Goal: Task Accomplishment & Management: Complete application form

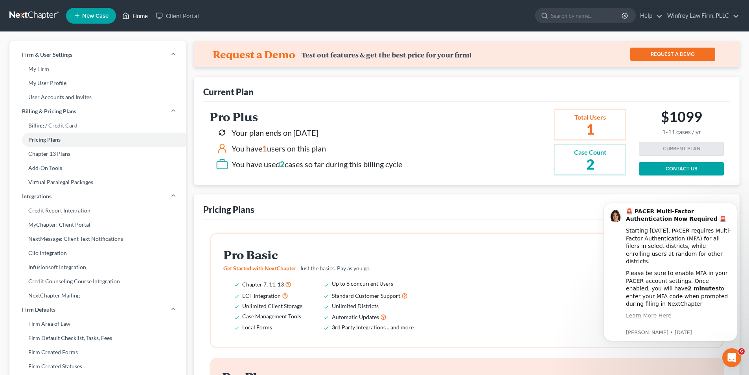
click at [143, 15] on link "Home" at bounding box center [134, 16] width 33 height 14
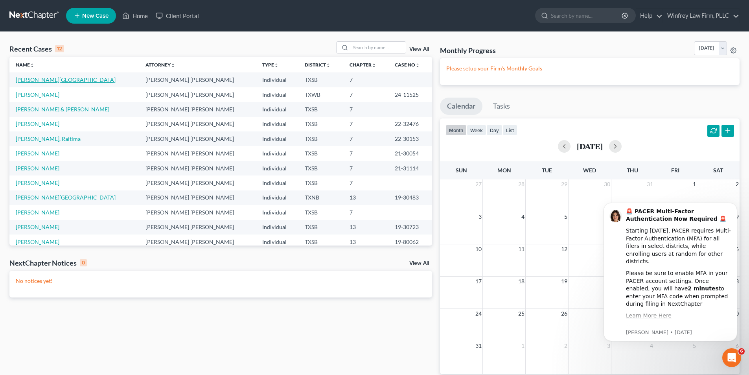
click at [42, 78] on link "[PERSON_NAME][GEOGRAPHIC_DATA]" at bounding box center [66, 79] width 100 height 7
select select "4"
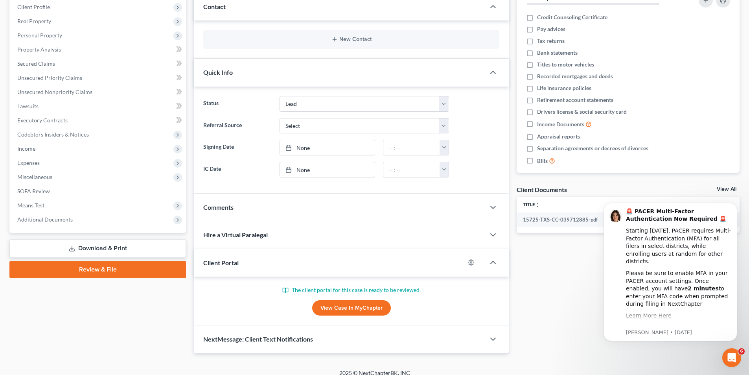
scroll to position [118, 0]
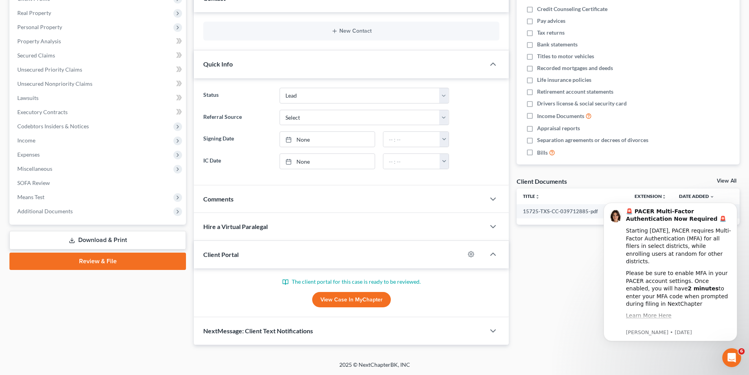
click at [84, 260] on link "Review & File" at bounding box center [97, 260] width 176 height 17
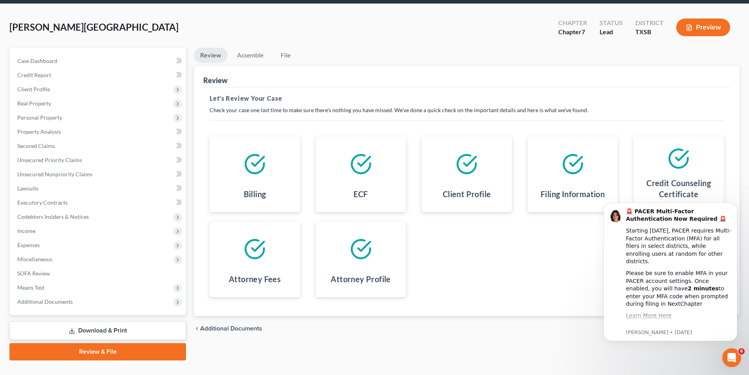
scroll to position [43, 0]
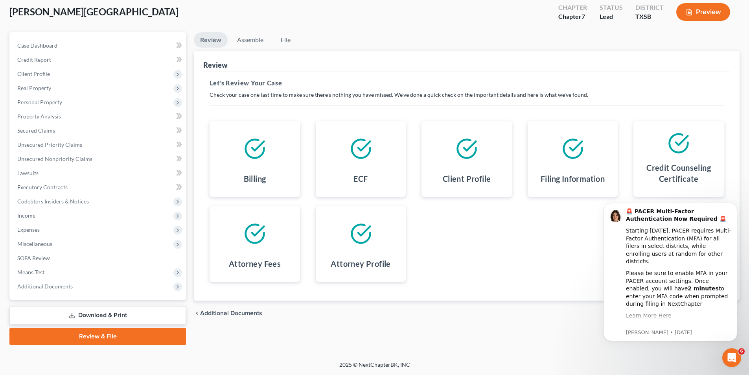
click at [549, 334] on div "Review Assemble File Review This court does not allow electronic filing for cas…" at bounding box center [466, 188] width 553 height 312
click at [733, 206] on icon "Dismiss notification" at bounding box center [735, 204] width 4 height 4
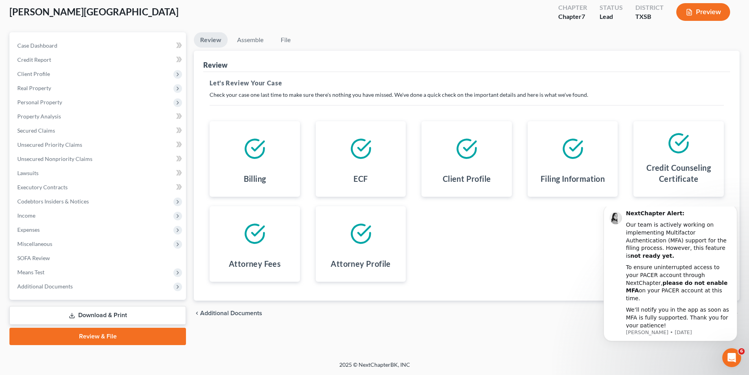
click at [739, 215] on body "NextChapter Alert: Our team is actively working on implementing Multifactor Aut…" at bounding box center [670, 279] width 151 height 141
click at [734, 208] on icon "Dismiss notification" at bounding box center [734, 206] width 3 height 3
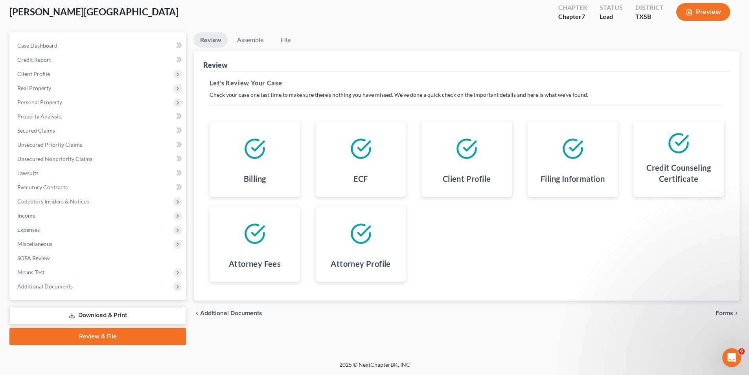
click at [731, 311] on span "Forms" at bounding box center [724, 313] width 18 height 6
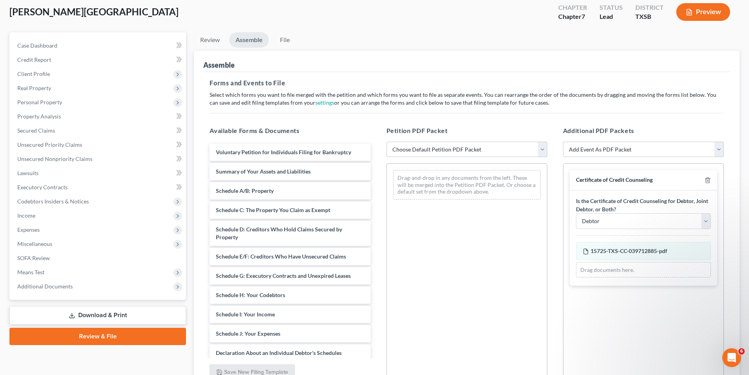
click at [544, 147] on select "Choose Default Petition PDF Packet Emergency Filing (Voluntary Petition and Cre…" at bounding box center [466, 149] width 161 height 16
select select "1"
click at [386, 141] on select "Choose Default Petition PDF Packet Emergency Filing (Voluntary Petition and Cre…" at bounding box center [466, 149] width 161 height 16
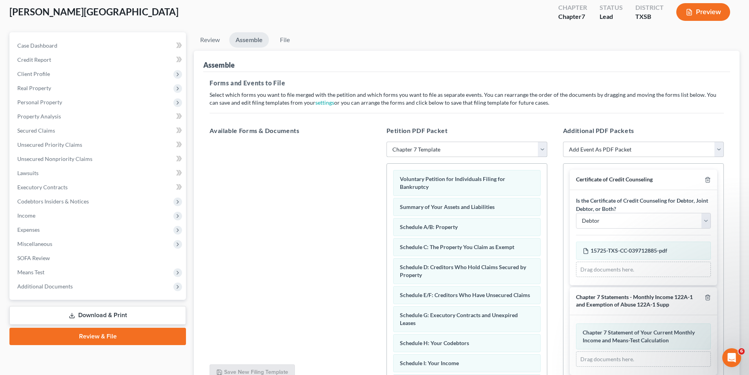
scroll to position [2, 0]
click at [719, 147] on select "Add Event As PDF Packet 20 Largest Unsecured Creditors Additional Attachments A…" at bounding box center [643, 149] width 161 height 16
click at [707, 145] on select "Add Event As PDF Packet 20 Largest Unsecured Creditors Additional Attachments A…" at bounding box center [643, 149] width 161 height 16
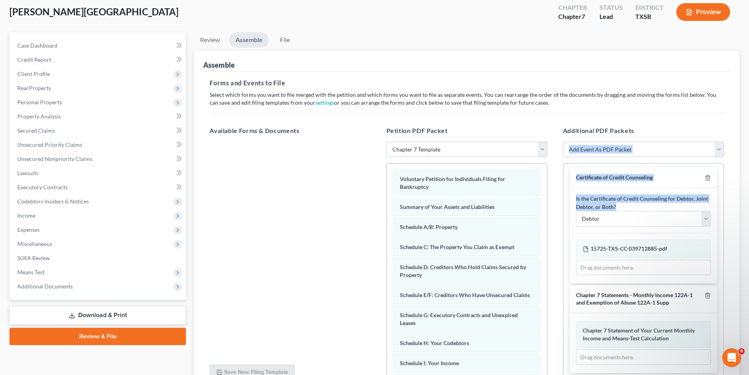
drag, startPoint x: 748, startPoint y: 123, endPoint x: 739, endPoint y: 207, distance: 84.2
click at [739, 207] on div "[PERSON_NAME] Upgraded Chapter Chapter 7 Status [GEOGRAPHIC_DATA] [GEOGRAPHIC_D…" at bounding box center [374, 212] width 749 height 447
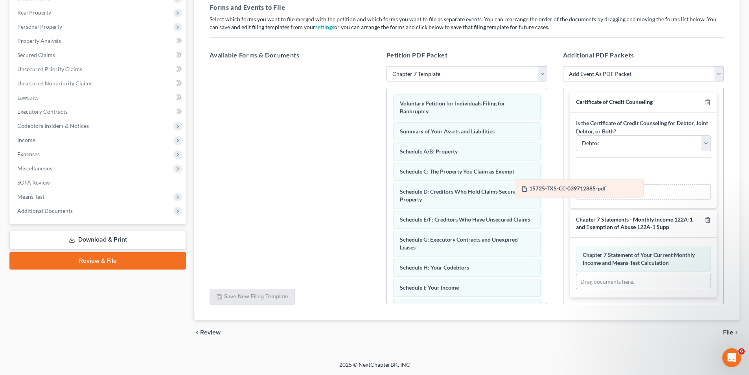
scroll to position [0, 0]
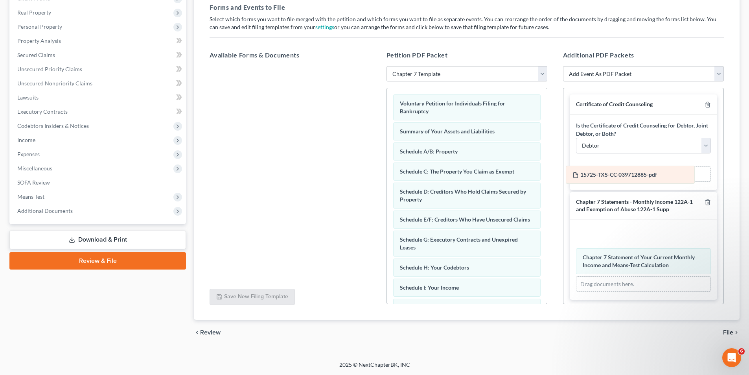
drag, startPoint x: 630, startPoint y: 164, endPoint x: 620, endPoint y: 165, distance: 10.3
click at [620, 166] on div "15725-TXS-CC-039712885-pdf Amended 15725-TXS-CC-039712885-pdf 15725-TXS-CC-0397…" at bounding box center [643, 174] width 135 height 16
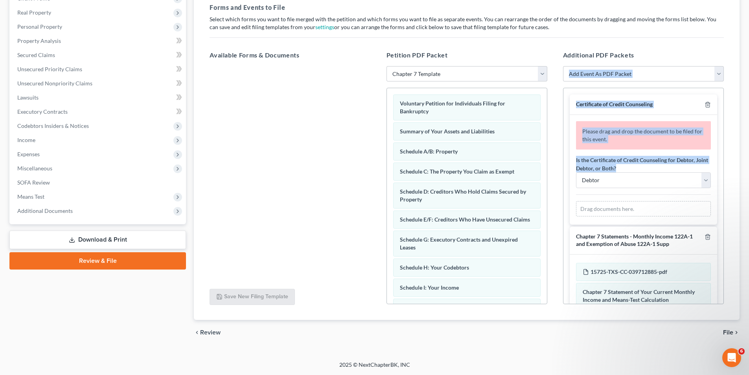
click at [651, 147] on div "Please drag and drop the document to be filed for this event." at bounding box center [643, 135] width 135 height 28
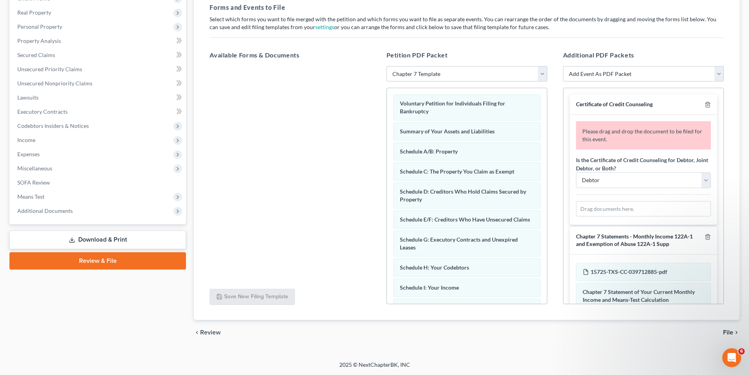
click at [586, 210] on div "Drag documents here." at bounding box center [643, 209] width 135 height 16
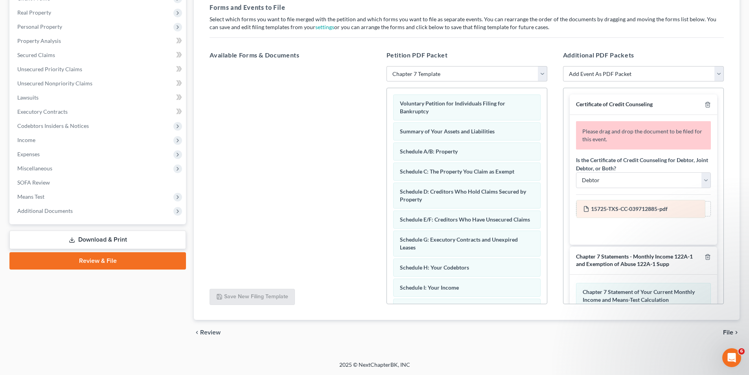
drag, startPoint x: 649, startPoint y: 271, endPoint x: 649, endPoint y: 208, distance: 62.9
click at [649, 283] on div "15725-TXS-CC-039712885-pdf Amended 15725-TXS-CC-039712885-pdf 15725-TXS-CC-0397…" at bounding box center [643, 305] width 135 height 44
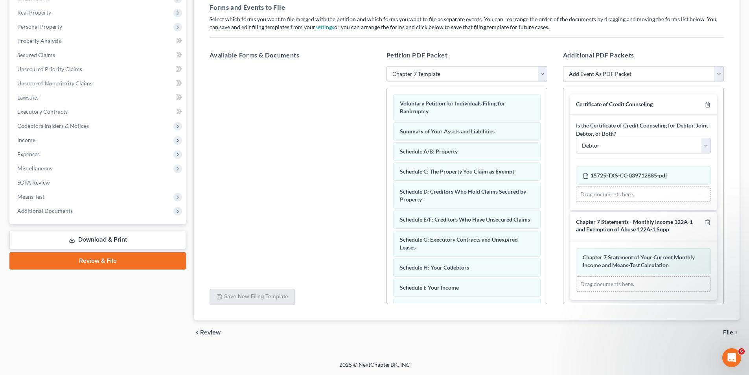
click at [731, 329] on span "File" at bounding box center [728, 332] width 10 height 6
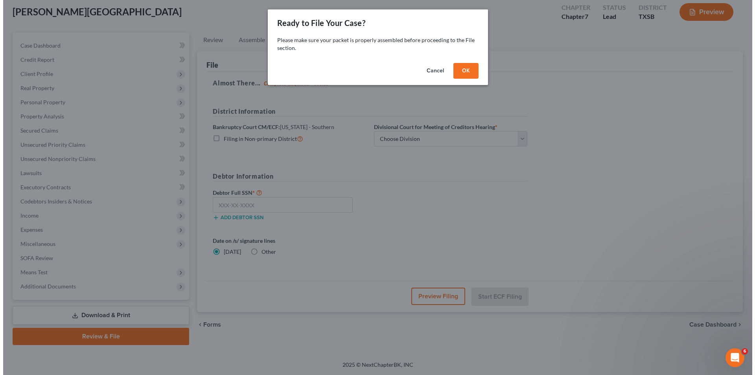
scroll to position [43, 0]
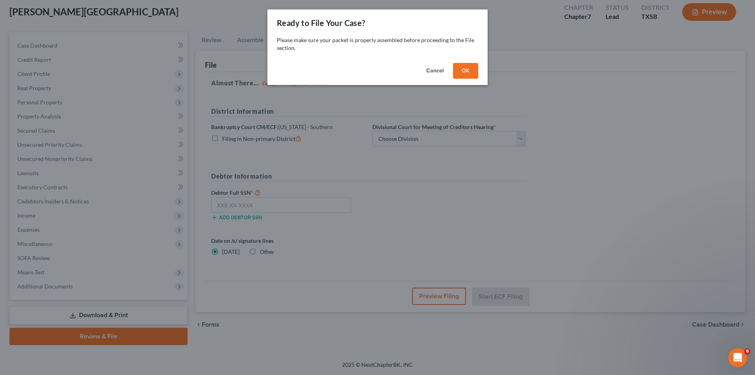
click at [467, 67] on button "OK" at bounding box center [465, 71] width 25 height 16
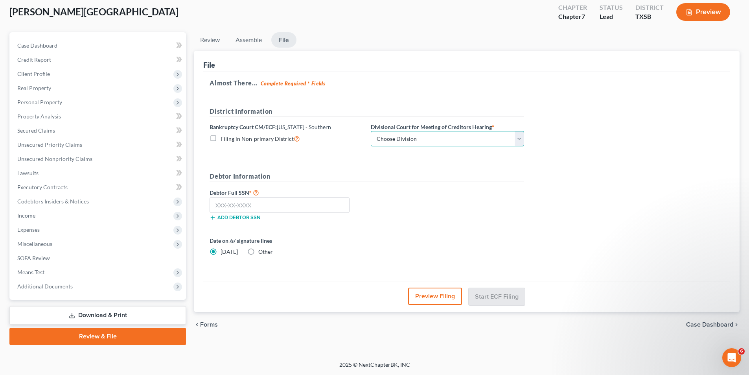
click at [518, 134] on select "Choose Division [GEOGRAPHIC_DATA] [GEOGRAPHIC_DATA] [GEOGRAPHIC_DATA] [GEOGRAPH…" at bounding box center [447, 139] width 153 height 16
select select "3"
click at [371, 131] on select "Choose Division [GEOGRAPHIC_DATA] [GEOGRAPHIC_DATA] [GEOGRAPHIC_DATA] [GEOGRAPH…" at bounding box center [447, 139] width 153 height 16
click at [214, 206] on input "text" at bounding box center [279, 205] width 140 height 16
click at [215, 206] on input "text" at bounding box center [279, 205] width 140 height 16
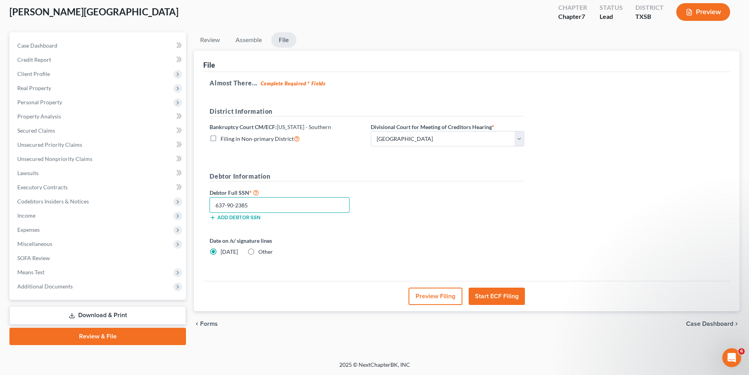
type input "637-90-2385"
click at [497, 294] on button "Start ECF Filing" at bounding box center [497, 295] width 56 height 17
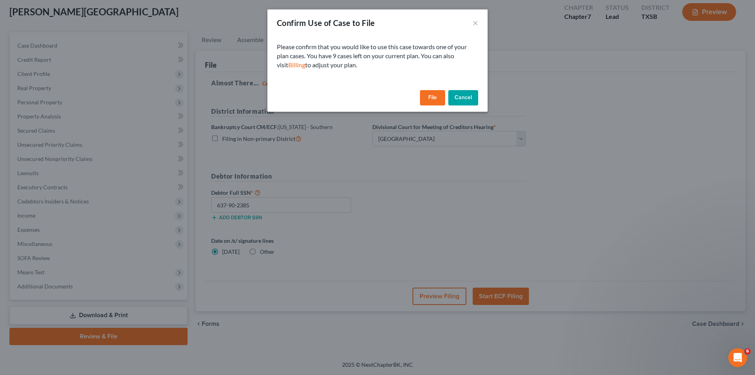
click at [433, 95] on button "File" at bounding box center [432, 98] width 25 height 16
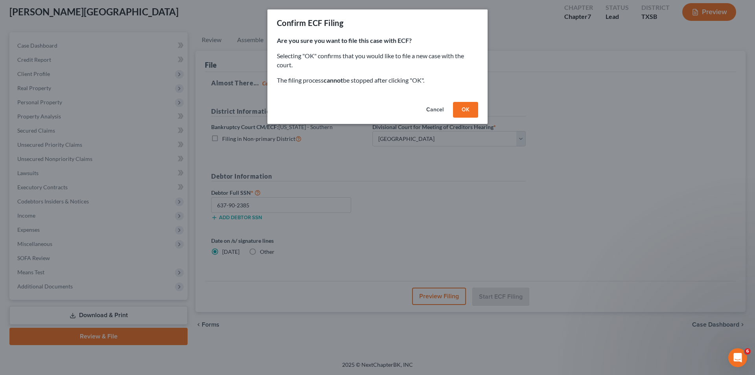
click at [465, 109] on button "OK" at bounding box center [465, 110] width 25 height 16
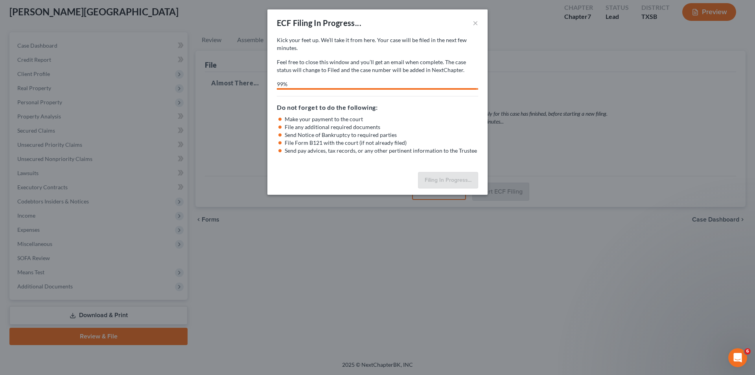
select select "3"
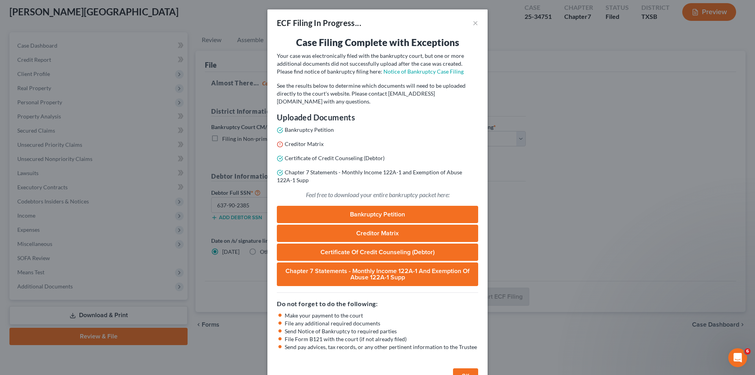
drag, startPoint x: 336, startPoint y: 239, endPoint x: 396, endPoint y: 320, distance: 100.1
click at [347, 246] on div "Case Filing Complete with Exceptions Your case was electronically filed with th…" at bounding box center [377, 200] width 220 height 329
drag, startPoint x: 605, startPoint y: 349, endPoint x: 396, endPoint y: 99, distance: 325.9
click at [396, 99] on p "See the results below to determine which documents will need to be uploaded dir…" at bounding box center [377, 94] width 201 height 24
click at [398, 73] on link "Notice of Bankruptcy Case Filing" at bounding box center [423, 71] width 80 height 7
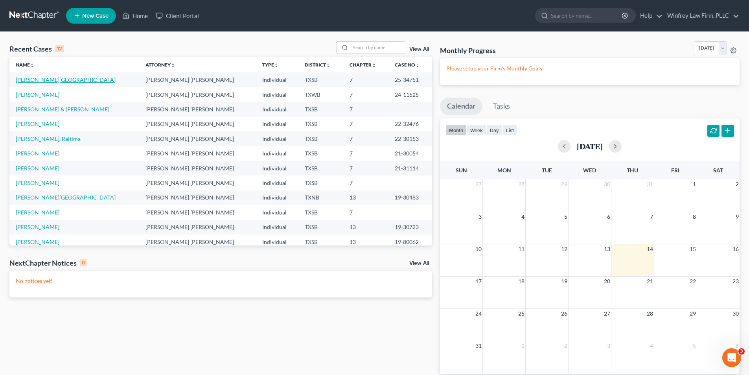
click at [36, 79] on link "[PERSON_NAME][GEOGRAPHIC_DATA]" at bounding box center [66, 79] width 100 height 7
select select "2"
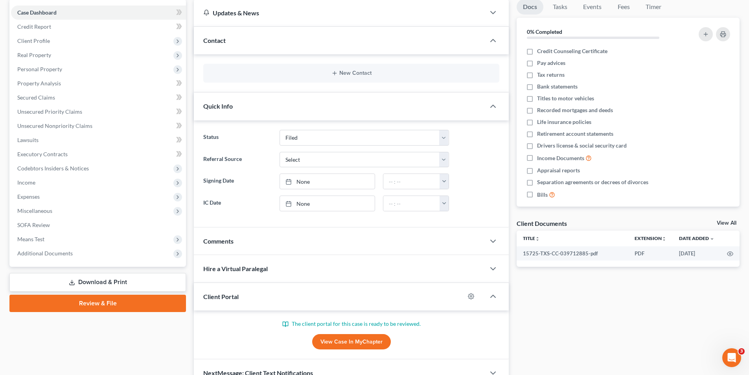
scroll to position [118, 0]
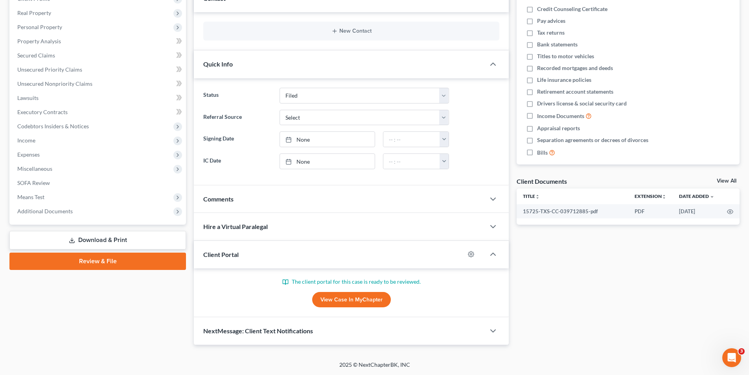
click at [119, 258] on link "Review & File" at bounding box center [97, 260] width 176 height 17
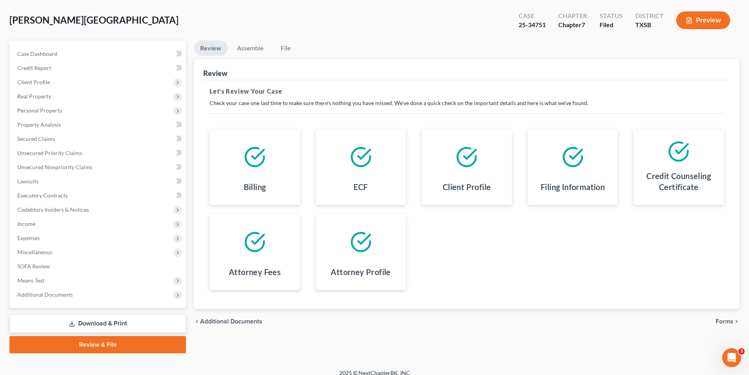
scroll to position [43, 0]
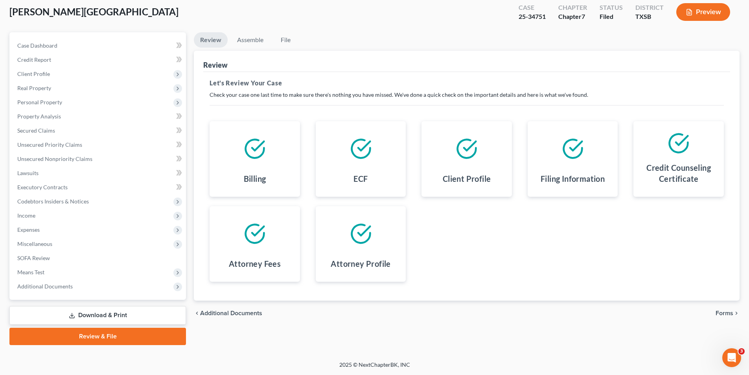
click at [730, 312] on span "Forms" at bounding box center [724, 313] width 18 height 6
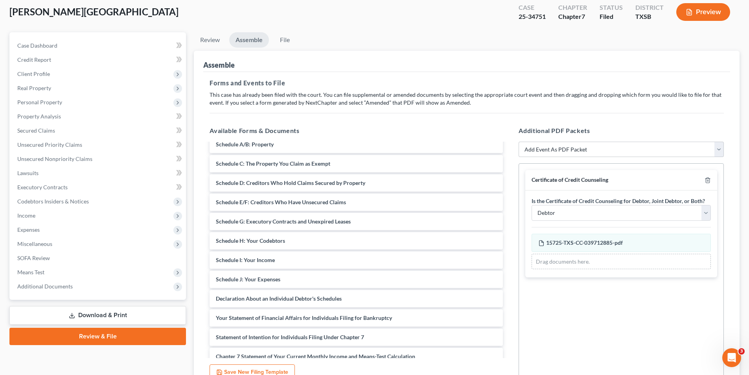
scroll to position [132, 0]
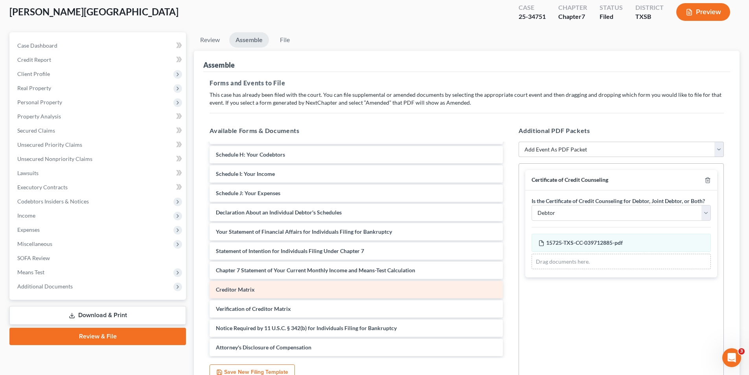
click at [248, 290] on span "Creditor Matrix" at bounding box center [235, 289] width 39 height 7
click at [272, 288] on div "Creditor Matrix" at bounding box center [355, 289] width 293 height 17
click at [459, 287] on div "Creditor Matrix" at bounding box center [355, 289] width 293 height 17
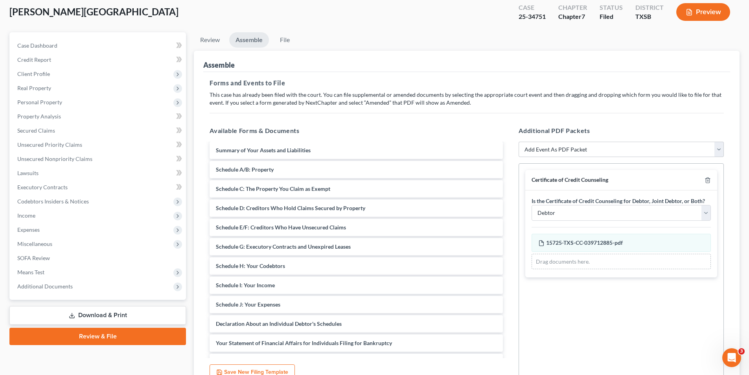
scroll to position [0, 0]
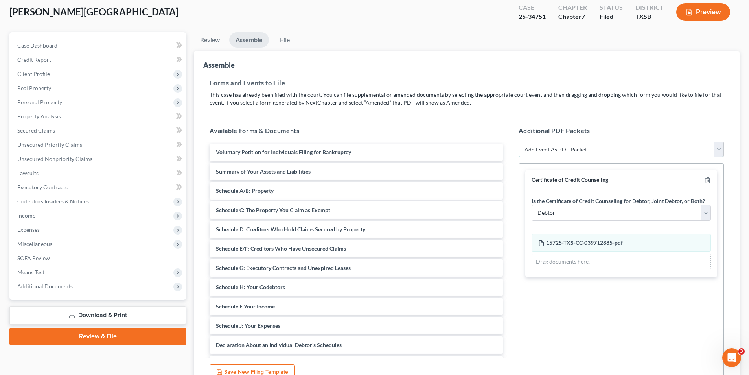
click at [719, 147] on select "Add Event As PDF Packet 20 Largest Unsecured Creditors Additional Attachments A…" at bounding box center [620, 149] width 205 height 16
select select "14"
click at [518, 141] on select "Add Event As PDF Packet 20 Largest Unsecured Creditors Additional Attachments A…" at bounding box center [620, 149] width 205 height 16
select select
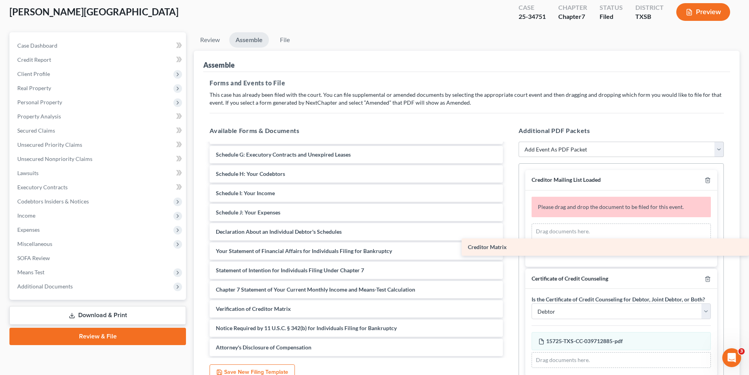
scroll to position [132, 0]
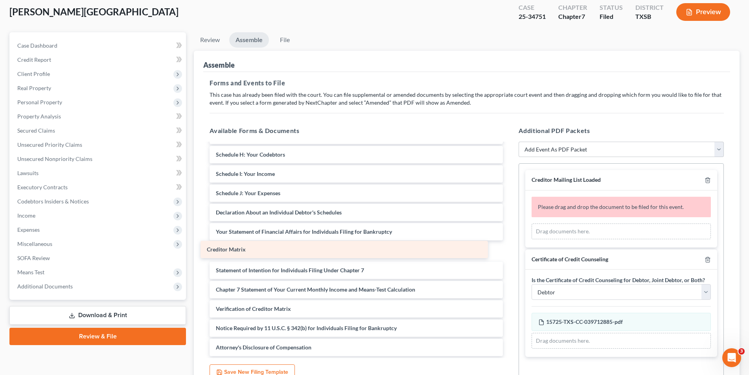
drag, startPoint x: 249, startPoint y: 285, endPoint x: 240, endPoint y: 245, distance: 40.3
click at [240, 245] on div "Creditor Matrix Voluntary Petition for Individuals Filing for Bankruptcy Summar…" at bounding box center [356, 183] width 306 height 345
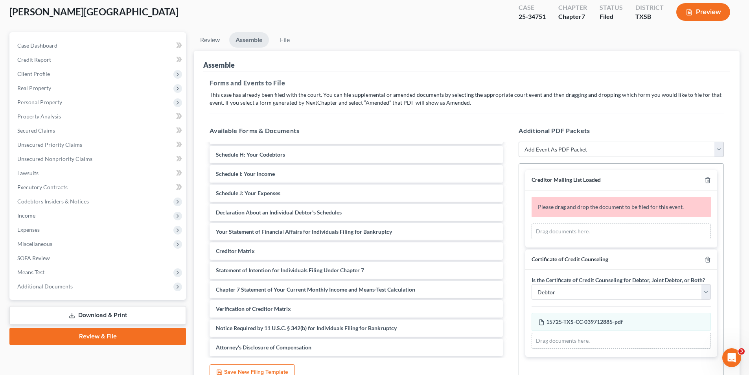
scroll to position [0, 0]
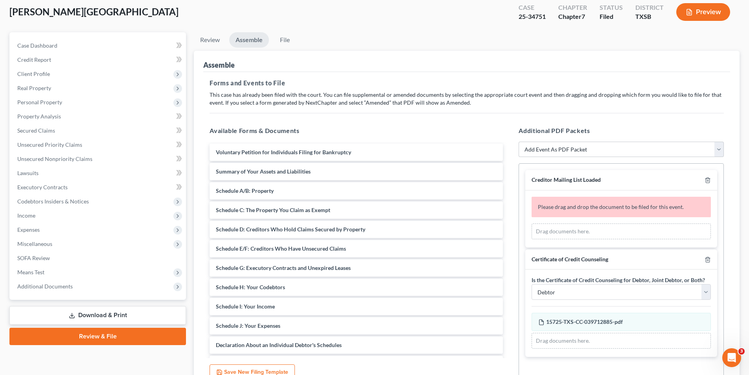
click at [98, 315] on link "Download & Print" at bounding box center [97, 315] width 176 height 18
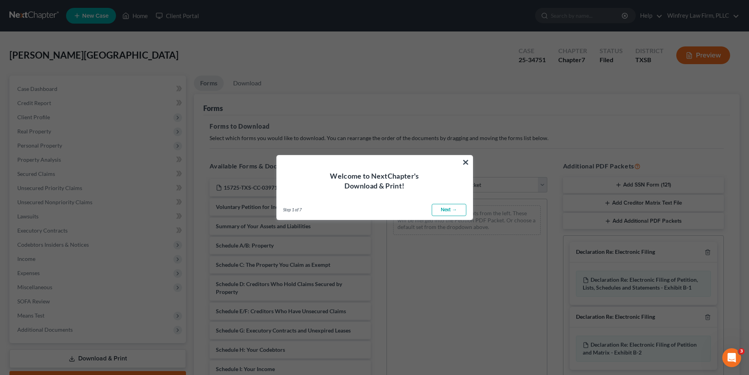
click at [447, 209] on link "Next →" at bounding box center [449, 210] width 35 height 13
select select "0"
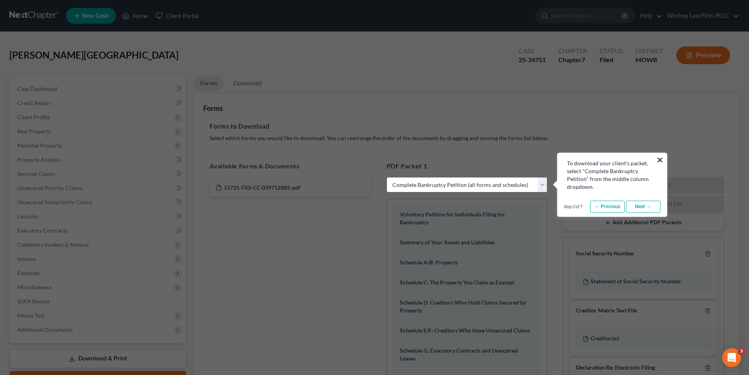
click at [649, 204] on link "Next →" at bounding box center [643, 206] width 35 height 13
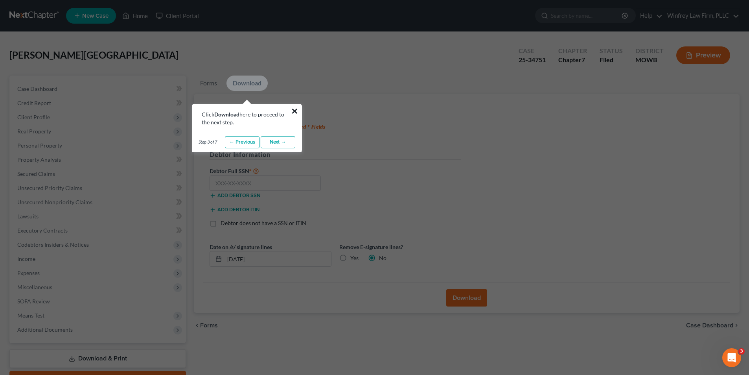
click at [294, 110] on button "×" at bounding box center [294, 111] width 7 height 13
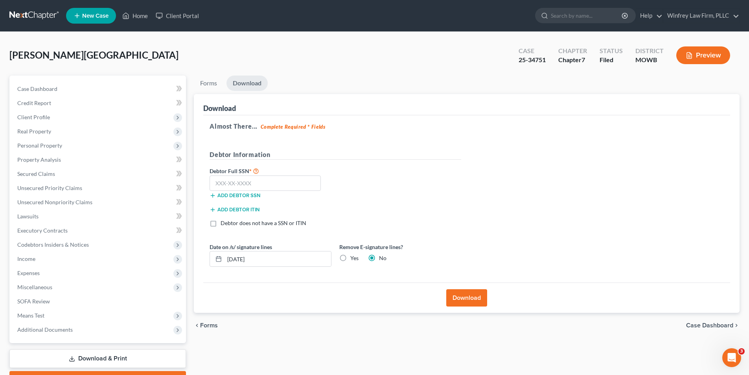
scroll to position [43, 0]
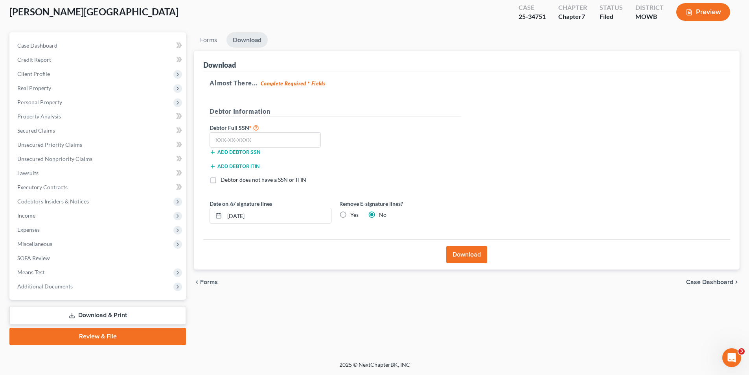
click at [98, 331] on link "Review & File" at bounding box center [97, 335] width 176 height 17
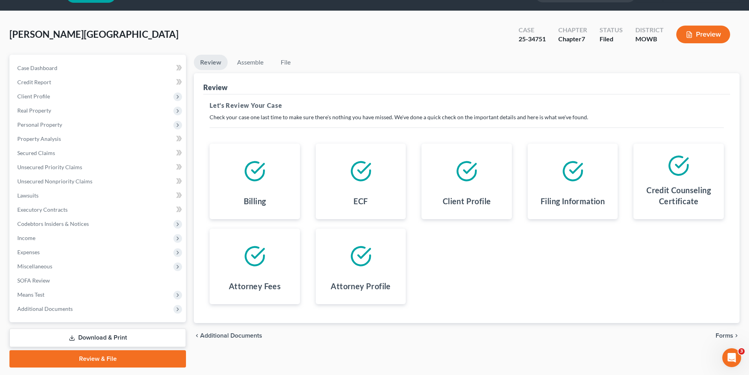
scroll to position [24, 0]
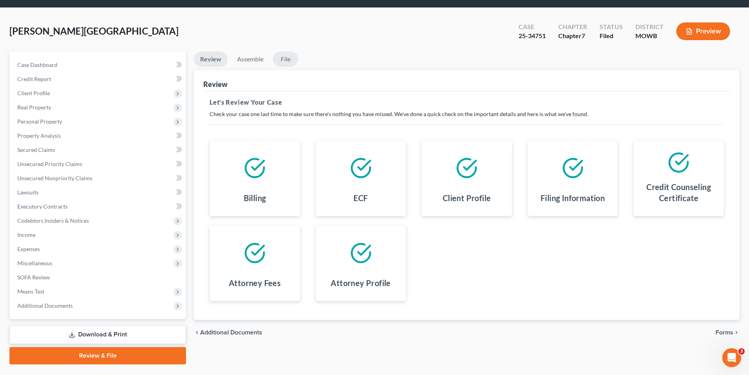
click at [290, 55] on link "File" at bounding box center [285, 58] width 25 height 15
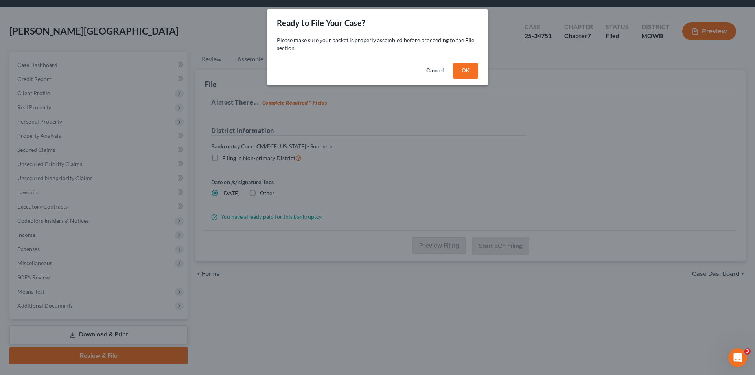
click at [465, 70] on button "OK" at bounding box center [465, 71] width 25 height 16
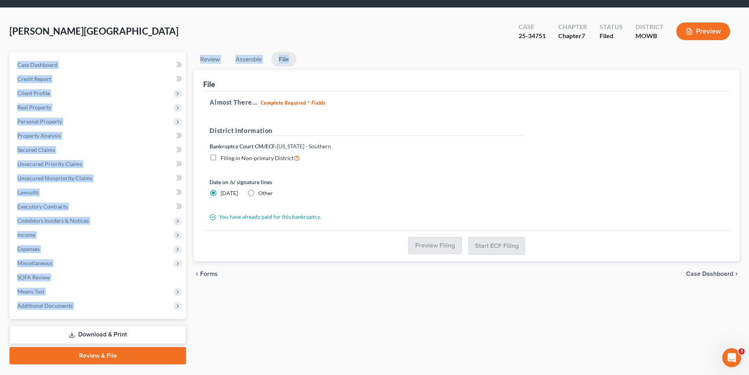
drag, startPoint x: 748, startPoint y: 70, endPoint x: 746, endPoint y: 25, distance: 44.5
click at [746, 25] on div "Narejo, Furquan Upgraded Case 25-34751 Chapter Chapter 7 Status Filed District …" at bounding box center [374, 194] width 749 height 372
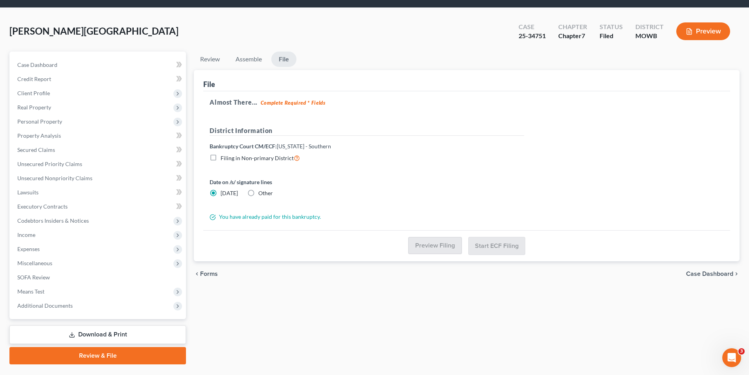
click at [432, 133] on h5 "District Information" at bounding box center [366, 131] width 314 height 10
click at [733, 351] on div "Open Intercom Messenger" at bounding box center [731, 357] width 26 height 26
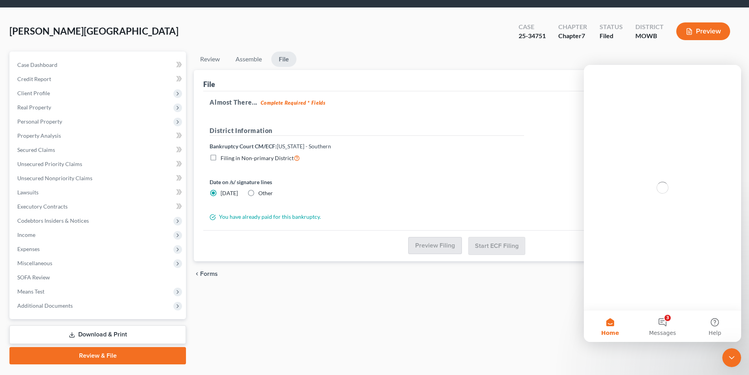
scroll to position [0, 0]
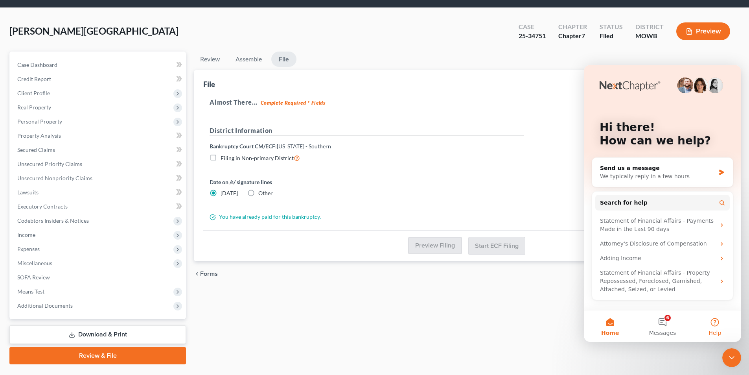
click at [712, 322] on button "Help" at bounding box center [715, 325] width 52 height 31
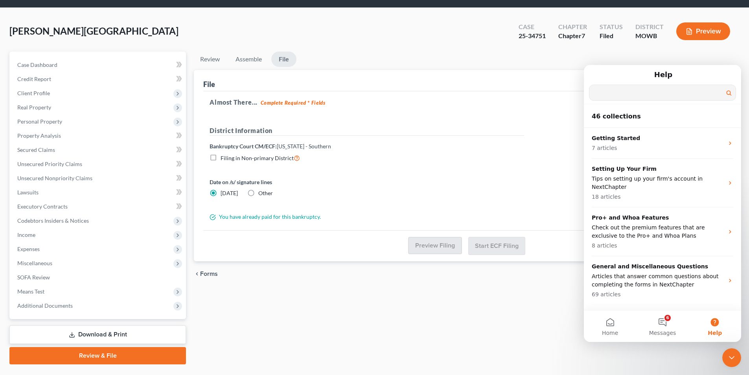
click at [616, 91] on input "Search for help" at bounding box center [662, 92] width 146 height 15
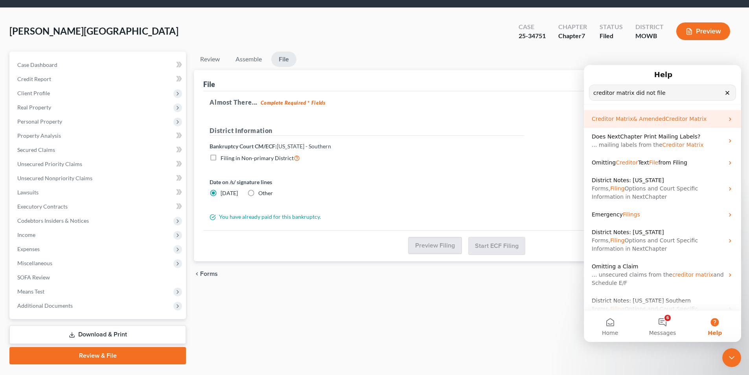
type input "creditor matrix did not file"
click at [618, 121] on span "Matrix" at bounding box center [623, 119] width 17 height 6
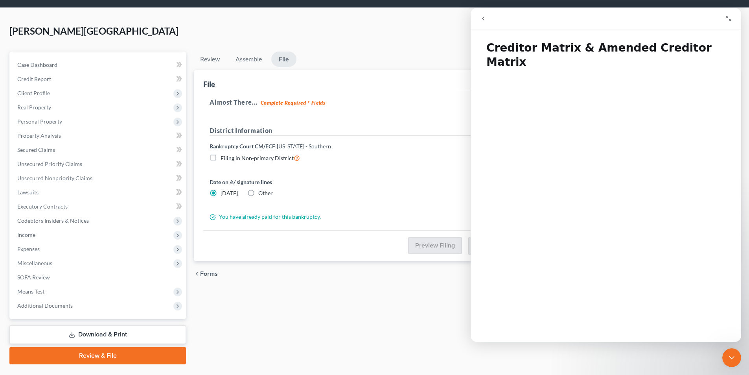
click at [96, 332] on link "Download & Print" at bounding box center [97, 334] width 176 height 18
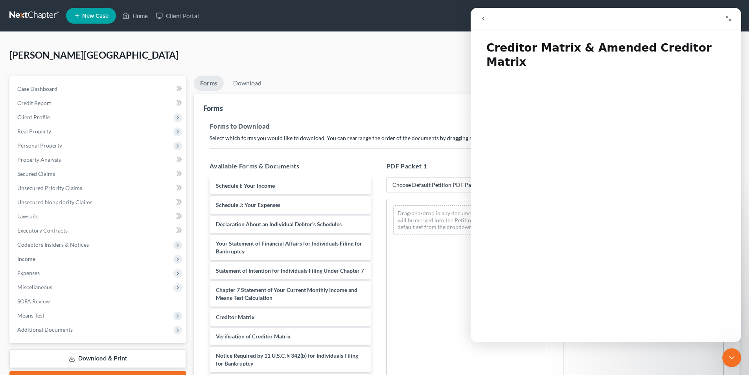
scroll to position [191, 0]
click at [731, 17] on icon "Collapse window" at bounding box center [728, 18] width 6 height 6
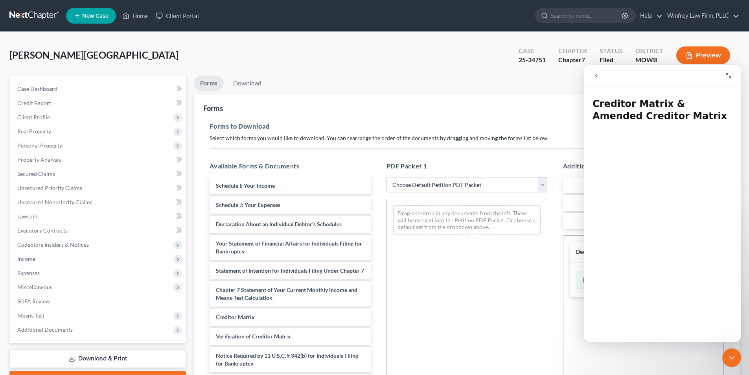
click at [727, 73] on icon "Expand window" at bounding box center [728, 75] width 5 height 5
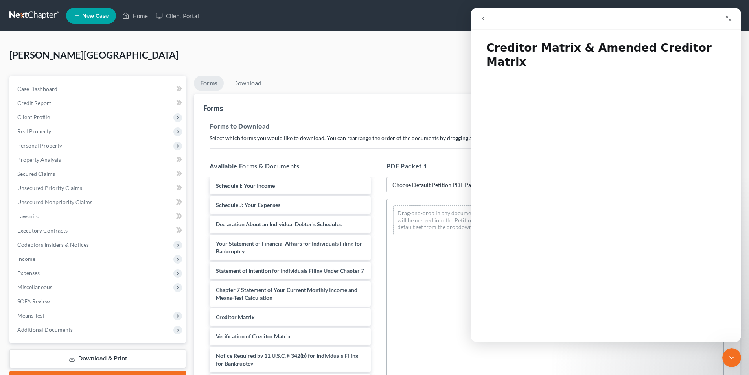
click at [412, 83] on ul "Forms Download" at bounding box center [467, 84] width 546 height 18
click at [733, 356] on icon "Close Intercom Messenger" at bounding box center [731, 357] width 9 height 9
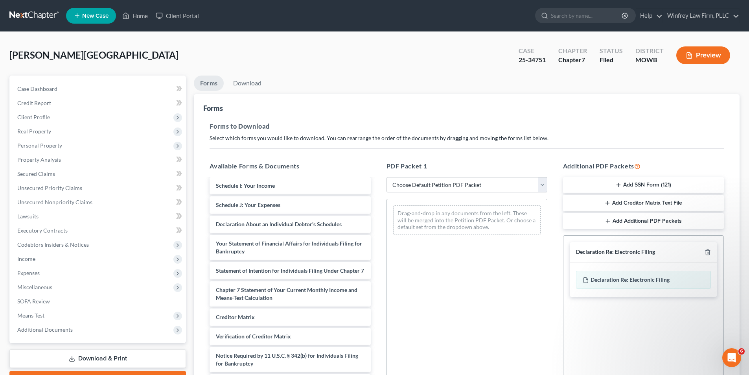
scroll to position [0, 0]
click at [647, 201] on button "Add Creditor Matrix Text File" at bounding box center [643, 203] width 161 height 17
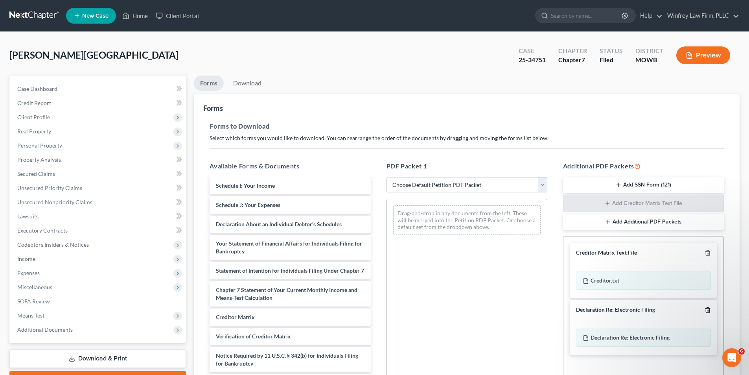
click at [708, 309] on icon "button" at bounding box center [707, 310] width 6 height 6
drag, startPoint x: 748, startPoint y: 237, endPoint x: 754, endPoint y: 281, distance: 43.6
click at [749, 281] on html "Home New Case Client Portal Winfrey Law Firm, PLLC jdwinfrey@winfreylawfirm.com…" at bounding box center [374, 242] width 749 height 485
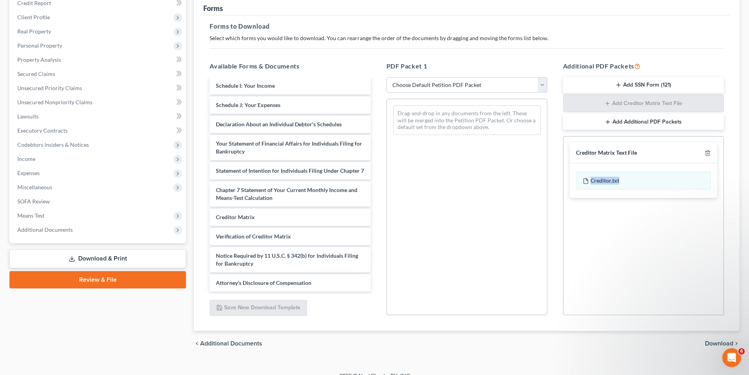
scroll to position [111, 0]
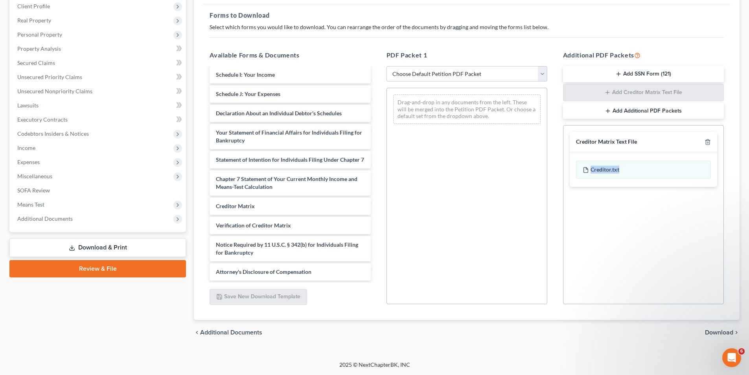
click at [717, 330] on span "Download" at bounding box center [719, 332] width 28 height 6
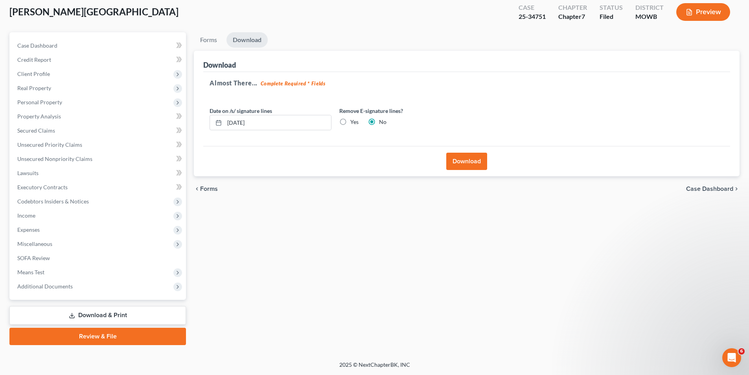
click at [462, 162] on button "Download" at bounding box center [466, 160] width 41 height 17
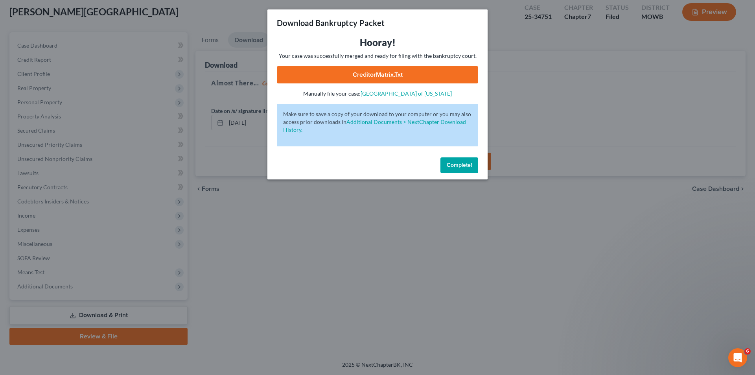
click at [375, 72] on link "CreditorMatrix.txt" at bounding box center [377, 74] width 201 height 17
click at [455, 167] on span "Complete!" at bounding box center [458, 165] width 25 height 7
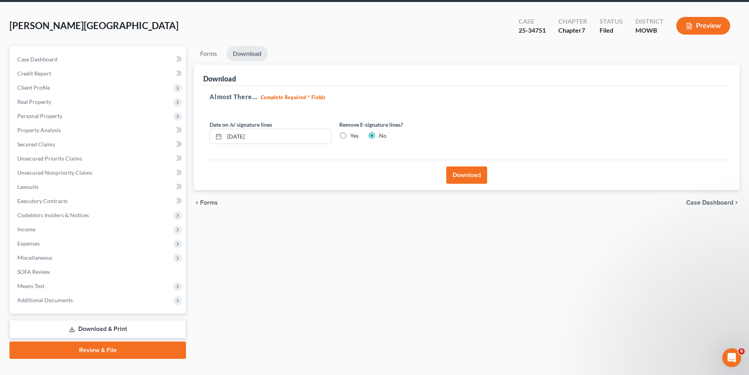
scroll to position [0, 0]
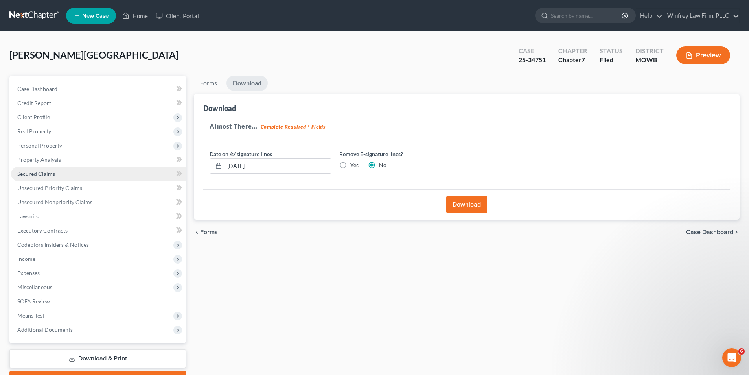
click at [46, 174] on span "Secured Claims" at bounding box center [36, 173] width 38 height 7
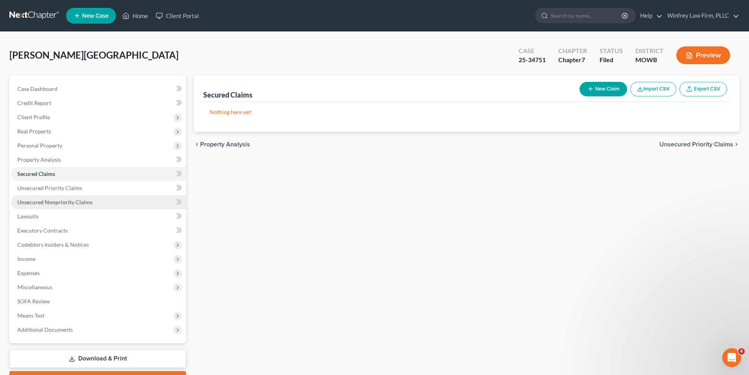
click at [55, 202] on span "Unsecured Nonpriority Claims" at bounding box center [54, 201] width 75 height 7
click at [428, 97] on div "Unsecured Nonpriority Claims New Claim Import CSV Export CSV" at bounding box center [466, 88] width 527 height 26
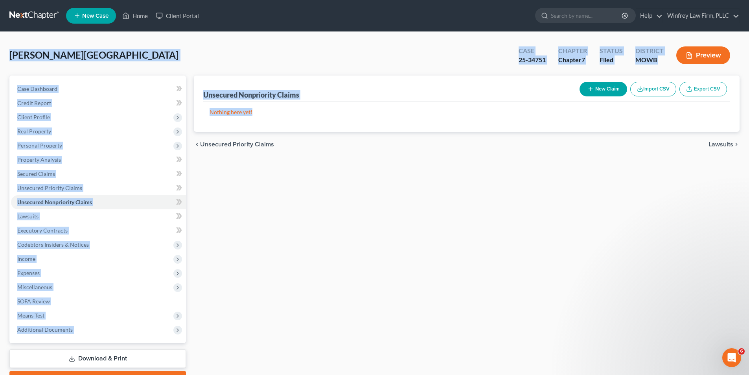
drag, startPoint x: 748, startPoint y: 69, endPoint x: 743, endPoint y: -21, distance: 90.6
click at [743, 0] on html "Home New Case Client Portal Winfrey Law Firm, PLLC jdwinfrey@winfreylawfirm.com…" at bounding box center [374, 209] width 749 height 418
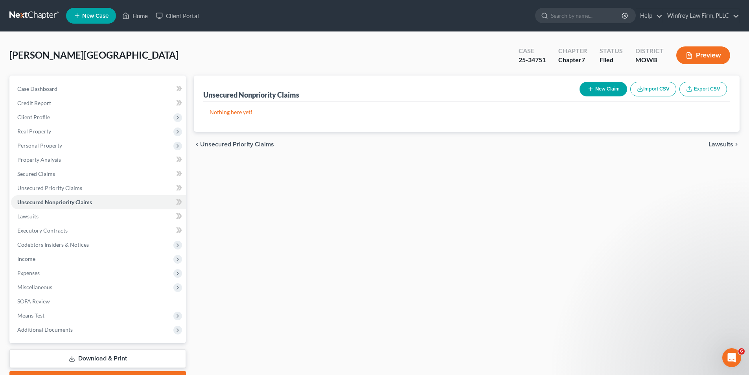
click at [336, 149] on div "chevron_left Unsecured Priority Claims Lawsuits chevron_right" at bounding box center [467, 144] width 546 height 25
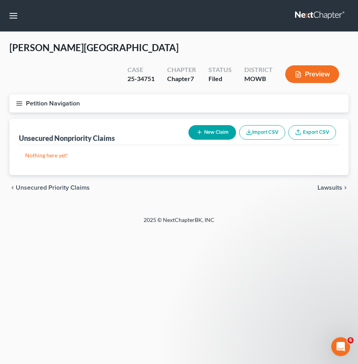
click at [218, 125] on button "New Claim" at bounding box center [212, 132] width 48 height 15
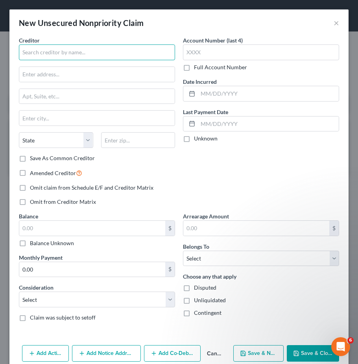
click at [77, 56] on input "text" at bounding box center [97, 52] width 156 height 16
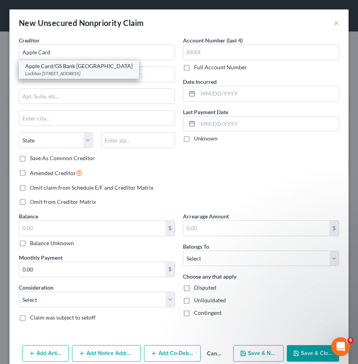
click at [68, 72] on div "Lockbox 6112 PO Box 7247, Philadelphia, PA 19170" at bounding box center [78, 73] width 107 height 7
type input "Apple Card/GS Bank USA"
type input "Lockbox 6112"
type input "PO Box 7247"
type input "Philadelphia"
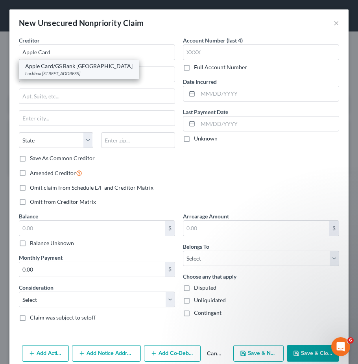
select select "39"
type input "19170"
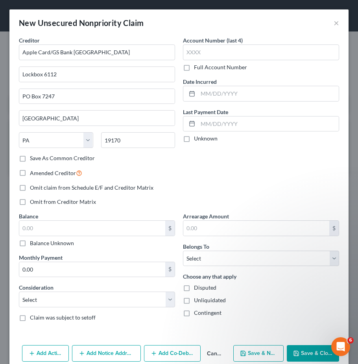
click at [30, 158] on label "Save As Common Creditor" at bounding box center [62, 158] width 65 height 8
click at [33, 158] on input "Save As Common Creditor" at bounding box center [35, 156] width 5 height 5
checkbox input "true"
click at [40, 230] on input "text" at bounding box center [92, 227] width 146 height 15
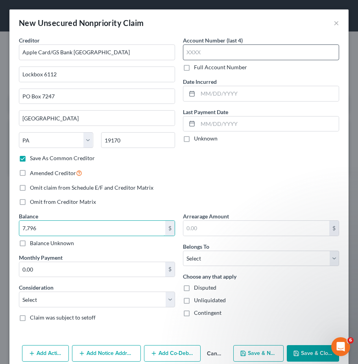
type input "7,796"
click at [203, 53] on input "text" at bounding box center [261, 52] width 156 height 16
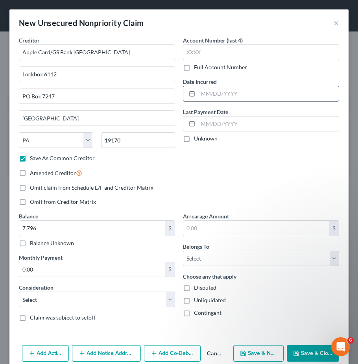
click at [200, 96] on input "text" at bounding box center [268, 93] width 141 height 15
type input "05092020"
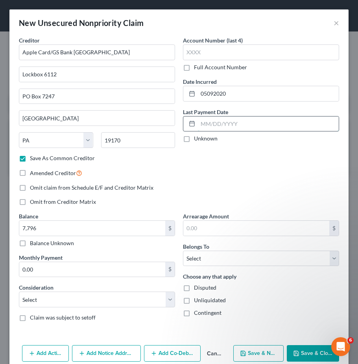
click at [200, 122] on input "text" at bounding box center [268, 123] width 141 height 15
type input "12312024"
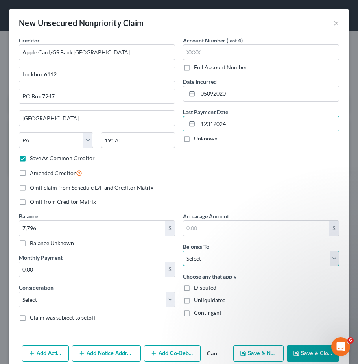
click at [322, 261] on select "Select Debtor 1 Only Debtor 2 Only Debtor 1 And Debtor 2 Only At Least One Of T…" at bounding box center [261, 258] width 156 height 16
select select "0"
click at [183, 250] on select "Select Debtor 1 Only Debtor 2 Only Debtor 1 And Debtor 2 Only At Least One Of T…" at bounding box center [261, 258] width 156 height 16
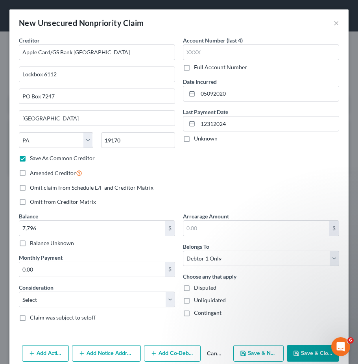
scroll to position [13, 0]
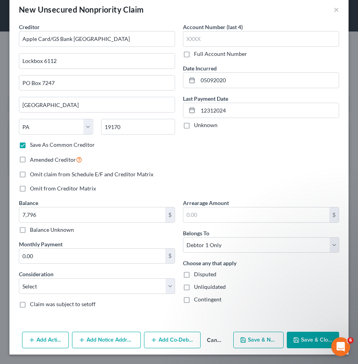
click at [194, 287] on label "Unliquidated" at bounding box center [210, 287] width 32 height 8
click at [197, 287] on input "Unliquidated" at bounding box center [199, 285] width 5 height 5
checkbox input "true"
click at [263, 338] on button "Save & New" at bounding box center [258, 339] width 50 height 17
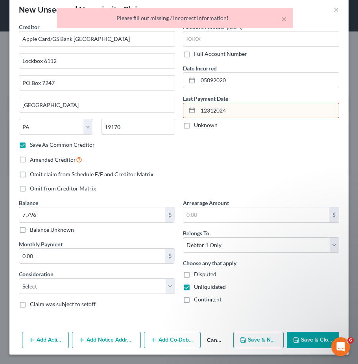
click at [277, 90] on div "Account Number (last 4) Full Account Number Date Incurred 05092020 Last Payment…" at bounding box center [261, 111] width 164 height 176
click at [277, 87] on input "05092020" at bounding box center [268, 80] width 141 height 15
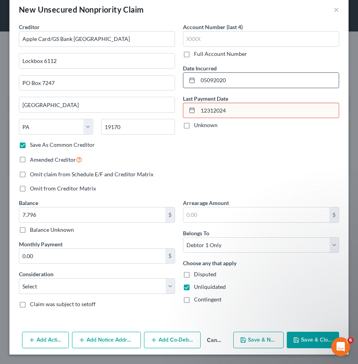
drag, startPoint x: 199, startPoint y: 80, endPoint x: 238, endPoint y: 78, distance: 38.9
click at [238, 78] on input "05092020" at bounding box center [268, 80] width 141 height 15
type input "05/09/2020"
click at [216, 110] on input "12312024" at bounding box center [268, 110] width 141 height 15
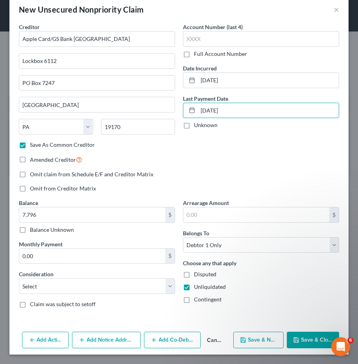
type input "12/31/2024"
click at [248, 339] on button "Save & New" at bounding box center [258, 339] width 50 height 17
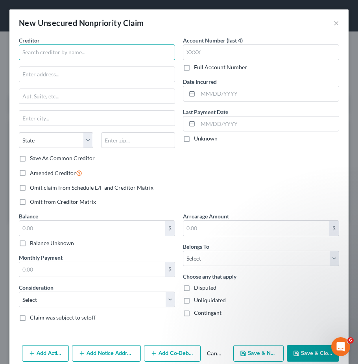
click at [35, 50] on input "text" at bounding box center [97, 52] width 156 height 16
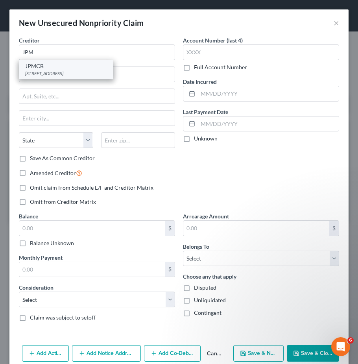
click at [60, 68] on div "JPMCB" at bounding box center [66, 66] width 82 height 8
type input "JPMCB"
type input "PO Box 15369"
type input "Wilmington"
select select "7"
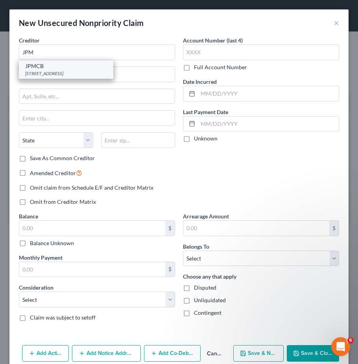
type input "19850"
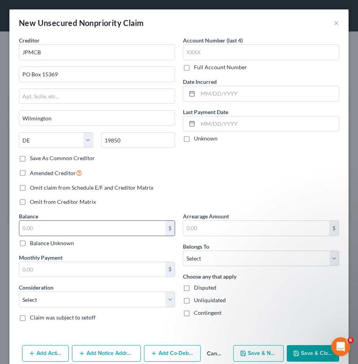
click at [24, 229] on input "text" at bounding box center [92, 227] width 146 height 15
click at [23, 226] on input "text" at bounding box center [92, 227] width 146 height 15
type input "19,267"
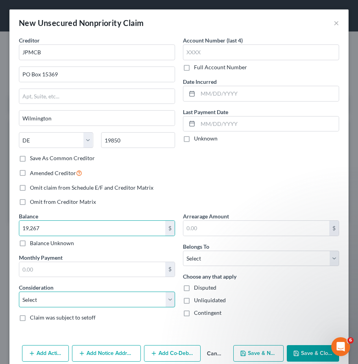
click at [165, 296] on select "Select Cable / Satellite Services Collection Agency Credit Card Debt Debt Couns…" at bounding box center [97, 299] width 156 height 16
select select "2"
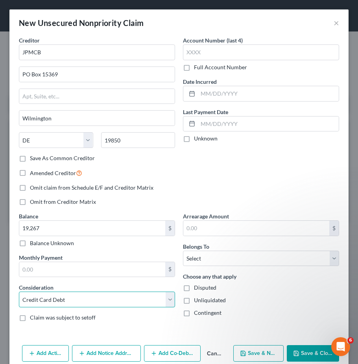
click at [19, 291] on select "Select Cable / Satellite Services Collection Agency Credit Card Debt Debt Couns…" at bounding box center [97, 299] width 156 height 16
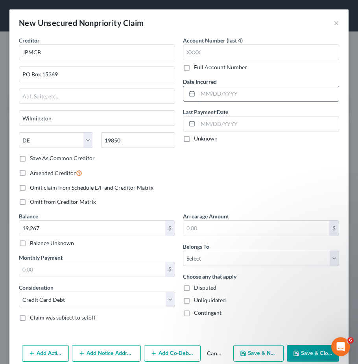
click at [199, 94] on input "text" at bounding box center [268, 93] width 141 height 15
type input "10/12/2021"
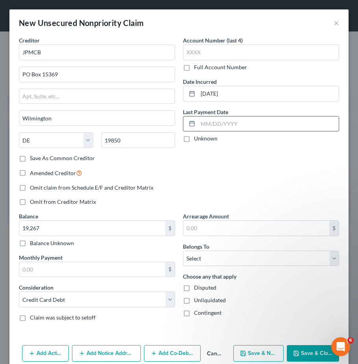
click at [198, 123] on input "text" at bounding box center [268, 123] width 141 height 15
click at [199, 127] on input "text" at bounding box center [268, 123] width 141 height 15
type input "09/04/2023"
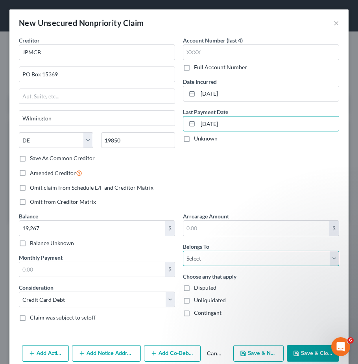
click at [283, 264] on select "Select Debtor 1 Only Debtor 2 Only Debtor 1 And Debtor 2 Only At Least One Of T…" at bounding box center [261, 258] width 156 height 16
select select "0"
click at [183, 250] on select "Select Debtor 1 Only Debtor 2 Only Debtor 1 And Debtor 2 Only At Least One Of T…" at bounding box center [261, 258] width 156 height 16
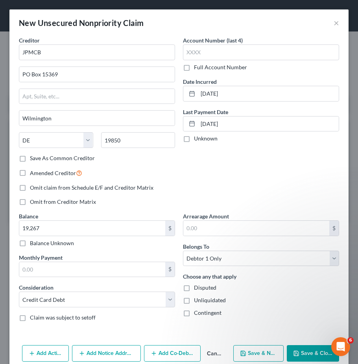
click at [194, 298] on label "Unliquidated" at bounding box center [210, 300] width 32 height 8
click at [197, 298] on input "Unliquidated" at bounding box center [199, 298] width 5 height 5
checkbox input "true"
click at [254, 350] on button "Save & New" at bounding box center [258, 353] width 50 height 17
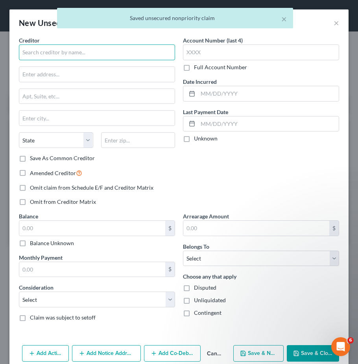
click at [42, 56] on input "text" at bounding box center [97, 52] width 156 height 16
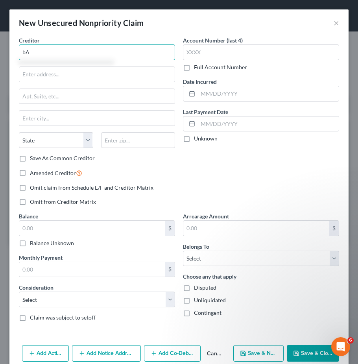
type input "b"
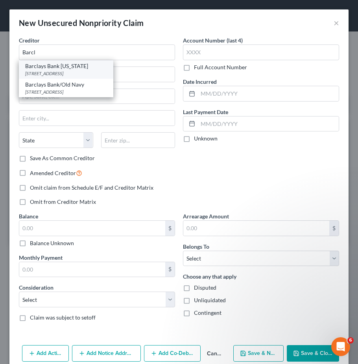
click at [48, 65] on div "Barclays Bank Delaware" at bounding box center [66, 66] width 82 height 8
type input "Barclays Bank Delaware"
type input "PO Box 8803"
type input "Wilmington"
select select "7"
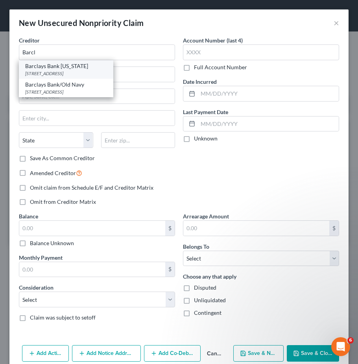
type input "19899"
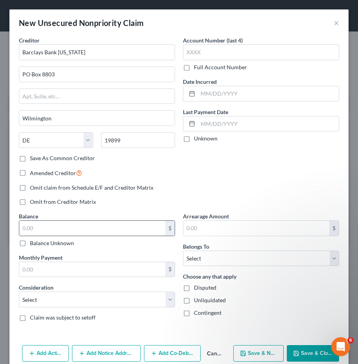
click at [36, 230] on input "text" at bounding box center [92, 227] width 146 height 15
type input "2,313"
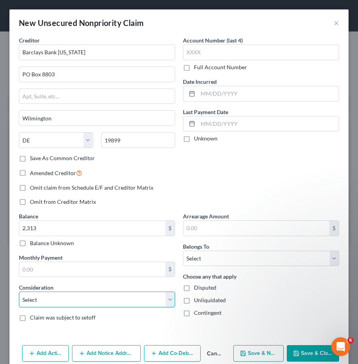
drag, startPoint x: 165, startPoint y: 301, endPoint x: 160, endPoint y: 299, distance: 5.0
click at [165, 301] on select "Select Cable / Satellite Services Collection Agency Credit Card Debt Debt Couns…" at bounding box center [97, 299] width 156 height 16
select select "2"
click at [19, 291] on select "Select Cable / Satellite Services Collection Agency Credit Card Debt Debt Couns…" at bounding box center [97, 299] width 156 height 16
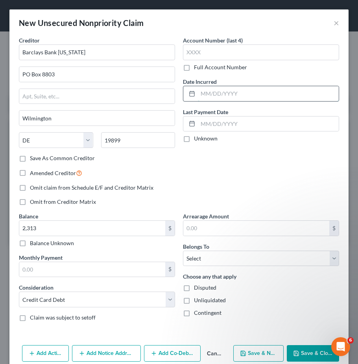
click at [198, 92] on input "text" at bounding box center [268, 93] width 141 height 15
click at [198, 94] on input "text" at bounding box center [268, 93] width 141 height 15
type input "11/01/2022"
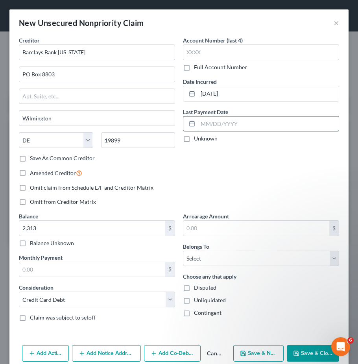
click at [198, 128] on input "text" at bounding box center [268, 123] width 141 height 15
type input "02/01/2023"
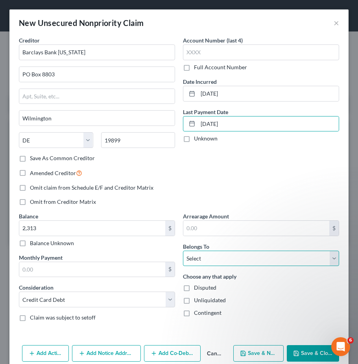
click at [279, 258] on select "Select Debtor 1 Only Debtor 2 Only Debtor 1 And Debtor 2 Only At Least One Of T…" at bounding box center [261, 258] width 156 height 16
select select "0"
click at [183, 250] on select "Select Debtor 1 Only Debtor 2 Only Debtor 1 And Debtor 2 Only At Least One Of T…" at bounding box center [261, 258] width 156 height 16
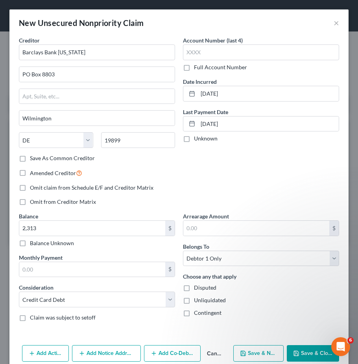
click at [194, 300] on label "Unliquidated" at bounding box center [210, 300] width 32 height 8
click at [197, 300] on input "Unliquidated" at bounding box center [199, 298] width 5 height 5
checkbox input "true"
click at [266, 355] on button "Save & New" at bounding box center [258, 353] width 50 height 17
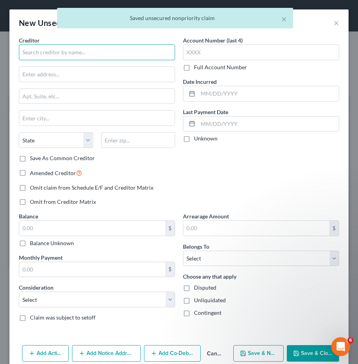
click at [35, 55] on input "text" at bounding box center [97, 52] width 156 height 16
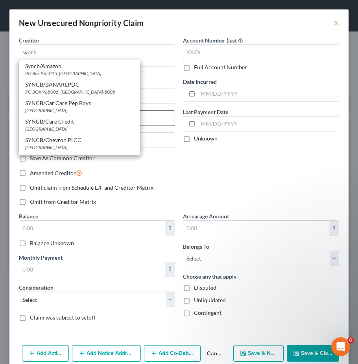
click at [55, 122] on div "SYNCB/Care Credit" at bounding box center [79, 122] width 108 height 8
type input "SYNCB/Care Credit"
type input "PO Box 965036"
type input "Orlando"
select select "9"
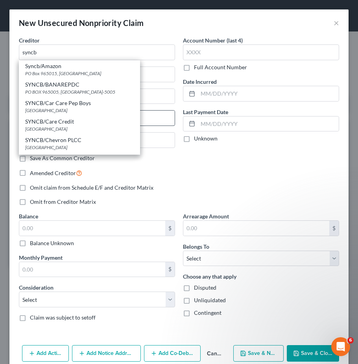
type input "32896"
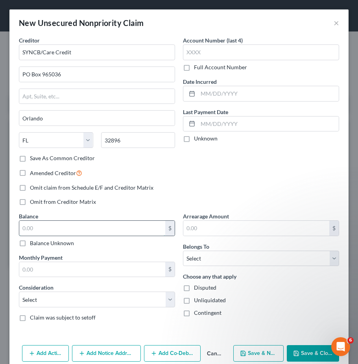
click at [37, 231] on input "text" at bounding box center [92, 227] width 146 height 15
type input "11,226"
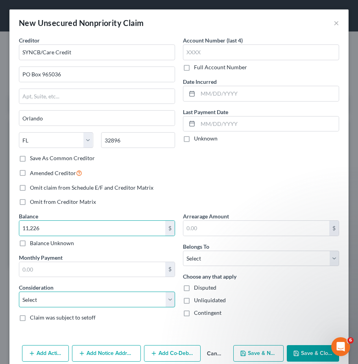
click at [170, 298] on select "Select Cable / Satellite Services Collection Agency Credit Card Debt Debt Couns…" at bounding box center [97, 299] width 156 height 16
select select "2"
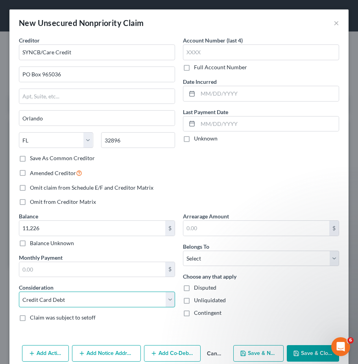
click at [19, 291] on select "Select Cable / Satellite Services Collection Agency Credit Card Debt Debt Couns…" at bounding box center [97, 299] width 156 height 16
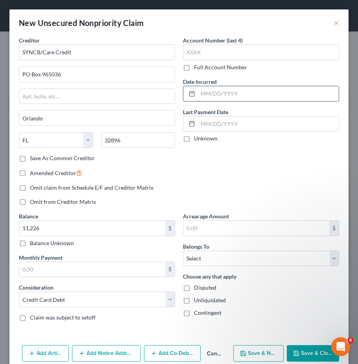
click at [200, 92] on input "text" at bounding box center [268, 93] width 141 height 15
click at [200, 93] on input "text" at bounding box center [268, 93] width 141 height 15
type input "05/02/2023"
click at [198, 123] on input "text" at bounding box center [268, 123] width 141 height 15
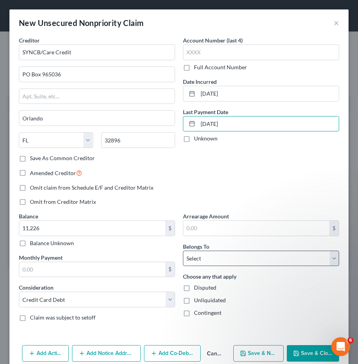
type input "12/29/2024"
drag, startPoint x: 270, startPoint y: 259, endPoint x: 259, endPoint y: 259, distance: 11.0
click at [270, 259] on select "Select Debtor 1 Only Debtor 2 Only Debtor 1 And Debtor 2 Only At Least One Of T…" at bounding box center [261, 258] width 156 height 16
select select "0"
click at [183, 250] on select "Select Debtor 1 Only Debtor 2 Only Debtor 1 And Debtor 2 Only At Least One Of T…" at bounding box center [261, 258] width 156 height 16
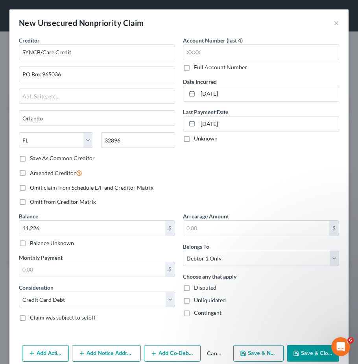
click at [194, 300] on label "Unliquidated" at bounding box center [210, 300] width 32 height 8
click at [197, 300] on input "Unliquidated" at bounding box center [199, 298] width 5 height 5
checkbox input "true"
click at [254, 355] on button "Save & New" at bounding box center [258, 353] width 50 height 17
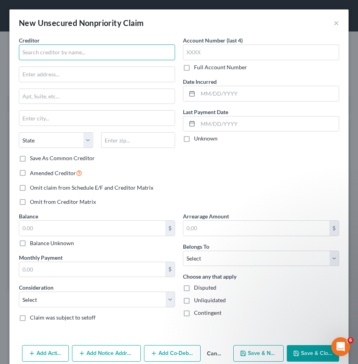
click at [39, 51] on input "text" at bounding box center [97, 52] width 156 height 16
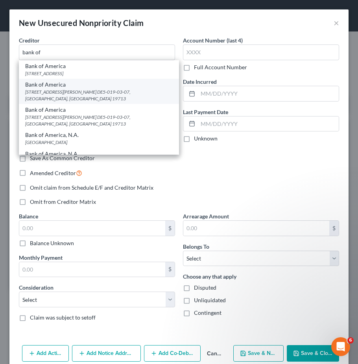
click at [69, 90] on div "4060 Ogletown/Stanton Rd. DE5-019-03-07, Newark, DE 19713" at bounding box center [98, 94] width 147 height 13
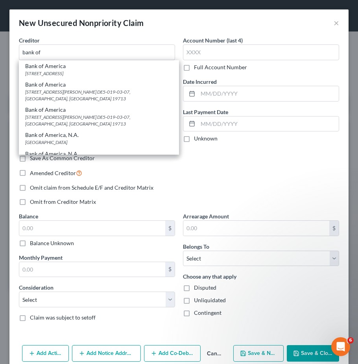
type input "Bank of America"
type input "4060 Ogletown/Stanton Rd. DE5-019-03-07"
type input "Newark"
select select "7"
type input "19713"
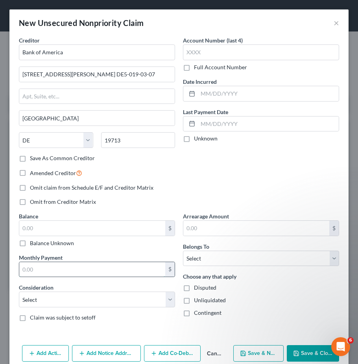
click at [32, 270] on input "text" at bounding box center [92, 269] width 146 height 15
type input "26,361"
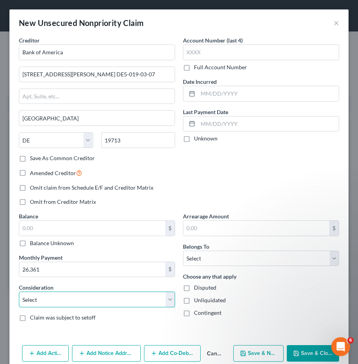
click at [108, 301] on select "Select Cable / Satellite Services Collection Agency Credit Card Debt Debt Couns…" at bounding box center [97, 299] width 156 height 16
select select "2"
click at [19, 291] on select "Select Cable / Satellite Services Collection Agency Credit Card Debt Debt Couns…" at bounding box center [97, 299] width 156 height 16
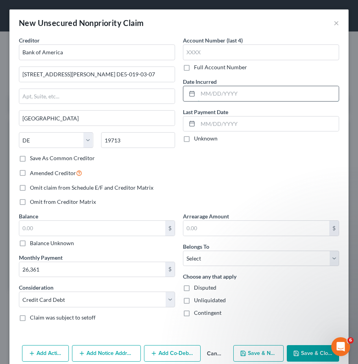
click at [199, 93] on input "text" at bounding box center [268, 93] width 141 height 15
click at [198, 94] on input "text" at bounding box center [268, 93] width 141 height 15
type input "09/12/2022"
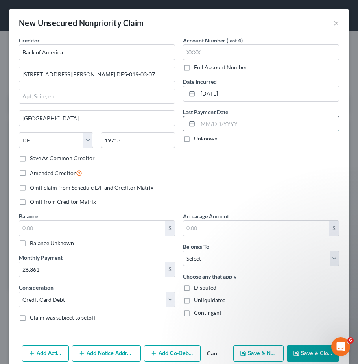
click at [198, 125] on input "text" at bounding box center [268, 123] width 141 height 15
type input "12/21/2024"
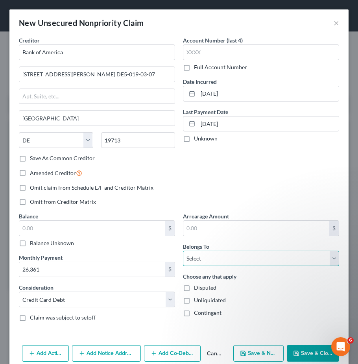
click at [204, 260] on select "Select Debtor 1 Only Debtor 2 Only Debtor 1 And Debtor 2 Only At Least One Of T…" at bounding box center [261, 258] width 156 height 16
select select "0"
click at [183, 250] on select "Select Debtor 1 Only Debtor 2 Only Debtor 1 And Debtor 2 Only At Least One Of T…" at bounding box center [261, 258] width 156 height 16
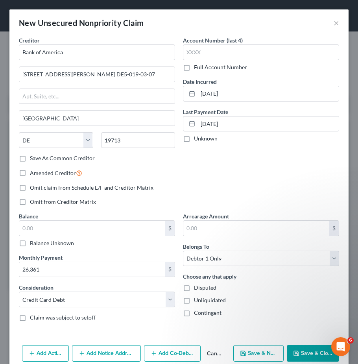
click at [194, 299] on label "Unliquidated" at bounding box center [210, 300] width 32 height 8
click at [197, 299] on input "Unliquidated" at bounding box center [199, 298] width 5 height 5
checkbox input "true"
click at [254, 356] on button "Save & New" at bounding box center [258, 353] width 50 height 17
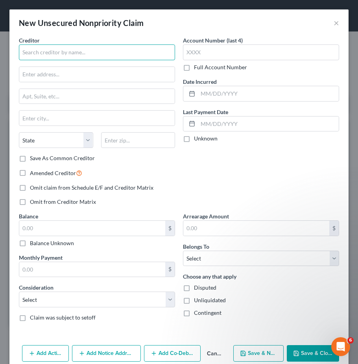
click at [72, 48] on input "text" at bounding box center [97, 52] width 156 height 16
click at [54, 54] on input "American" at bounding box center [97, 52] width 156 height 16
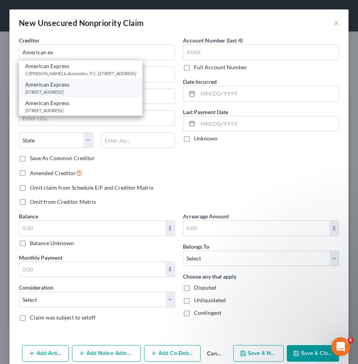
click at [70, 95] on div "PO Box 981537, El Paso, TX 79998" at bounding box center [80, 91] width 111 height 7
type input "American Express"
type input "PO Box 981537"
type input "El Paso"
select select "45"
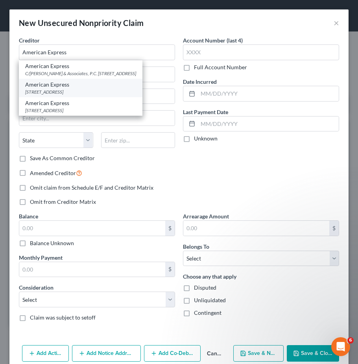
type input "79998"
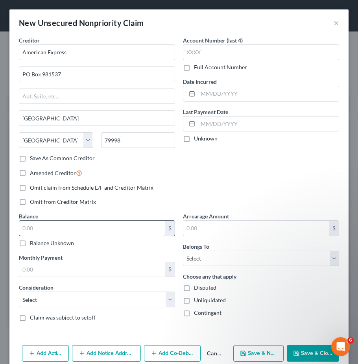
click at [42, 234] on input "text" at bounding box center [92, 227] width 146 height 15
click at [35, 226] on input "text" at bounding box center [92, 227] width 146 height 15
type input "18,594"
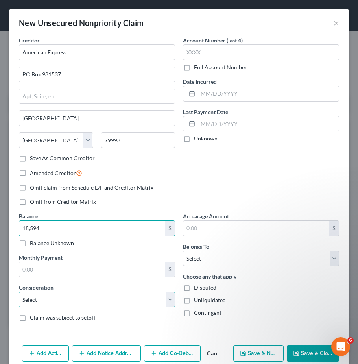
click at [95, 301] on select "Select Cable / Satellite Services Collection Agency Credit Card Debt Debt Couns…" at bounding box center [97, 299] width 156 height 16
select select "2"
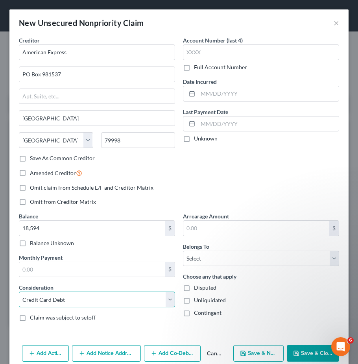
click at [19, 291] on select "Select Cable / Satellite Services Collection Agency Credit Card Debt Debt Couns…" at bounding box center [97, 299] width 156 height 16
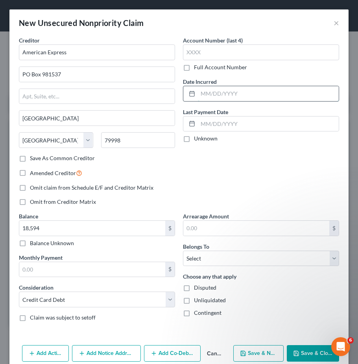
click at [198, 92] on input "text" at bounding box center [268, 93] width 141 height 15
type input "03/21/2022"
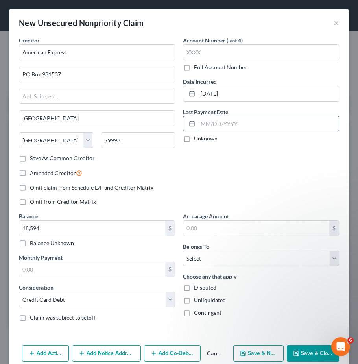
click at [198, 126] on input "text" at bounding box center [268, 123] width 141 height 15
type input "12/19/2024"
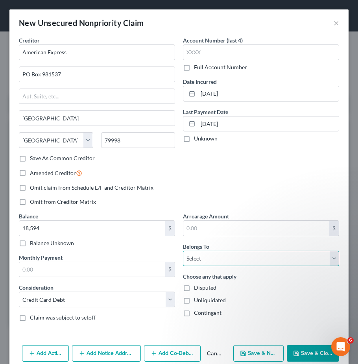
click at [222, 255] on select "Select Debtor 1 Only Debtor 2 Only Debtor 1 And Debtor 2 Only At Least One Of T…" at bounding box center [261, 258] width 156 height 16
select select "0"
click at [183, 250] on select "Select Debtor 1 Only Debtor 2 Only Debtor 1 And Debtor 2 Only At Least One Of T…" at bounding box center [261, 258] width 156 height 16
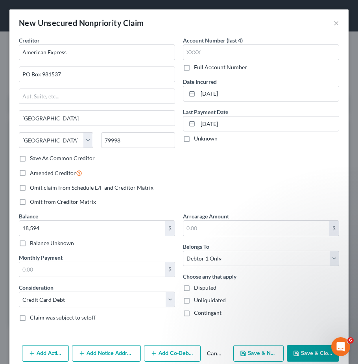
click at [194, 299] on label "Unliquidated" at bounding box center [210, 300] width 32 height 8
click at [197, 299] on input "Unliquidated" at bounding box center [199, 298] width 5 height 5
checkbox input "true"
click at [256, 349] on button "Save & New" at bounding box center [258, 353] width 50 height 17
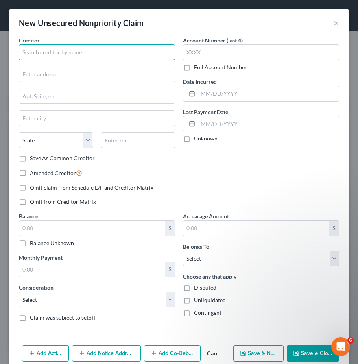
click at [44, 57] on input "text" at bounding box center [97, 52] width 156 height 16
click at [46, 52] on input "bank" at bounding box center [97, 52] width 156 height 16
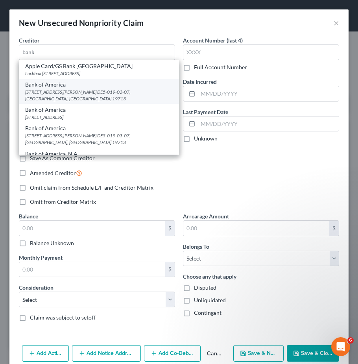
click at [60, 86] on div "Bank of America" at bounding box center [98, 85] width 147 height 8
type input "Bank of America"
type input "4060 Ogletown/Stanton Rd."
type input "DE5-019-03-07"
type input "Newark"
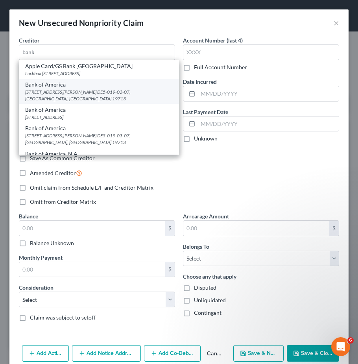
select select "7"
type input "19713"
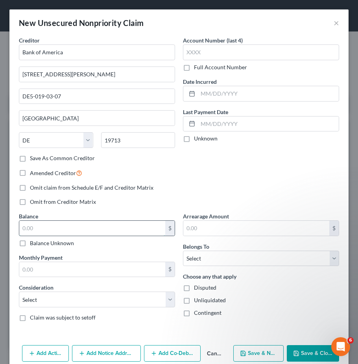
click at [27, 231] on input "text" at bounding box center [92, 227] width 146 height 15
click at [31, 225] on input "text" at bounding box center [92, 227] width 146 height 15
type input "7,293"
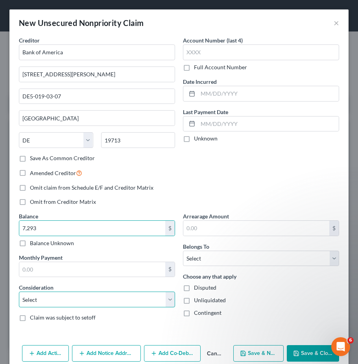
click at [58, 302] on select "Select Cable / Satellite Services Collection Agency Credit Card Debt Debt Couns…" at bounding box center [97, 299] width 156 height 16
select select "2"
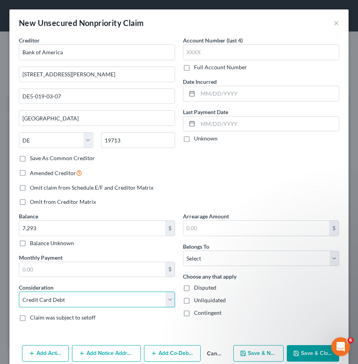
click at [19, 291] on select "Select Cable / Satellite Services Collection Agency Credit Card Debt Debt Couns…" at bounding box center [97, 299] width 156 height 16
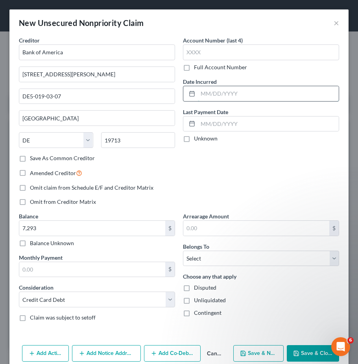
click at [198, 94] on input "text" at bounding box center [268, 93] width 141 height 15
type input "02/10/2022"
click at [198, 127] on input "text" at bounding box center [268, 123] width 141 height 15
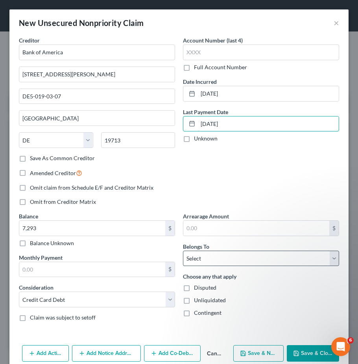
type input "05/01/2023"
drag, startPoint x: 244, startPoint y: 264, endPoint x: 241, endPoint y: 263, distance: 3.9
click at [244, 264] on select "Select Debtor 1 Only Debtor 2 Only Debtor 1 And Debtor 2 Only At Least One Of T…" at bounding box center [261, 258] width 156 height 16
select select "0"
click at [183, 250] on select "Select Debtor 1 Only Debtor 2 Only Debtor 1 And Debtor 2 Only At Least One Of T…" at bounding box center [261, 258] width 156 height 16
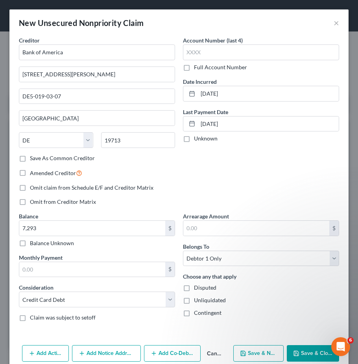
click at [194, 299] on label "Unliquidated" at bounding box center [210, 300] width 32 height 8
click at [197, 299] on input "Unliquidated" at bounding box center [199, 298] width 5 height 5
checkbox input "true"
click at [270, 349] on button "Save & New" at bounding box center [258, 353] width 50 height 17
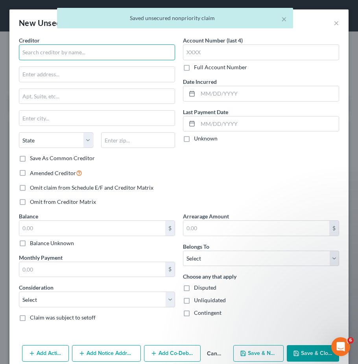
click at [64, 51] on input "text" at bounding box center [97, 52] width 156 height 16
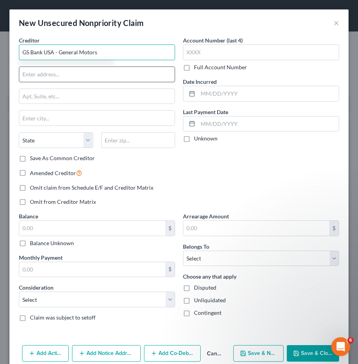
type input "GS Bank USA - General Motors"
click at [57, 78] on input "text" at bounding box center [96, 74] width 155 height 15
click at [35, 76] on input "text" at bounding box center [96, 74] width 155 height 15
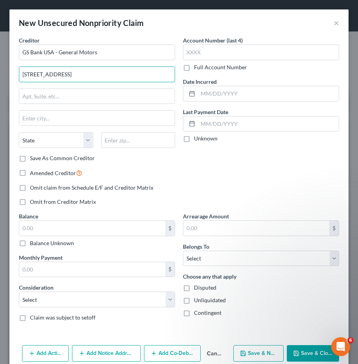
type input "200 West Street"
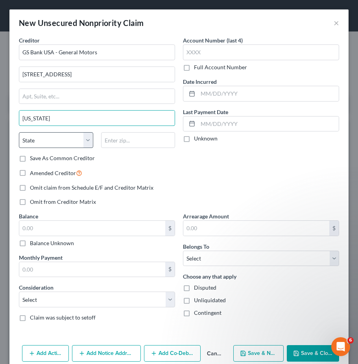
type input "New York"
click at [87, 134] on select "State AL AK AR AZ CA CO CT DE DC FL GA GU HI ID IL IN IA KS KY LA ME MD MA MI M…" at bounding box center [56, 140] width 74 height 16
select select "35"
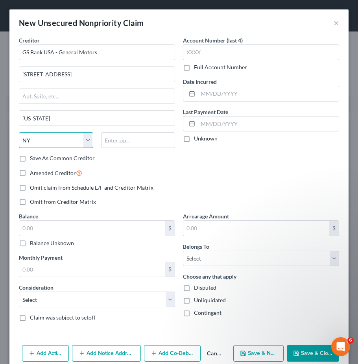
click at [19, 132] on select "State AL AK AR AZ CA CO CT DE DC FL GA GU HI ID IL IN IA KS KY LA ME MD MA MI M…" at bounding box center [56, 140] width 74 height 16
click at [134, 141] on input "text" at bounding box center [138, 140] width 74 height 16
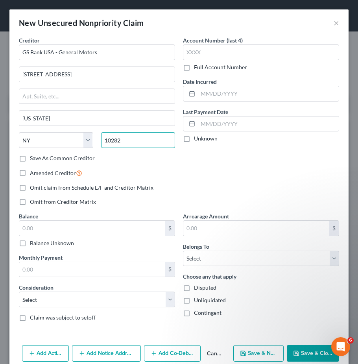
type input "10282"
click at [30, 158] on label "Save As Common Creditor" at bounding box center [62, 158] width 65 height 8
click at [33, 158] on input "Save As Common Creditor" at bounding box center [35, 156] width 5 height 5
checkbox input "true"
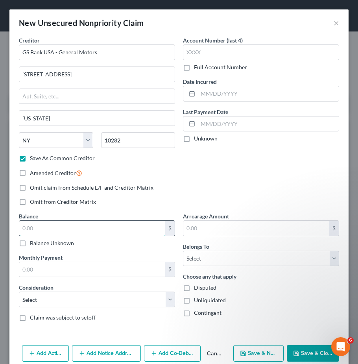
click at [33, 226] on input "text" at bounding box center [92, 227] width 146 height 15
type input "7,276"
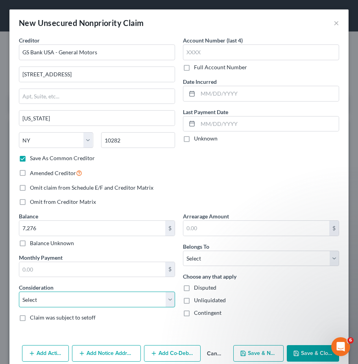
click at [39, 301] on select "Select Cable / Satellite Services Collection Agency Credit Card Debt Debt Couns…" at bounding box center [97, 299] width 156 height 16
select select "2"
click at [19, 291] on select "Select Cable / Satellite Services Collection Agency Credit Card Debt Debt Couns…" at bounding box center [97, 299] width 156 height 16
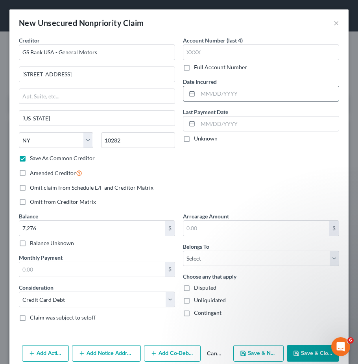
click at [198, 92] on input "text" at bounding box center [268, 93] width 141 height 15
type input "01/17/2023"
click at [198, 125] on input "text" at bounding box center [268, 123] width 141 height 15
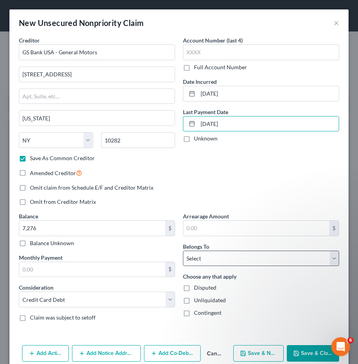
type input "05/01/2023"
click at [196, 259] on select "Select Debtor 1 Only Debtor 2 Only Debtor 1 And Debtor 2 Only At Least One Of T…" at bounding box center [261, 258] width 156 height 16
select select "0"
click at [183, 250] on select "Select Debtor 1 Only Debtor 2 Only Debtor 1 And Debtor 2 Only At Least One Of T…" at bounding box center [261, 258] width 156 height 16
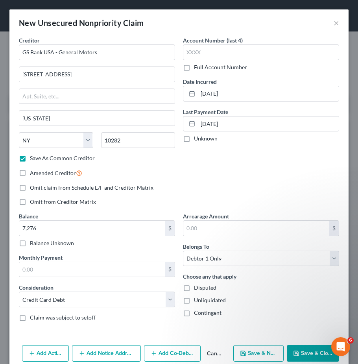
click at [194, 300] on label "Unliquidated" at bounding box center [210, 300] width 32 height 8
click at [197, 300] on input "Unliquidated" at bounding box center [199, 298] width 5 height 5
checkbox input "true"
click at [255, 352] on button "Save & New" at bounding box center [258, 353] width 50 height 17
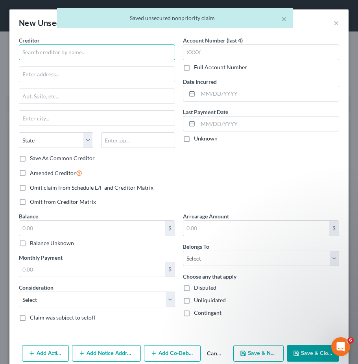
click at [28, 51] on input "text" at bounding box center [97, 52] width 156 height 16
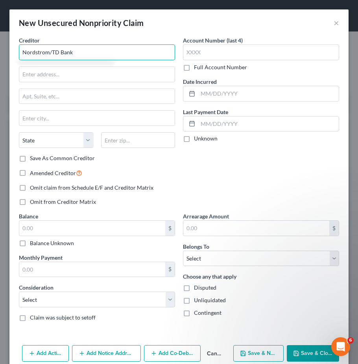
type input "Nordstrom/TD Bank"
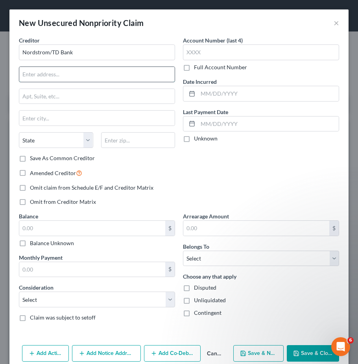
click at [31, 74] on input "text" at bounding box center [96, 74] width 155 height 15
type input "13531 E. Caley Ave"
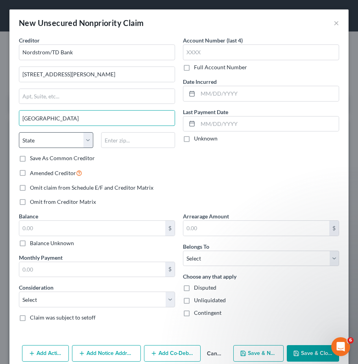
type input "Englewood"
click at [87, 141] on select "State AL AK AR AZ CA CO CT DE DC FL GA GU HI ID IL IN IA KS KY LA ME MD MA MI M…" at bounding box center [56, 140] width 74 height 16
select select "5"
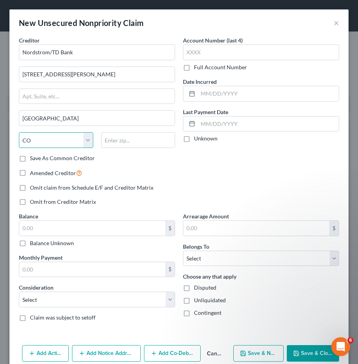
click at [19, 132] on select "State AL AK AR AZ CA CO CT DE DC FL GA GU HI ID IL IN IA KS KY LA ME MD MA MI M…" at bounding box center [56, 140] width 74 height 16
click at [141, 141] on input "text" at bounding box center [138, 140] width 74 height 16
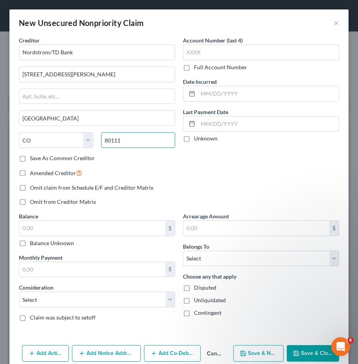
type input "80111"
click at [30, 162] on label "Save As Common Creditor" at bounding box center [62, 158] width 65 height 8
click at [33, 159] on input "Save As Common Creditor" at bounding box center [35, 156] width 5 height 5
checkbox input "true"
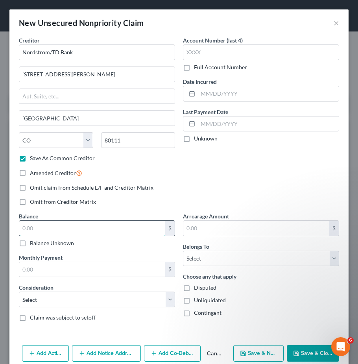
click at [57, 228] on input "text" at bounding box center [92, 227] width 146 height 15
type input "1,834"
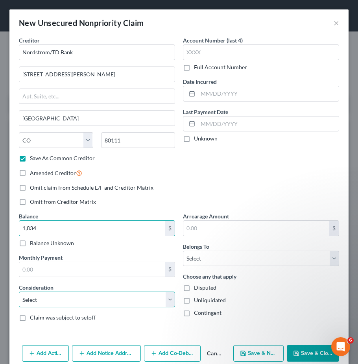
click at [90, 298] on select "Select Cable / Satellite Services Collection Agency Credit Card Debt Debt Couns…" at bounding box center [97, 299] width 156 height 16
select select "2"
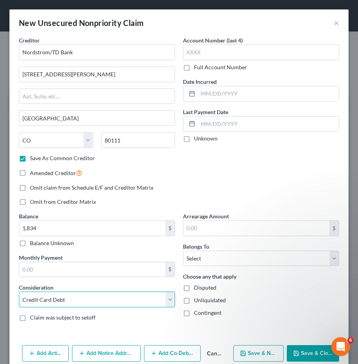
click at [19, 291] on select "Select Cable / Satellite Services Collection Agency Credit Card Debt Debt Couns…" at bounding box center [97, 299] width 156 height 16
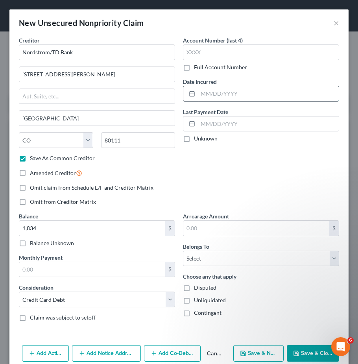
click at [199, 93] on input "text" at bounding box center [268, 93] width 141 height 15
type input "01/30/2023"
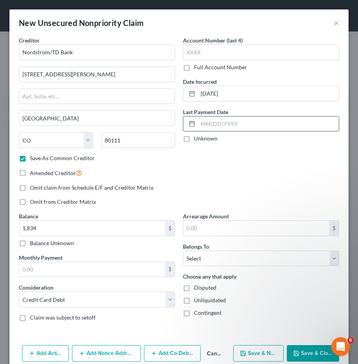
click at [198, 123] on input "text" at bounding box center [268, 123] width 141 height 15
type input "05/01/2023"
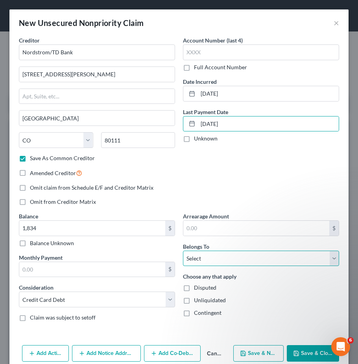
click at [209, 262] on select "Select Debtor 1 Only Debtor 2 Only Debtor 1 And Debtor 2 Only At Least One Of T…" at bounding box center [261, 258] width 156 height 16
select select "0"
click at [183, 250] on select "Select Debtor 1 Only Debtor 2 Only Debtor 1 And Debtor 2 Only At Least One Of T…" at bounding box center [261, 258] width 156 height 16
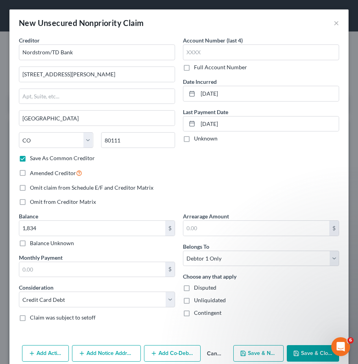
click at [194, 301] on label "Unliquidated" at bounding box center [210, 300] width 32 height 8
click at [197, 301] on input "Unliquidated" at bounding box center [199, 298] width 5 height 5
checkbox input "true"
click at [249, 353] on button "Save & New" at bounding box center [258, 353] width 50 height 17
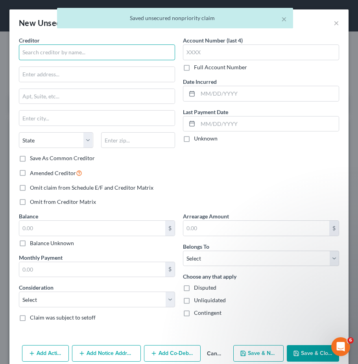
drag, startPoint x: 50, startPoint y: 57, endPoint x: 43, endPoint y: 52, distance: 8.0
click at [50, 57] on input "text" at bounding box center [97, 52] width 156 height 16
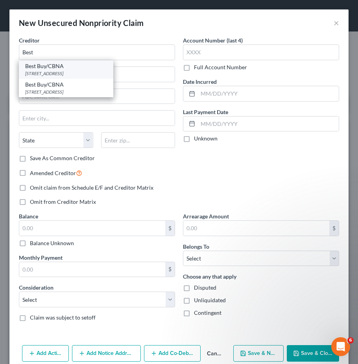
click at [57, 68] on div "Best Buy/CBNA" at bounding box center [66, 66] width 82 height 8
type input "Best Buy/CBNA"
type input "5800 South Corporate Place"
type input "Mail Code 234"
type input "Sioux Falls"
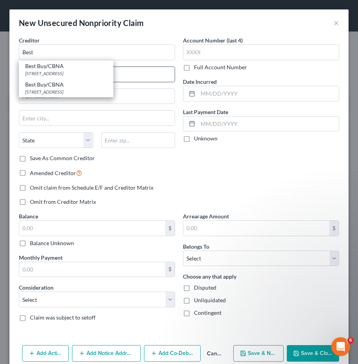
select select "43"
type input "57108"
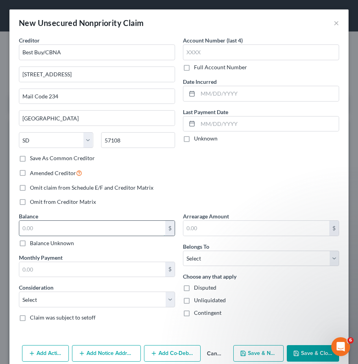
click at [24, 228] on input "text" at bounding box center [92, 227] width 146 height 15
type input "4,962"
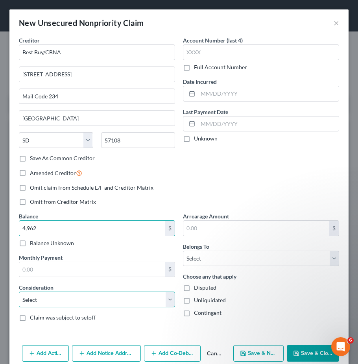
drag, startPoint x: 74, startPoint y: 299, endPoint x: 70, endPoint y: 291, distance: 8.6
click at [74, 298] on select "Select Cable / Satellite Services Collection Agency Credit Card Debt Debt Couns…" at bounding box center [97, 299] width 156 height 16
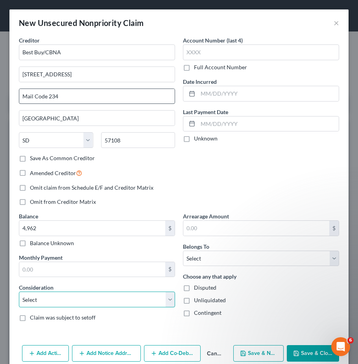
select select "2"
click at [19, 291] on select "Select Cable / Satellite Services Collection Agency Credit Card Debt Debt Couns…" at bounding box center [97, 299] width 156 height 16
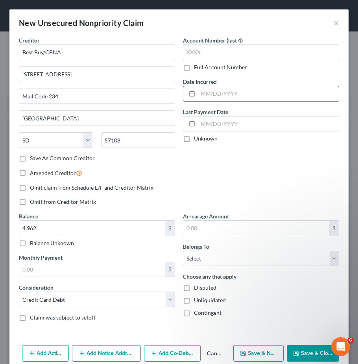
click at [198, 95] on input "text" at bounding box center [268, 93] width 141 height 15
click at [198, 96] on input "text" at bounding box center [268, 93] width 141 height 15
type input "05/05/2023"
click at [199, 126] on input "text" at bounding box center [268, 123] width 141 height 15
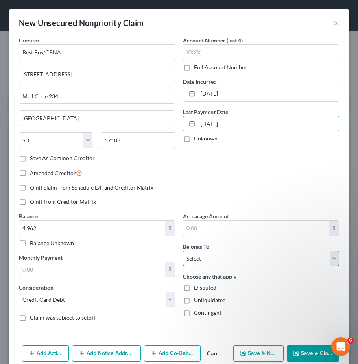
type input "05/01/2023"
click at [214, 254] on select "Select Debtor 1 Only Debtor 2 Only Debtor 1 And Debtor 2 Only At Least One Of T…" at bounding box center [261, 258] width 156 height 16
select select "0"
click at [183, 250] on select "Select Debtor 1 Only Debtor 2 Only Debtor 1 And Debtor 2 Only At Least One Of T…" at bounding box center [261, 258] width 156 height 16
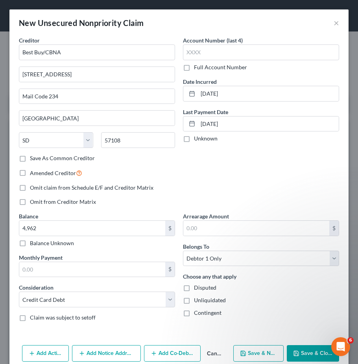
click at [194, 300] on label "Unliquidated" at bounding box center [210, 300] width 32 height 8
click at [197, 300] on input "Unliquidated" at bounding box center [199, 298] width 5 height 5
checkbox input "true"
click at [255, 354] on button "Save & New" at bounding box center [258, 353] width 50 height 17
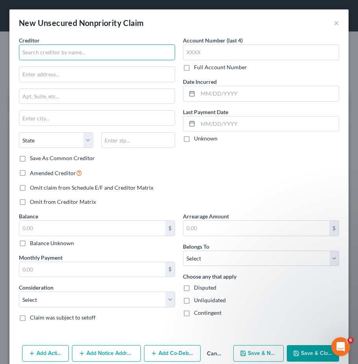
click at [46, 53] on input "text" at bounding box center [97, 52] width 156 height 16
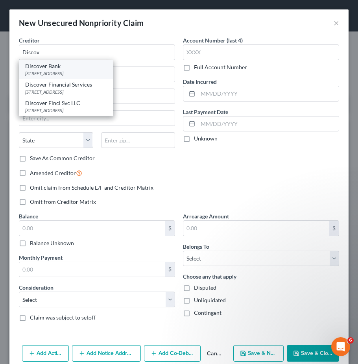
click at [56, 72] on div "PO Box 30939, Salt Lake City, UT 84130" at bounding box center [66, 73] width 82 height 7
type input "Discover Bank"
type input "PO Box 30939"
type input "Salt Lake City"
select select "46"
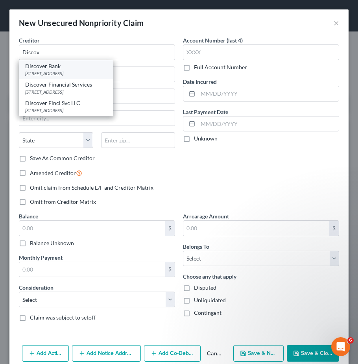
type input "84130"
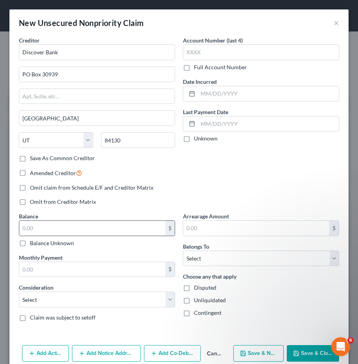
click at [28, 232] on input "text" at bounding box center [92, 227] width 146 height 15
type input "19,508"
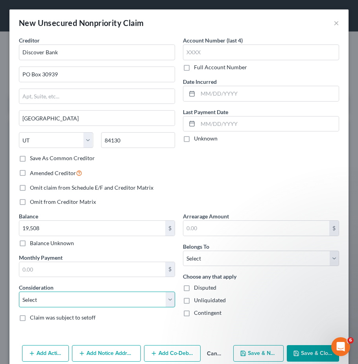
click at [38, 302] on select "Select Cable / Satellite Services Collection Agency Credit Card Debt Debt Couns…" at bounding box center [97, 299] width 156 height 16
select select "2"
click at [19, 291] on select "Select Cable / Satellite Services Collection Agency Credit Card Debt Debt Couns…" at bounding box center [97, 299] width 156 height 16
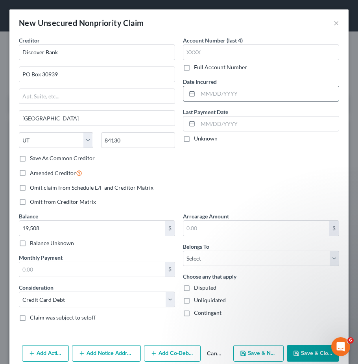
click at [199, 91] on input "text" at bounding box center [268, 93] width 141 height 15
click at [200, 92] on input "text" at bounding box center [268, 93] width 141 height 15
type input "05/10/2020"
drag, startPoint x: 209, startPoint y: 121, endPoint x: 203, endPoint y: 119, distance: 6.7
click at [209, 119] on input "text" at bounding box center [268, 123] width 141 height 15
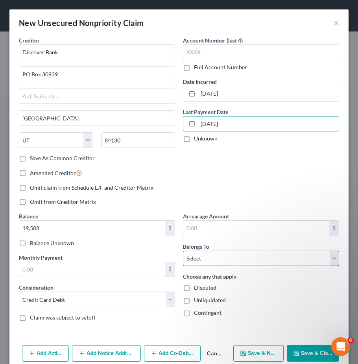
type input "07/01/2023"
click at [259, 263] on select "Select Debtor 1 Only Debtor 2 Only Debtor 1 And Debtor 2 Only At Least One Of T…" at bounding box center [261, 258] width 156 height 16
select select "0"
click at [183, 250] on select "Select Debtor 1 Only Debtor 2 Only Debtor 1 And Debtor 2 Only At Least One Of T…" at bounding box center [261, 258] width 156 height 16
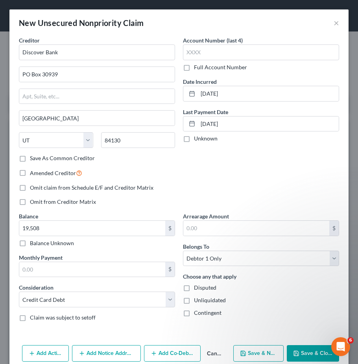
click at [194, 301] on label "Unliquidated" at bounding box center [210, 300] width 32 height 8
click at [197, 301] on input "Unliquidated" at bounding box center [199, 298] width 5 height 5
checkbox input "true"
click at [266, 349] on button "Save & New" at bounding box center [258, 353] width 50 height 17
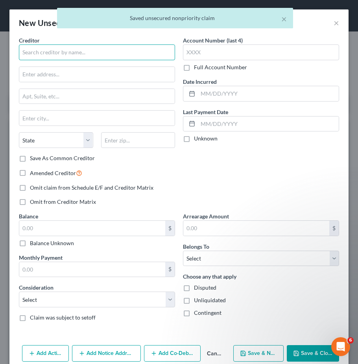
drag, startPoint x: 37, startPoint y: 50, endPoint x: 15, endPoint y: 46, distance: 22.7
click at [37, 50] on input "text" at bounding box center [97, 52] width 156 height 16
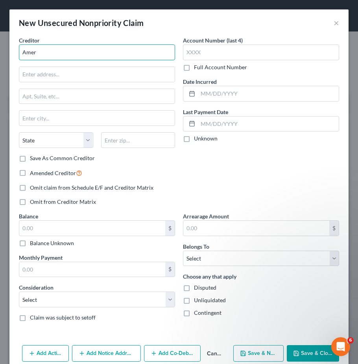
click at [46, 53] on input "Amer" at bounding box center [97, 52] width 156 height 16
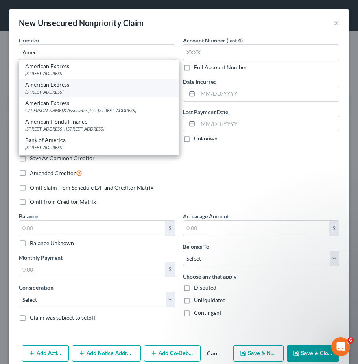
click at [60, 95] on div "PO Box 981537, El Paso, TX 79998" at bounding box center [98, 91] width 147 height 7
type input "American Express"
type input "PO Box 981537"
type input "El Paso"
select select "45"
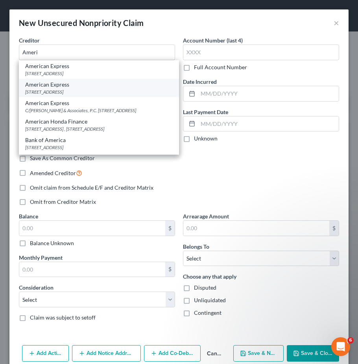
type input "79998"
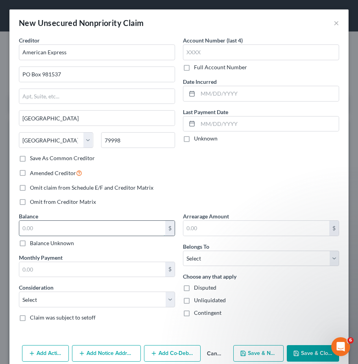
click at [26, 224] on input "text" at bounding box center [92, 227] width 146 height 15
click at [26, 230] on input "text" at bounding box center [92, 227] width 146 height 15
drag, startPoint x: 37, startPoint y: 230, endPoint x: 9, endPoint y: 227, distance: 28.9
click at [9, 227] on div "New Unsecured Nonpriority Claim × Creditor * American Express PO Box 981537 El …" at bounding box center [179, 182] width 358 height 364
type input "1,476"
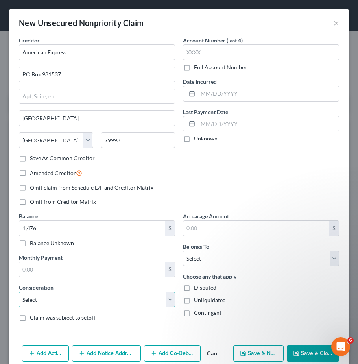
click at [41, 296] on select "Select Cable / Satellite Services Collection Agency Credit Card Debt Debt Couns…" at bounding box center [97, 299] width 156 height 16
select select "2"
click at [19, 291] on select "Select Cable / Satellite Services Collection Agency Credit Card Debt Debt Couns…" at bounding box center [97, 299] width 156 height 16
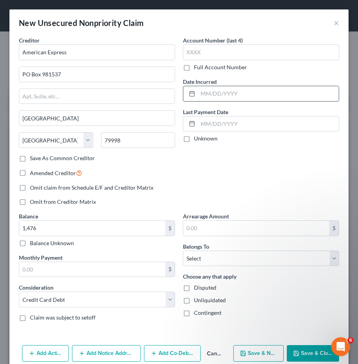
click at [198, 92] on input "text" at bounding box center [268, 93] width 141 height 15
type input "09/15/2021"
click at [198, 124] on input "text" at bounding box center [268, 123] width 141 height 15
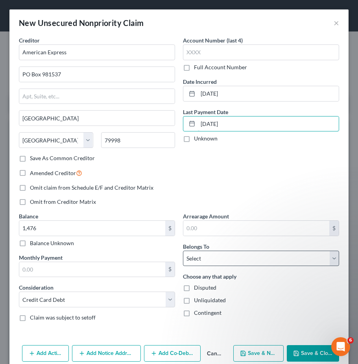
type input "12/08/2024"
click at [226, 256] on select "Select Debtor 1 Only Debtor 2 Only Debtor 1 And Debtor 2 Only At Least One Of T…" at bounding box center [261, 258] width 156 height 16
select select "0"
click at [183, 250] on select "Select Debtor 1 Only Debtor 2 Only Debtor 1 And Debtor 2 Only At Least One Of T…" at bounding box center [261, 258] width 156 height 16
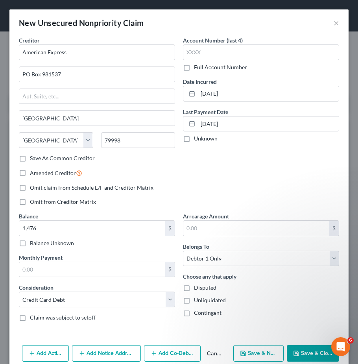
click at [194, 301] on label "Unliquidated" at bounding box center [210, 300] width 32 height 8
click at [197, 301] on input "Unliquidated" at bounding box center [199, 298] width 5 height 5
checkbox input "true"
click at [250, 355] on button "Save & New" at bounding box center [258, 353] width 50 height 17
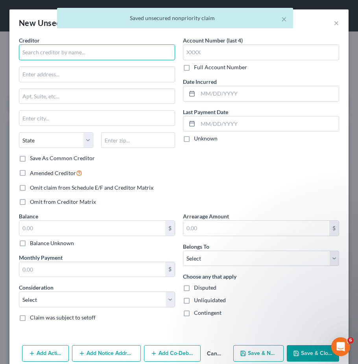
click at [41, 50] on input "text" at bounding box center [97, 52] width 156 height 16
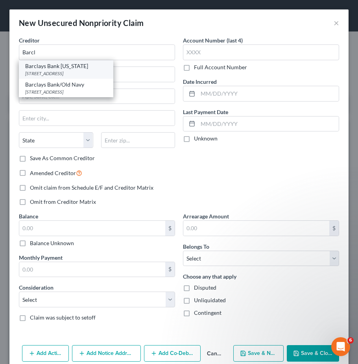
click at [77, 67] on div "Barclays Bank Delaware" at bounding box center [66, 66] width 82 height 8
type input "Barclays Bank Delaware"
type input "PO Box 8803"
type input "Wilmington"
select select "7"
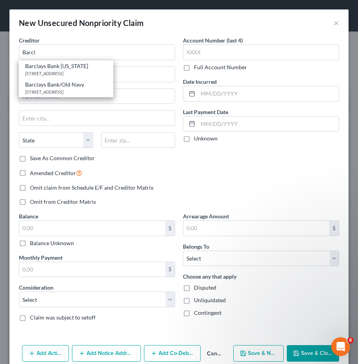
type input "19899"
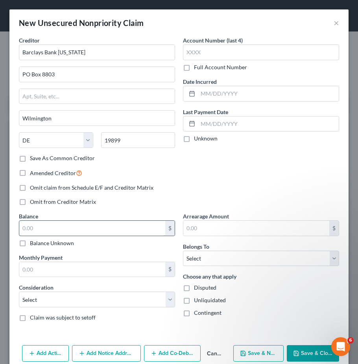
click at [53, 230] on input "text" at bounding box center [92, 227] width 146 height 15
type input "0"
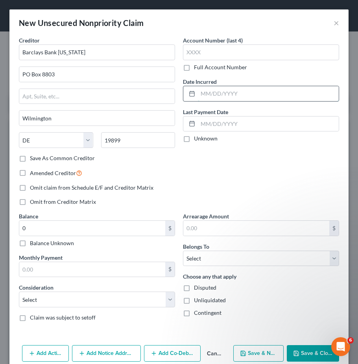
click at [198, 92] on input "text" at bounding box center [268, 93] width 141 height 15
type input "07/19/2022"
click at [198, 125] on input "text" at bounding box center [268, 123] width 141 height 15
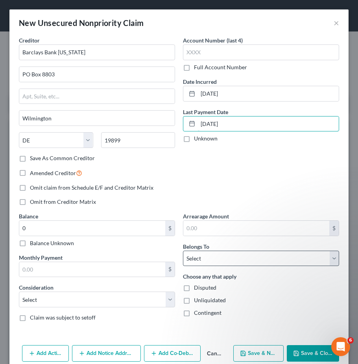
type input "04/01/2023"
click at [222, 264] on select "Select Debtor 1 Only Debtor 2 Only Debtor 1 And Debtor 2 Only At Least One Of T…" at bounding box center [261, 258] width 156 height 16
select select "0"
click at [183, 250] on select "Select Debtor 1 Only Debtor 2 Only Debtor 1 And Debtor 2 Only At Least One Of T…" at bounding box center [261, 258] width 156 height 16
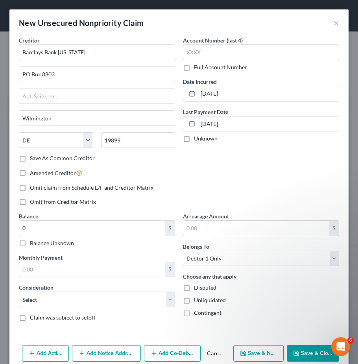
drag, startPoint x: 183, startPoint y: 300, endPoint x: 187, endPoint y: 302, distance: 4.2
click at [194, 300] on label "Unliquidated" at bounding box center [210, 300] width 32 height 8
click at [197, 300] on input "Unliquidated" at bounding box center [199, 298] width 5 height 5
checkbox input "true"
click at [248, 353] on button "Save & New" at bounding box center [258, 353] width 50 height 17
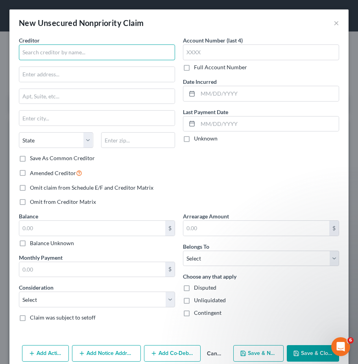
click at [42, 47] on input "text" at bounding box center [97, 52] width 156 height 16
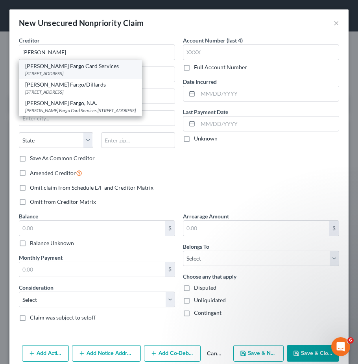
click at [51, 66] on div "Wells Fargo Card Services" at bounding box center [80, 66] width 110 height 8
type input "Wells Fargo Card Services"
type input "PO Box 393"
type input "Minneapolis"
select select "24"
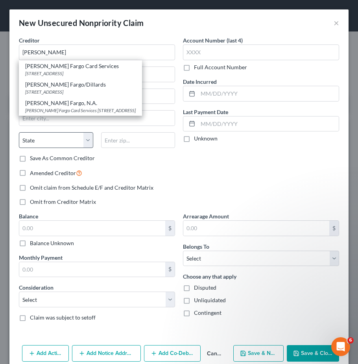
type input "55480"
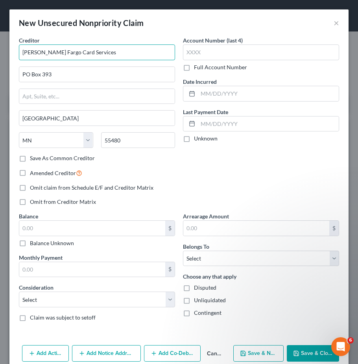
click at [53, 55] on input "Wells Fargo Card Services" at bounding box center [97, 52] width 156 height 16
click at [51, 54] on input "Wells Fargo Card Services" at bounding box center [97, 52] width 156 height 16
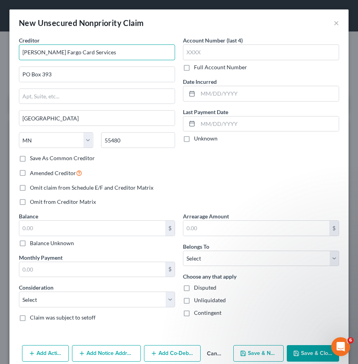
click at [51, 54] on input "Wells Fargo Card Services" at bounding box center [97, 52] width 156 height 16
type input "Comenity Bank/Express"
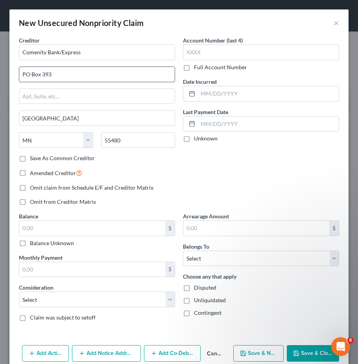
drag, startPoint x: 22, startPoint y: 74, endPoint x: 79, endPoint y: 75, distance: 57.0
click at [79, 75] on input "PO Box 393" at bounding box center [96, 74] width 155 height 15
type input "PO Box 182789"
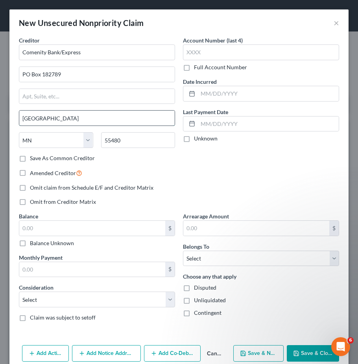
click at [31, 118] on input "Minneapolis" at bounding box center [96, 117] width 155 height 15
type input "Columbus"
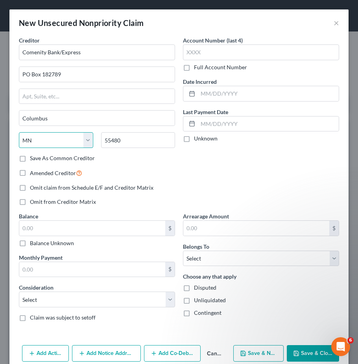
click at [82, 141] on select "State AL AK AR AZ CA CO CT DE DC FL GA GU HI ID IL IN IA KS KY LA ME MD MA MI M…" at bounding box center [56, 140] width 74 height 16
select select "36"
click at [19, 132] on select "State AL AK AR AZ CA CO CT DE DC FL GA GU HI ID IL IN IA KS KY LA ME MD MA MI M…" at bounding box center [56, 140] width 74 height 16
click at [109, 142] on input "55480" at bounding box center [138, 140] width 74 height 16
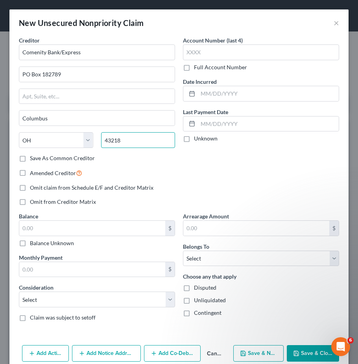
type input "43218"
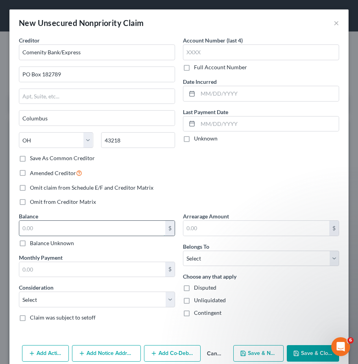
click at [41, 234] on input "text" at bounding box center [92, 227] width 146 height 15
type input "878"
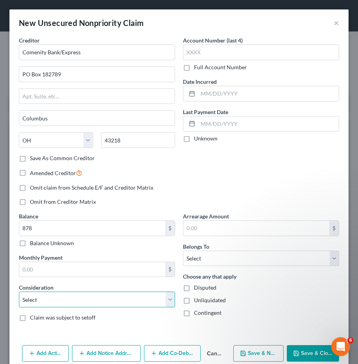
click at [124, 303] on select "Select Cable / Satellite Services Collection Agency Credit Card Debt Debt Couns…" at bounding box center [97, 299] width 156 height 16
select select "2"
click at [19, 291] on select "Select Cable / Satellite Services Collection Agency Credit Card Debt Debt Couns…" at bounding box center [97, 299] width 156 height 16
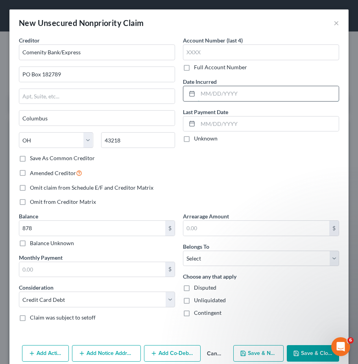
click at [198, 94] on input "text" at bounding box center [268, 93] width 141 height 15
type input "02/27/2023"
click at [198, 128] on input "text" at bounding box center [268, 123] width 141 height 15
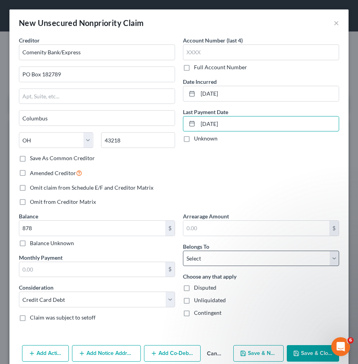
type input "03/12/2024"
click at [243, 257] on select "Select Debtor 1 Only Debtor 2 Only Debtor 1 And Debtor 2 Only At Least One Of T…" at bounding box center [261, 258] width 156 height 16
select select "0"
click at [183, 250] on select "Select Debtor 1 Only Debtor 2 Only Debtor 1 And Debtor 2 Only At Least One Of T…" at bounding box center [261, 258] width 156 height 16
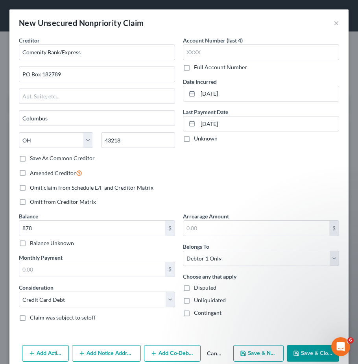
click at [194, 300] on label "Unliquidated" at bounding box center [210, 300] width 32 height 8
click at [197, 300] on input "Unliquidated" at bounding box center [199, 298] width 5 height 5
checkbox input "true"
click at [247, 351] on button "Save & New" at bounding box center [258, 353] width 50 height 17
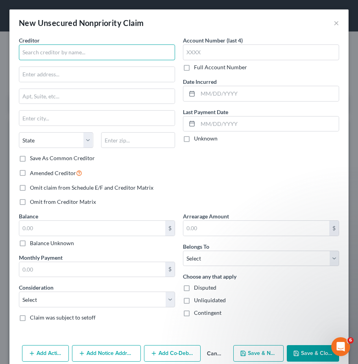
click at [61, 50] on input "text" at bounding box center [97, 52] width 156 height 16
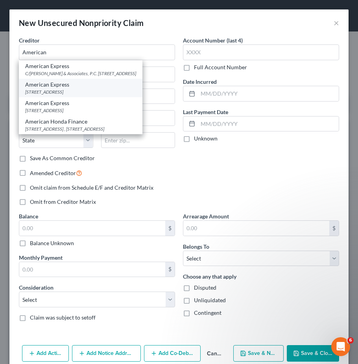
click at [55, 88] on div "American Express" at bounding box center [80, 85] width 111 height 8
type input "American Express"
type input "PO Box 981537"
type input "El Paso"
select select "45"
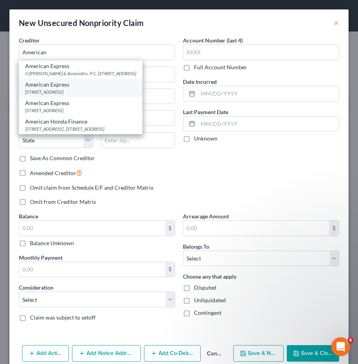
type input "79998"
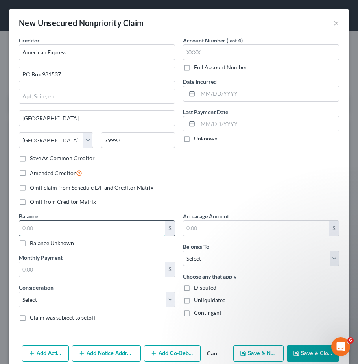
click at [31, 226] on input "text" at bounding box center [92, 227] width 146 height 15
type input "15,764"
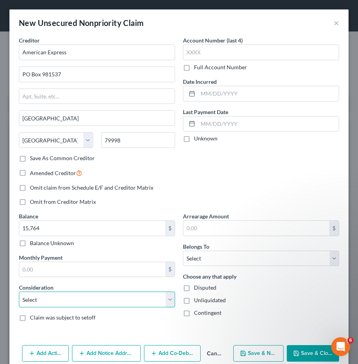
click at [33, 304] on select "Select Cable / Satellite Services Collection Agency Credit Card Debt Debt Couns…" at bounding box center [97, 299] width 156 height 16
select select "2"
click at [19, 291] on select "Select Cable / Satellite Services Collection Agency Credit Card Debt Debt Couns…" at bounding box center [97, 299] width 156 height 16
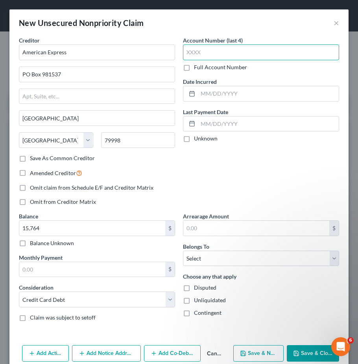
click at [183, 56] on input "text" at bounding box center [261, 52] width 156 height 16
type input "4943"
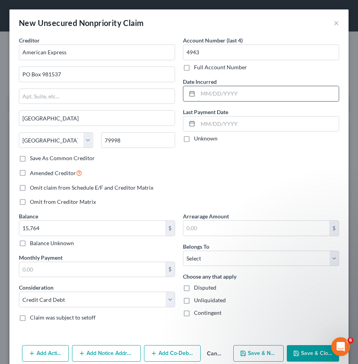
click at [199, 91] on input "text" at bounding box center [268, 93] width 141 height 15
type input "05/12/2022"
click at [202, 124] on input "text" at bounding box center [268, 123] width 141 height 15
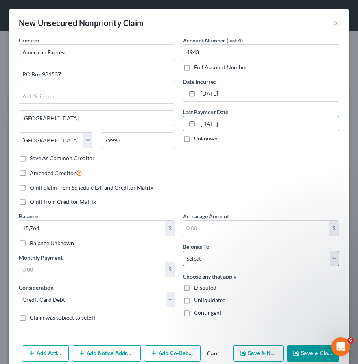
type input "11/22/2023"
click at [219, 261] on select "Select Debtor 1 Only Debtor 2 Only Debtor 1 And Debtor 2 Only At Least One Of T…" at bounding box center [261, 258] width 156 height 16
select select "0"
click at [183, 250] on select "Select Debtor 1 Only Debtor 2 Only Debtor 1 And Debtor 2 Only At Least One Of T…" at bounding box center [261, 258] width 156 height 16
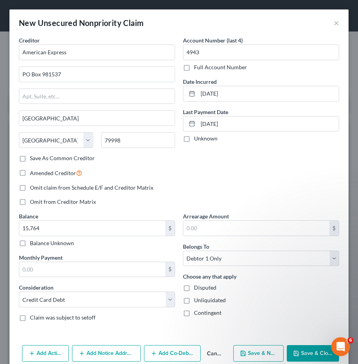
click at [194, 301] on label "Unliquidated" at bounding box center [210, 300] width 32 height 8
click at [197, 301] on input "Unliquidated" at bounding box center [199, 298] width 5 height 5
checkbox input "true"
click at [256, 353] on button "Save & New" at bounding box center [258, 353] width 50 height 17
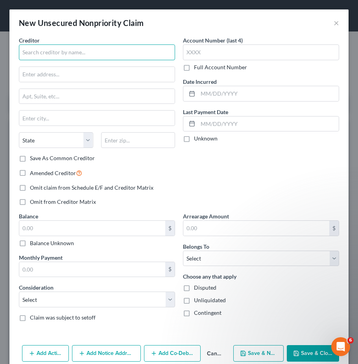
click at [64, 57] on input "text" at bounding box center [97, 52] width 156 height 16
type input "Nizari Progressive FCU"
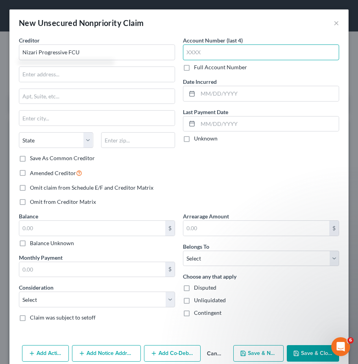
click at [185, 52] on input "text" at bounding box center [261, 52] width 156 height 16
type input "5100"
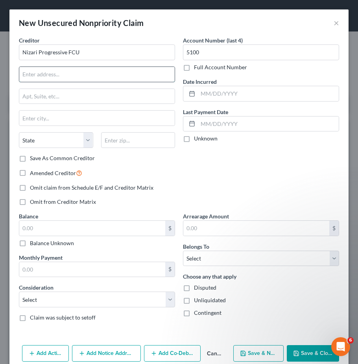
click at [42, 77] on input "text" at bounding box center [96, 74] width 155 height 15
type input "11770 University Blvd"
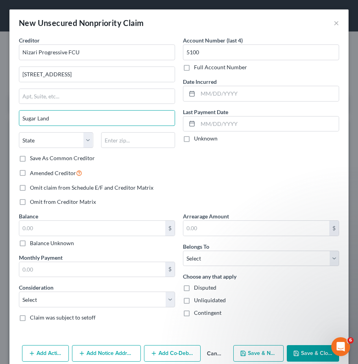
type input "Sugar Land"
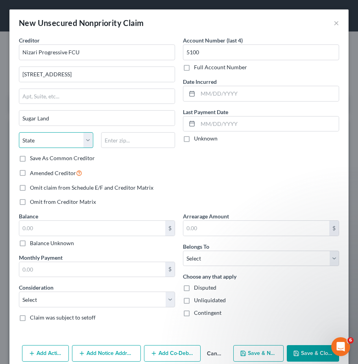
click at [86, 139] on select "State AL AK AR AZ CA CO CT DE DC FL GA GU HI ID IL IN IA KS KY LA ME MD MA MI M…" at bounding box center [56, 140] width 74 height 16
select select "45"
click at [19, 132] on select "State AL AK AR AZ CA CO CT DE DC FL GA GU HI ID IL IN IA KS KY LA ME MD MA MI M…" at bounding box center [56, 140] width 74 height 16
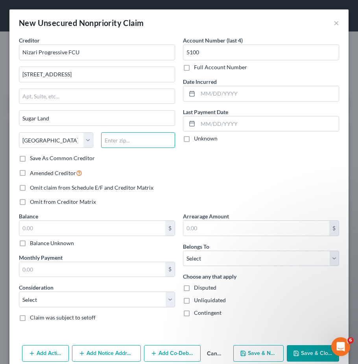
click at [118, 143] on input "text" at bounding box center [138, 140] width 74 height 16
type input "8"
type input "77478"
click at [30, 157] on label "Save As Common Creditor" at bounding box center [62, 158] width 65 height 8
click at [33, 157] on input "Save As Common Creditor" at bounding box center [35, 156] width 5 height 5
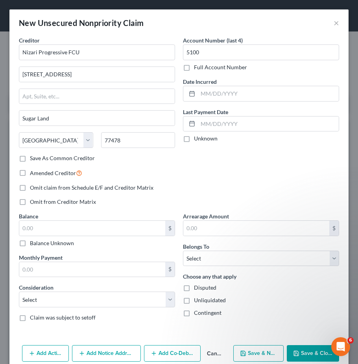
checkbox input "true"
click at [49, 231] on input "text" at bounding box center [92, 227] width 146 height 15
click at [62, 233] on input "text" at bounding box center [92, 227] width 146 height 15
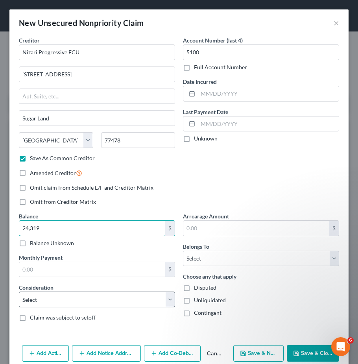
type input "24,319"
click at [59, 295] on select "Select Cable / Satellite Services Collection Agency Credit Card Debt Debt Couns…" at bounding box center [97, 299] width 156 height 16
select select "10"
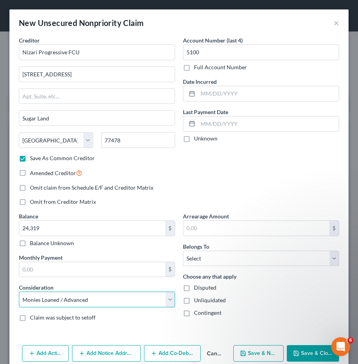
click at [19, 291] on select "Select Cable / Satellite Services Collection Agency Credit Card Debt Debt Couns…" at bounding box center [97, 299] width 156 height 16
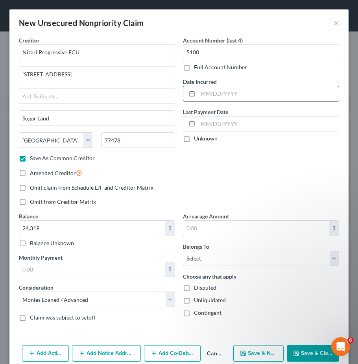
click at [204, 96] on input "text" at bounding box center [268, 93] width 141 height 15
type input "12/07/2022"
click at [199, 124] on input "text" at bounding box center [268, 123] width 141 height 15
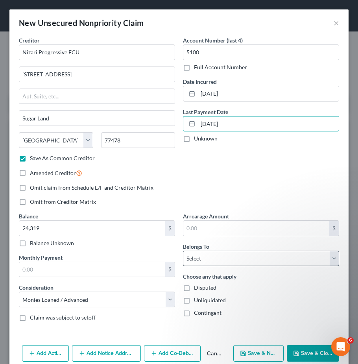
type input "11/01/2023"
click at [217, 258] on select "Select Debtor 1 Only Debtor 2 Only Debtor 1 And Debtor 2 Only At Least One Of T…" at bounding box center [261, 258] width 156 height 16
select select "0"
click at [183, 250] on select "Select Debtor 1 Only Debtor 2 Only Debtor 1 And Debtor 2 Only At Least One Of T…" at bounding box center [261, 258] width 156 height 16
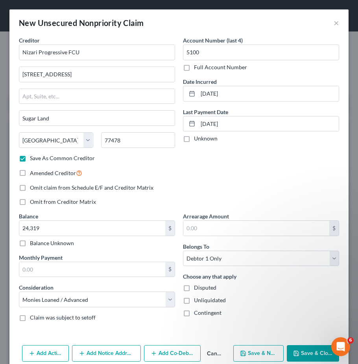
click at [194, 301] on label "Unliquidated" at bounding box center [210, 300] width 32 height 8
click at [197, 301] on input "Unliquidated" at bounding box center [199, 298] width 5 height 5
checkbox input "true"
click at [251, 355] on button "Save & New" at bounding box center [258, 353] width 50 height 17
checkbox input "false"
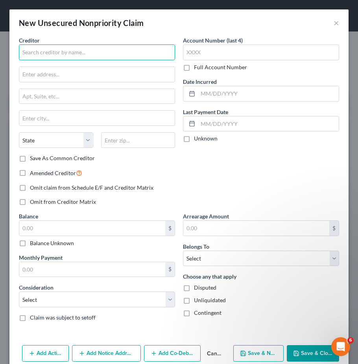
click at [61, 47] on input "text" at bounding box center [97, 52] width 156 height 16
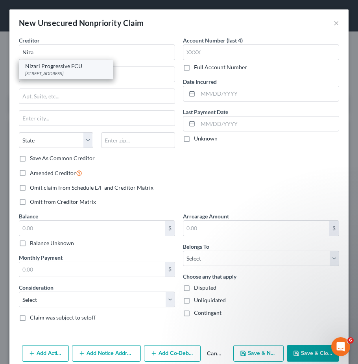
click at [63, 70] on div "11770 University Blvd, Sugar Land, TX 77478" at bounding box center [66, 73] width 82 height 7
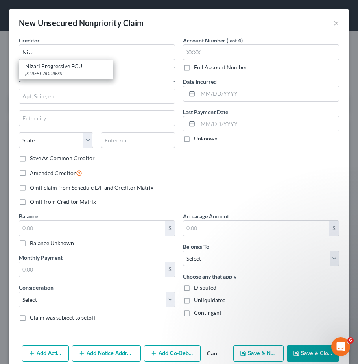
type input "Nizari Progressive FCU"
type input "11770 University Blvd"
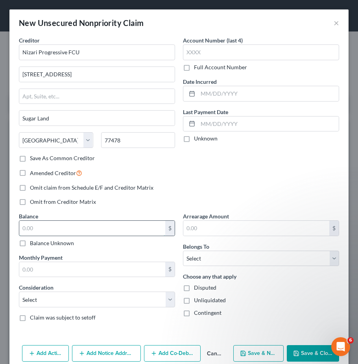
click at [38, 228] on input "text" at bounding box center [92, 227] width 146 height 15
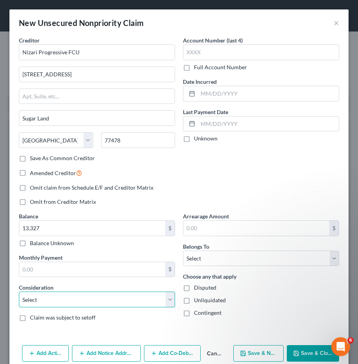
click at [50, 294] on select "Select Cable / Satellite Services Collection Agency Credit Card Debt Debt Couns…" at bounding box center [97, 299] width 156 height 16
click at [19, 291] on select "Select Cable / Satellite Services Collection Agency Credit Card Debt Debt Couns…" at bounding box center [97, 299] width 156 height 16
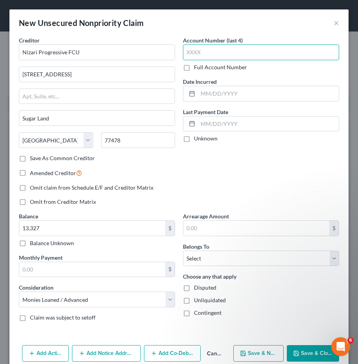
click at [190, 50] on input "text" at bounding box center [261, 52] width 156 height 16
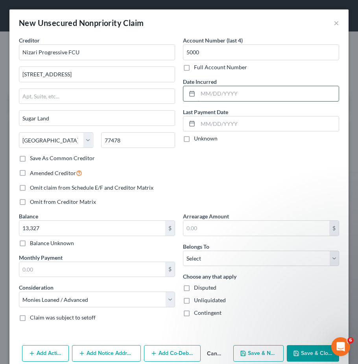
click at [198, 96] on input "text" at bounding box center [268, 93] width 141 height 15
click at [198, 92] on input "text" at bounding box center [268, 93] width 141 height 15
click at [198, 121] on input "text" at bounding box center [268, 123] width 141 height 15
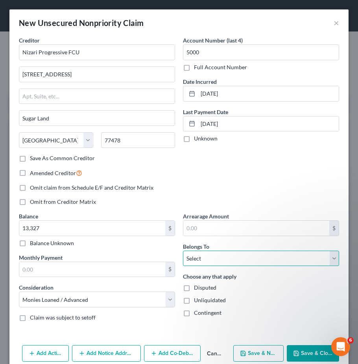
click at [242, 254] on select "Select Debtor 1 Only Debtor 2 Only Debtor 1 And Debtor 2 Only At Least One Of T…" at bounding box center [261, 258] width 156 height 16
click at [183, 250] on select "Select Debtor 1 Only Debtor 2 Only Debtor 1 And Debtor 2 Only At Least One Of T…" at bounding box center [261, 258] width 156 height 16
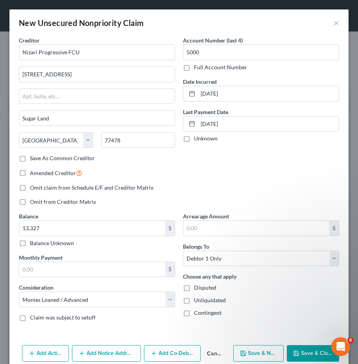
click at [194, 303] on label "Unliquidated" at bounding box center [210, 300] width 32 height 8
click at [197, 301] on input "Unliquidated" at bounding box center [199, 298] width 5 height 5
click at [266, 357] on button "Save & New" at bounding box center [258, 353] width 50 height 17
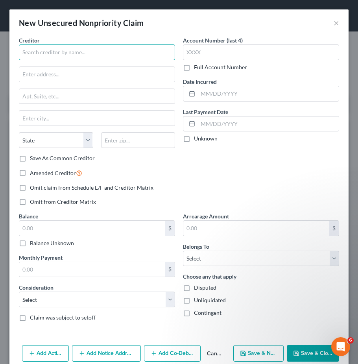
click at [56, 53] on input "text" at bounding box center [97, 52] width 156 height 16
click at [60, 54] on input "Navient" at bounding box center [97, 52] width 156 height 16
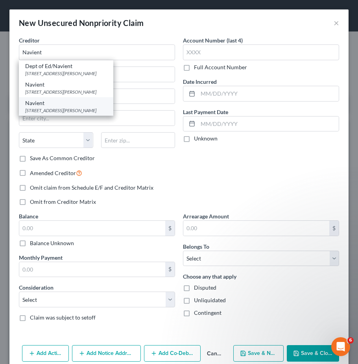
click at [53, 107] on div "Navient" at bounding box center [66, 103] width 82 height 8
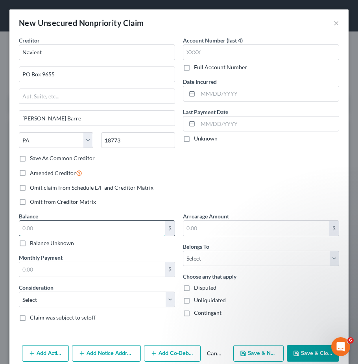
click at [32, 228] on input "text" at bounding box center [92, 227] width 146 height 15
click at [45, 269] on input "text" at bounding box center [92, 269] width 146 height 15
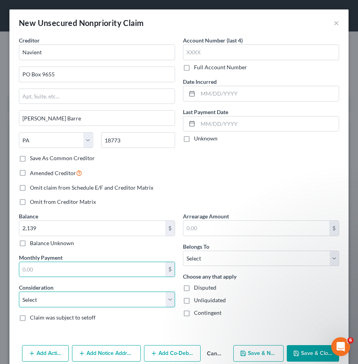
click at [44, 294] on select "Select Cable / Satellite Services Collection Agency Credit Card Debt Debt Couns…" at bounding box center [97, 299] width 156 height 16
click at [19, 291] on select "Select Cable / Satellite Services Collection Agency Credit Card Debt Debt Couns…" at bounding box center [97, 299] width 156 height 16
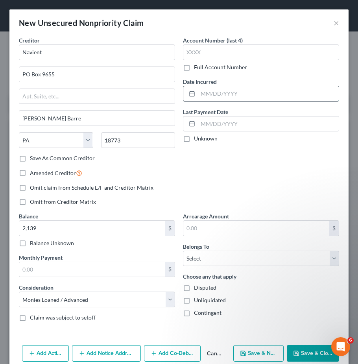
click at [198, 92] on input "text" at bounding box center [268, 93] width 141 height 15
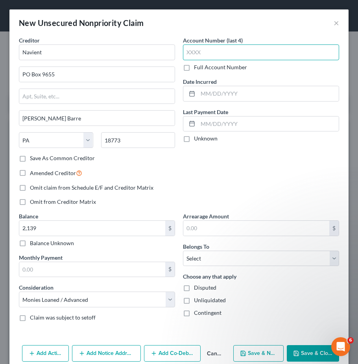
click at [197, 47] on input "text" at bounding box center [261, 52] width 156 height 16
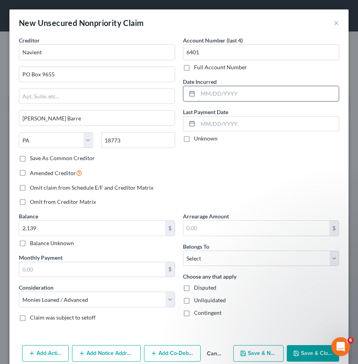
click at [199, 93] on input "text" at bounding box center [268, 93] width 141 height 15
click at [199, 125] on input "text" at bounding box center [268, 123] width 141 height 15
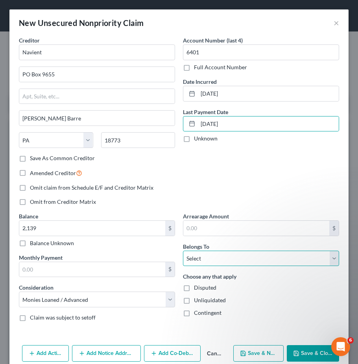
click at [203, 259] on select "Select Debtor 1 Only Debtor 2 Only Debtor 1 And Debtor 2 Only At Least One Of T…" at bounding box center [261, 258] width 156 height 16
click at [183, 250] on select "Select Debtor 1 Only Debtor 2 Only Debtor 1 And Debtor 2 Only At Least One Of T…" at bounding box center [261, 258] width 156 height 16
click at [202, 254] on select "Select Debtor 1 Only Debtor 2 Only Debtor 1 And Debtor 2 Only At Least One Of T…" at bounding box center [261, 258] width 156 height 16
click at [183, 250] on select "Select Debtor 1 Only Debtor 2 Only Debtor 1 And Debtor 2 Only At Least One Of T…" at bounding box center [261, 258] width 156 height 16
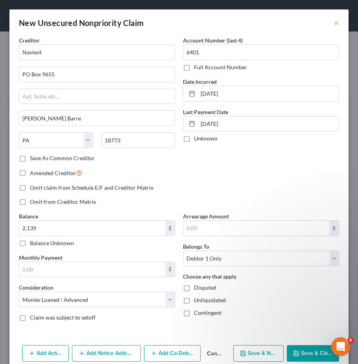
click at [194, 301] on label "Unliquidated" at bounding box center [210, 300] width 32 height 8
click at [197, 301] on input "Unliquidated" at bounding box center [199, 298] width 5 height 5
click at [252, 356] on button "Save & New" at bounding box center [258, 353] width 50 height 17
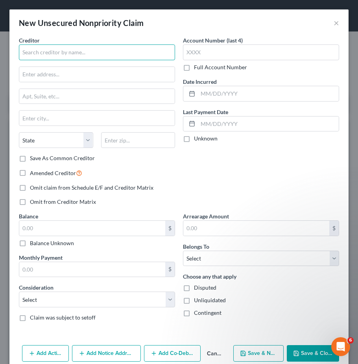
click at [52, 51] on input "text" at bounding box center [97, 52] width 156 height 16
click at [66, 53] on input "text" at bounding box center [97, 52] width 156 height 16
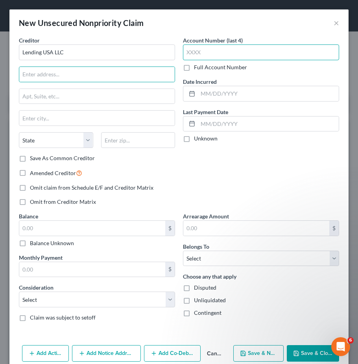
click at [195, 56] on input "text" at bounding box center [261, 52] width 156 height 16
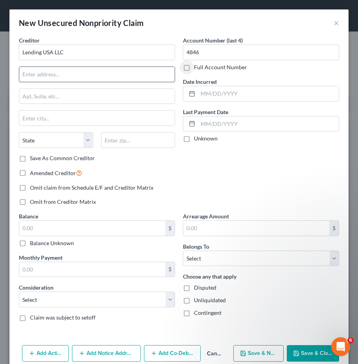
click at [54, 81] on input "text" at bounding box center [96, 74] width 155 height 15
click at [29, 74] on input "text" at bounding box center [96, 74] width 155 height 15
click at [47, 79] on input "text" at bounding box center [96, 74] width 155 height 15
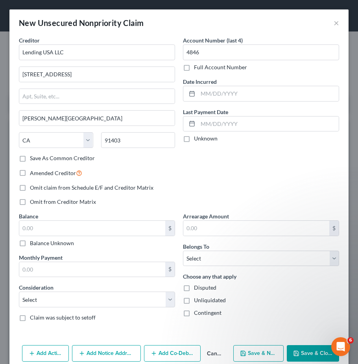
click at [30, 158] on label "Save As Common Creditor" at bounding box center [62, 158] width 65 height 8
click at [33, 158] on input "Save As Common Creditor" at bounding box center [35, 156] width 5 height 5
click at [33, 228] on input "text" at bounding box center [92, 227] width 146 height 15
click at [24, 226] on input "text" at bounding box center [92, 227] width 146 height 15
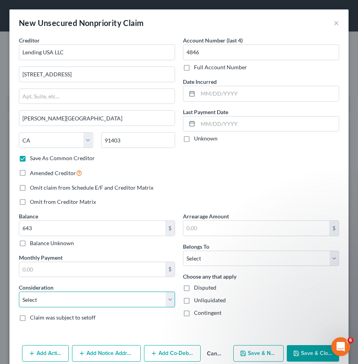
click at [34, 299] on select "Select Cable / Satellite Services Collection Agency Credit Card Debt Debt Couns…" at bounding box center [97, 299] width 156 height 16
click at [19, 291] on select "Select Cable / Satellite Services Collection Agency Credit Card Debt Debt Couns…" at bounding box center [97, 299] width 156 height 16
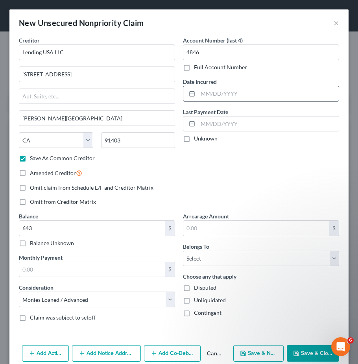
click at [198, 94] on input "text" at bounding box center [268, 93] width 141 height 15
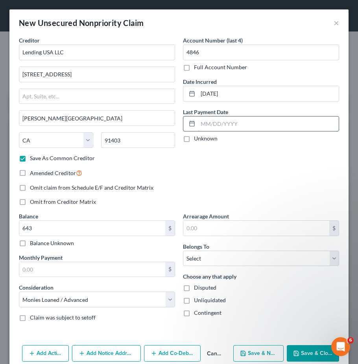
click at [198, 124] on input "text" at bounding box center [268, 123] width 141 height 15
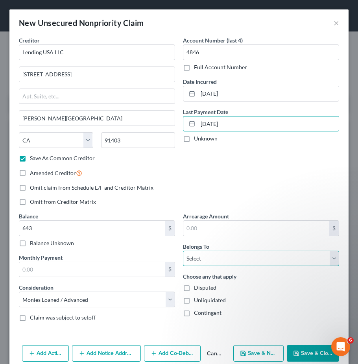
click at [212, 262] on select "Select Debtor 1 Only Debtor 2 Only Debtor 1 And Debtor 2 Only At Least One Of T…" at bounding box center [261, 258] width 156 height 16
click at [183, 250] on select "Select Debtor 1 Only Debtor 2 Only Debtor 1 And Debtor 2 Only At Least One Of T…" at bounding box center [261, 258] width 156 height 16
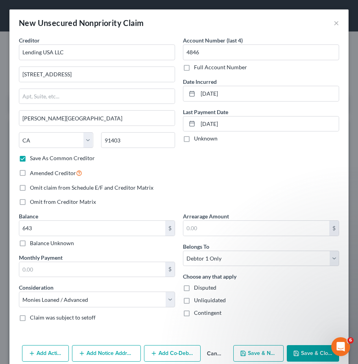
click at [194, 301] on label "Unliquidated" at bounding box center [210, 300] width 32 height 8
click at [197, 301] on input "Unliquidated" at bounding box center [199, 298] width 5 height 5
drag, startPoint x: 251, startPoint y: 355, endPoint x: 9, endPoint y: 11, distance: 420.0
click at [251, 355] on button "Save & New" at bounding box center [258, 353] width 50 height 17
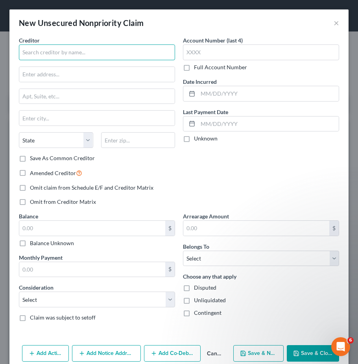
click at [51, 57] on input "text" at bounding box center [97, 52] width 156 height 16
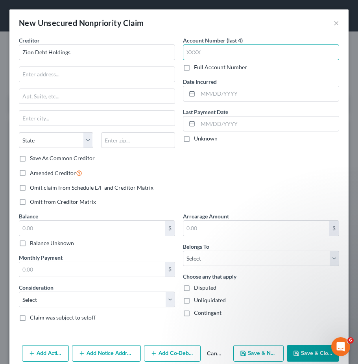
click at [188, 52] on input "text" at bounding box center [261, 52] width 156 height 16
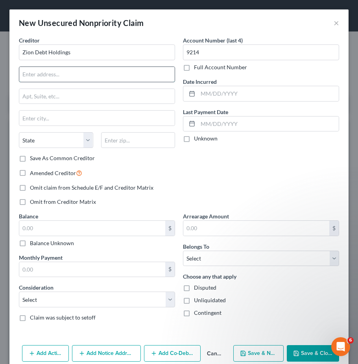
click at [108, 67] on input "text" at bounding box center [96, 74] width 155 height 15
drag, startPoint x: 46, startPoint y: 79, endPoint x: 9, endPoint y: 66, distance: 39.1
click at [46, 79] on input "text" at bounding box center [96, 74] width 155 height 15
click at [30, 159] on label "Save As Common Creditor" at bounding box center [62, 158] width 65 height 8
click at [33, 159] on input "Save As Common Creditor" at bounding box center [35, 156] width 5 height 5
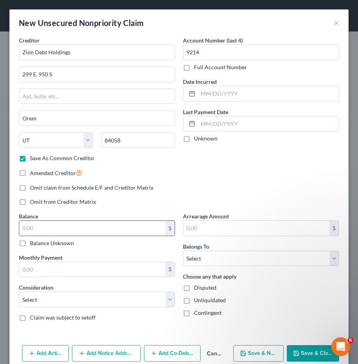
click at [32, 231] on input "text" at bounding box center [92, 227] width 146 height 15
drag, startPoint x: 25, startPoint y: 230, endPoint x: 9, endPoint y: 229, distance: 16.2
click at [25, 230] on input "text" at bounding box center [92, 227] width 146 height 15
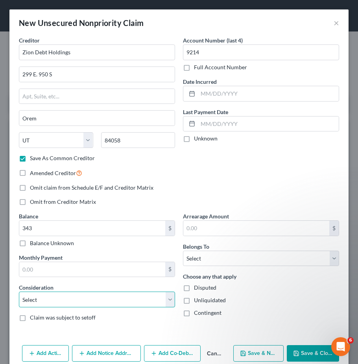
click at [28, 300] on select "Select Cable / Satellite Services Collection Agency Credit Card Debt Debt Couns…" at bounding box center [97, 299] width 156 height 16
click at [19, 291] on select "Select Cable / Satellite Services Collection Agency Credit Card Debt Debt Couns…" at bounding box center [97, 299] width 156 height 16
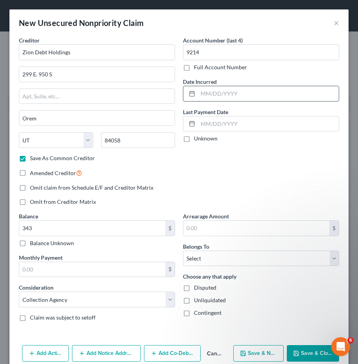
click at [198, 94] on input "text" at bounding box center [268, 93] width 141 height 15
click at [183, 90] on div at bounding box center [190, 93] width 15 height 15
click at [221, 97] on input "12/20" at bounding box center [268, 93] width 141 height 15
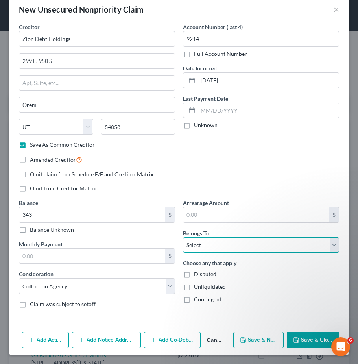
click at [206, 244] on select "Select Debtor 1 Only Debtor 2 Only Debtor 1 And Debtor 2 Only At Least One Of T…" at bounding box center [261, 245] width 156 height 16
click at [183, 237] on select "Select Debtor 1 Only Debtor 2 Only Debtor 1 And Debtor 2 Only At Least One Of T…" at bounding box center [261, 245] width 156 height 16
click at [194, 286] on label "Unliquidated" at bounding box center [210, 287] width 32 height 8
click at [197, 286] on input "Unliquidated" at bounding box center [199, 285] width 5 height 5
click at [262, 336] on button "Save & New" at bounding box center [258, 339] width 50 height 17
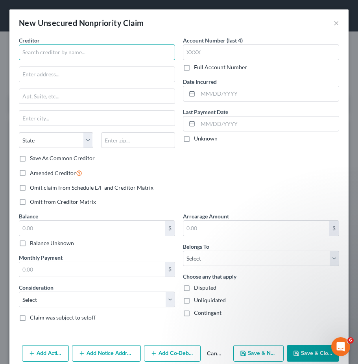
drag, startPoint x: 55, startPoint y: 46, endPoint x: 50, endPoint y: 47, distance: 5.2
click at [55, 46] on input "text" at bounding box center [97, 52] width 156 height 16
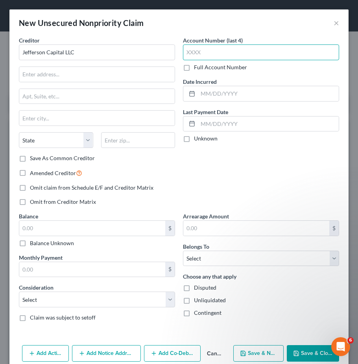
click at [185, 53] on input "text" at bounding box center [261, 52] width 156 height 16
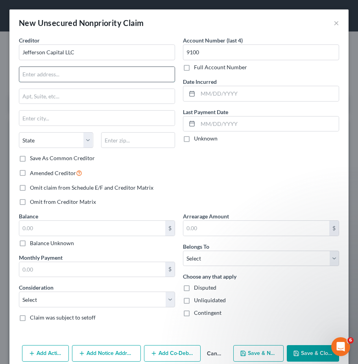
click at [81, 73] on input "text" at bounding box center [96, 74] width 155 height 15
click at [34, 75] on input "text" at bounding box center [96, 74] width 155 height 15
drag, startPoint x: 40, startPoint y: 71, endPoint x: 35, endPoint y: 70, distance: 5.2
click at [40, 71] on input "text" at bounding box center [96, 74] width 155 height 15
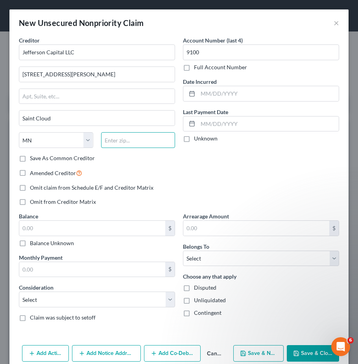
click at [113, 143] on input "text" at bounding box center [138, 140] width 74 height 16
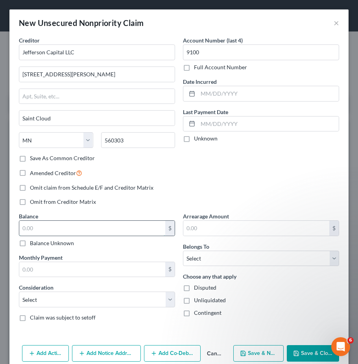
click at [41, 231] on input "text" at bounding box center [92, 227] width 146 height 15
click at [32, 225] on input "text" at bounding box center [92, 227] width 146 height 15
drag, startPoint x: 39, startPoint y: 226, endPoint x: 29, endPoint y: 228, distance: 10.0
click at [39, 226] on input "text" at bounding box center [92, 227] width 146 height 15
click at [30, 156] on label "Save As Common Creditor" at bounding box center [62, 158] width 65 height 8
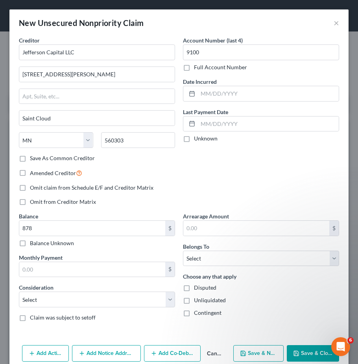
click at [33, 156] on input "Save As Common Creditor" at bounding box center [35, 156] width 5 height 5
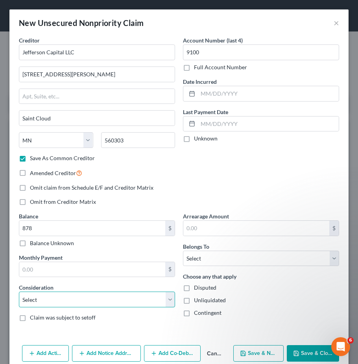
click at [43, 300] on select "Select Cable / Satellite Services Collection Agency Credit Card Debt Debt Couns…" at bounding box center [97, 299] width 156 height 16
click at [19, 291] on select "Select Cable / Satellite Services Collection Agency Credit Card Debt Debt Couns…" at bounding box center [97, 299] width 156 height 16
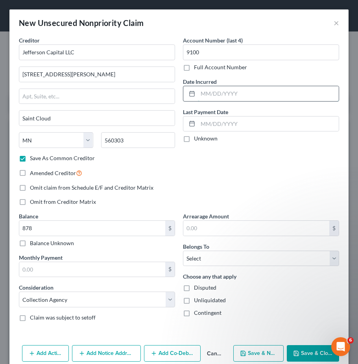
click at [204, 95] on input "text" at bounding box center [268, 93] width 141 height 15
drag, startPoint x: 197, startPoint y: 95, endPoint x: 196, endPoint y: 90, distance: 5.2
click at [198, 94] on input "text" at bounding box center [268, 93] width 141 height 15
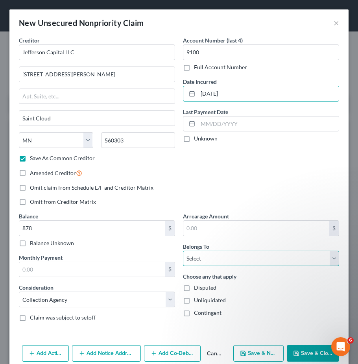
click at [201, 260] on select "Select Debtor 1 Only Debtor 2 Only Debtor 1 And Debtor 2 Only At Least One Of T…" at bounding box center [261, 258] width 156 height 16
click at [183, 250] on select "Select Debtor 1 Only Debtor 2 Only Debtor 1 And Debtor 2 Only At Least One Of T…" at bounding box center [261, 258] width 156 height 16
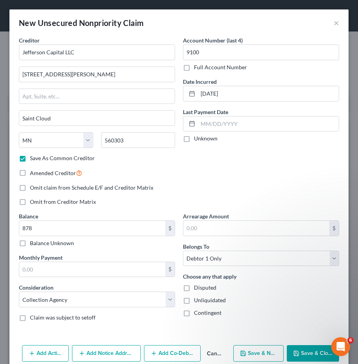
click at [194, 301] on label "Unliquidated" at bounding box center [210, 300] width 32 height 8
click at [197, 301] on input "Unliquidated" at bounding box center [199, 298] width 5 height 5
click at [256, 353] on button "Save & New" at bounding box center [258, 353] width 50 height 17
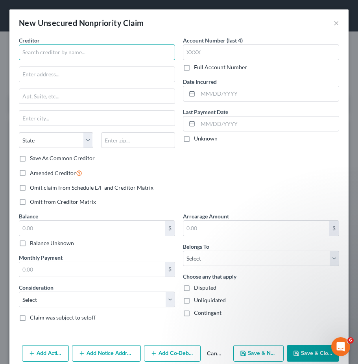
click at [33, 55] on input "text" at bounding box center [97, 52] width 156 height 16
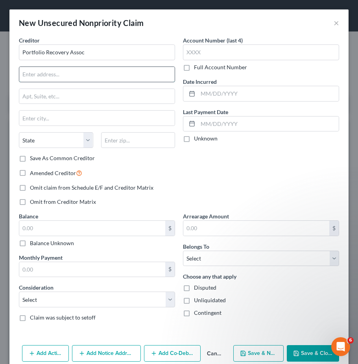
click at [38, 74] on input "text" at bounding box center [96, 74] width 155 height 15
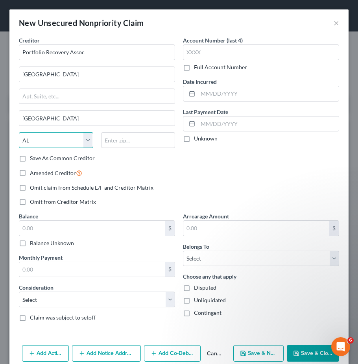
click at [90, 138] on select "State AL AK AR AZ CA CO CT DE DC FL GA GU HI ID IL IN IA KS KY LA ME MD MA MI M…" at bounding box center [56, 140] width 74 height 16
click at [19, 132] on select "State AL AK AR AZ CA CO CT DE DC FL GA GU HI ID IL IN IA KS KY LA ME MD MA MI M…" at bounding box center [56, 140] width 74 height 16
click at [110, 140] on input "text" at bounding box center [138, 140] width 74 height 16
click at [85, 141] on select "State AL AK AR AZ CA CO CT DE DC FL GA GU HI ID IL IN IA KS KY LA ME MD MA MI M…" at bounding box center [56, 140] width 74 height 16
click at [19, 132] on select "State AL AK AR AZ CA CO CT DE DC FL GA GU HI ID IL IN IA KS KY LA ME MD MA MI M…" at bounding box center [56, 140] width 74 height 16
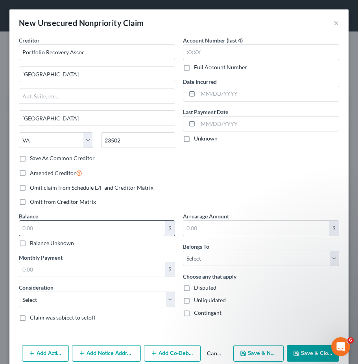
click at [24, 228] on input "text" at bounding box center [92, 227] width 146 height 15
click at [29, 228] on input "text" at bounding box center [92, 227] width 146 height 15
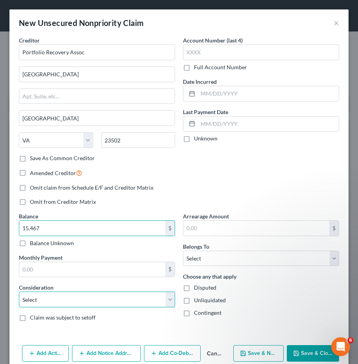
click at [33, 303] on select "Select Cable / Satellite Services Collection Agency Credit Card Debt Debt Couns…" at bounding box center [97, 299] width 156 height 16
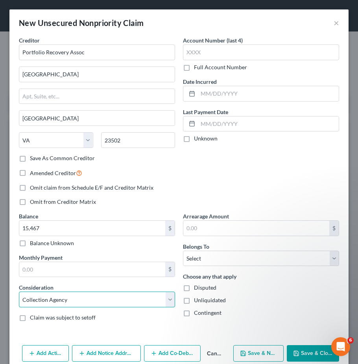
click at [19, 291] on select "Select Cable / Satellite Services Collection Agency Credit Card Debt Debt Couns…" at bounding box center [97, 299] width 156 height 16
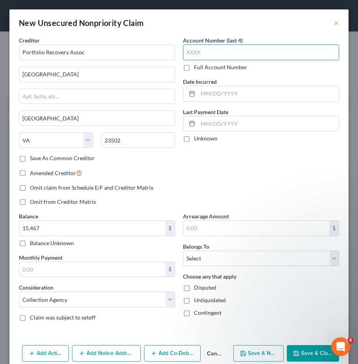
drag, startPoint x: 212, startPoint y: 54, endPoint x: 206, endPoint y: 51, distance: 6.7
click at [212, 54] on input "text" at bounding box center [261, 52] width 156 height 16
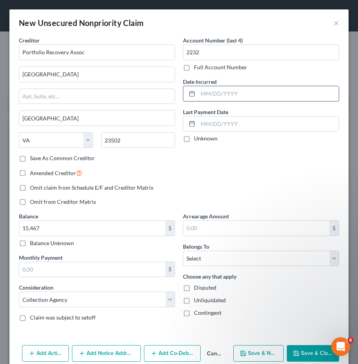
click at [202, 94] on input "text" at bounding box center [268, 93] width 141 height 15
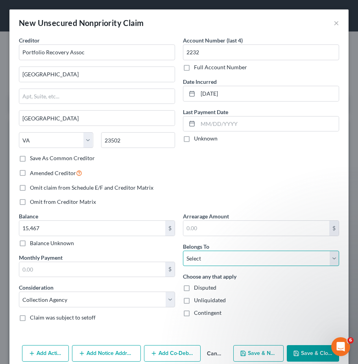
click at [219, 259] on select "Select Debtor 1 Only Debtor 2 Only Debtor 1 And Debtor 2 Only At Least One Of T…" at bounding box center [261, 258] width 156 height 16
click at [183, 250] on select "Select Debtor 1 Only Debtor 2 Only Debtor 1 And Debtor 2 Only At Least One Of T…" at bounding box center [261, 258] width 156 height 16
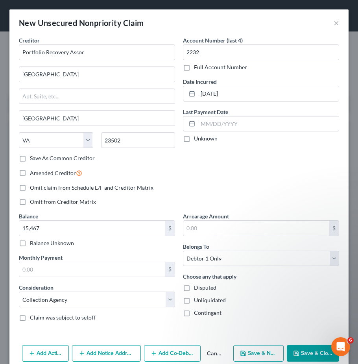
click at [194, 299] on label "Unliquidated" at bounding box center [210, 300] width 32 height 8
click at [197, 299] on input "Unliquidated" at bounding box center [199, 298] width 5 height 5
click at [259, 355] on button "Save & New" at bounding box center [258, 353] width 50 height 17
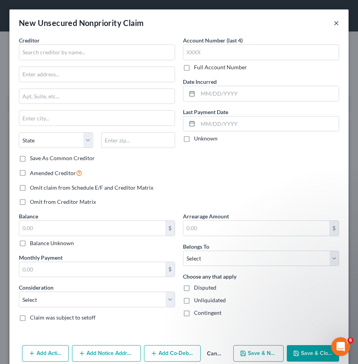
click at [333, 23] on button "×" at bounding box center [336, 22] width 6 height 9
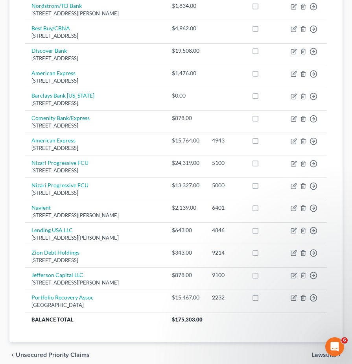
scroll to position [393, 0]
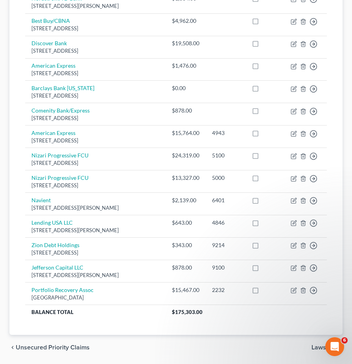
click at [332, 344] on span "Lawsuits" at bounding box center [323, 347] width 25 height 6
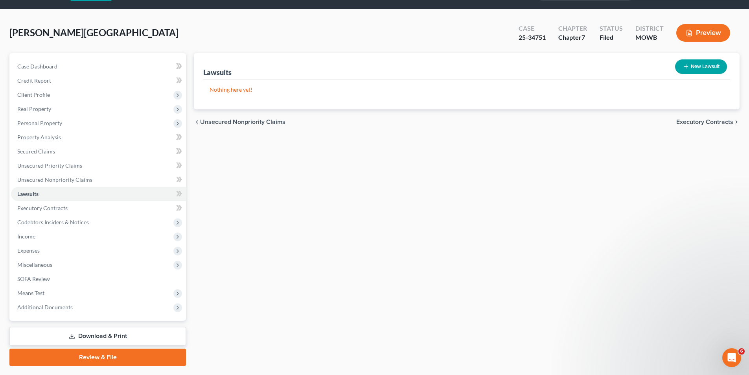
scroll to position [43, 0]
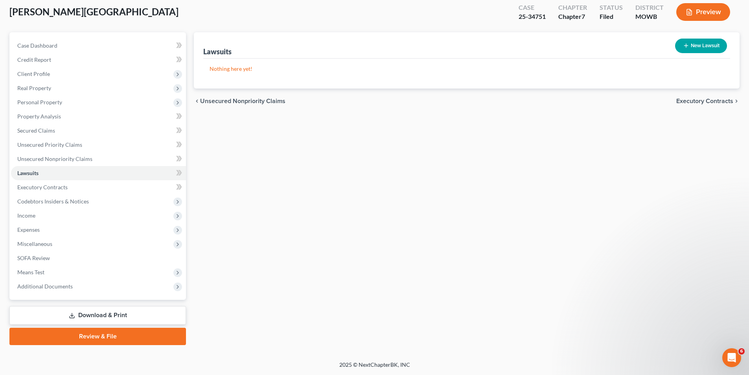
click at [108, 336] on link "Review & File" at bounding box center [97, 335] width 176 height 17
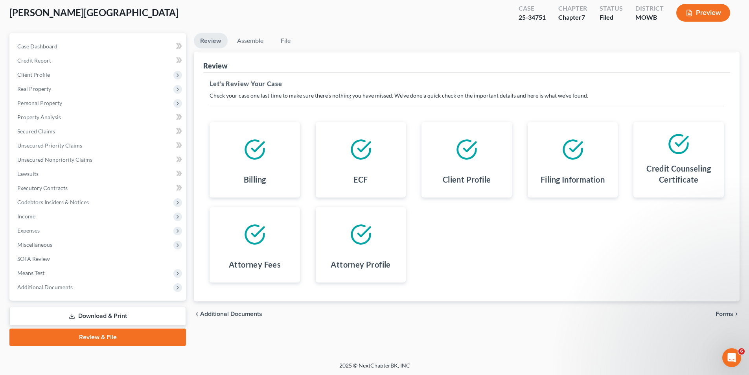
scroll to position [43, 0]
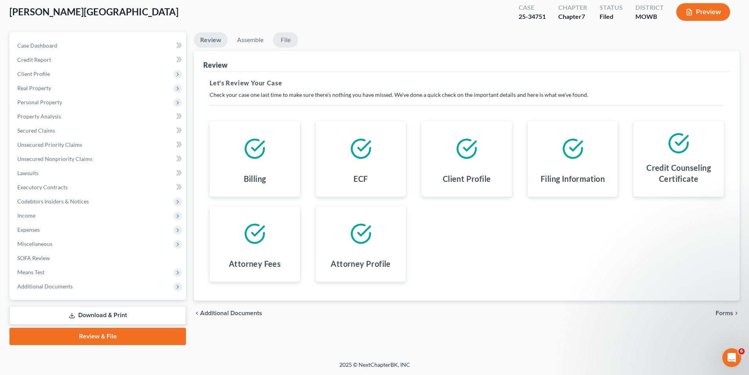
click at [288, 39] on link "File" at bounding box center [285, 39] width 25 height 15
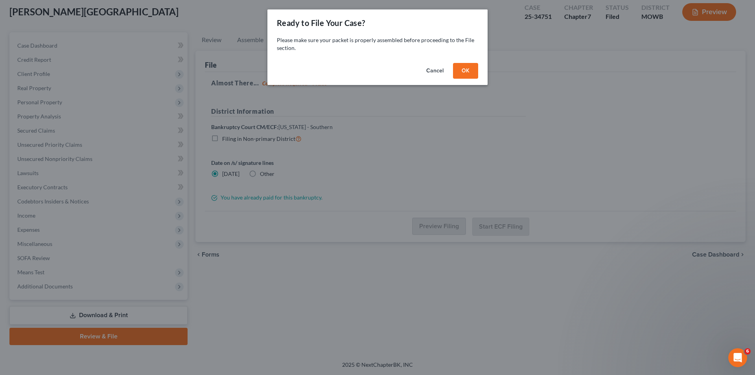
click at [465, 67] on button "OK" at bounding box center [465, 71] width 25 height 16
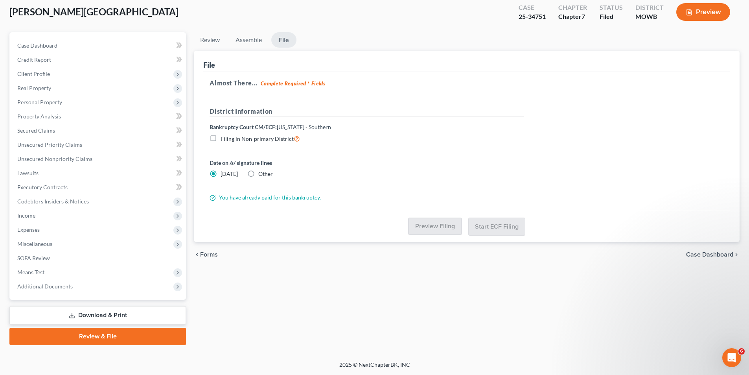
click at [94, 317] on link "Download & Print" at bounding box center [97, 315] width 176 height 18
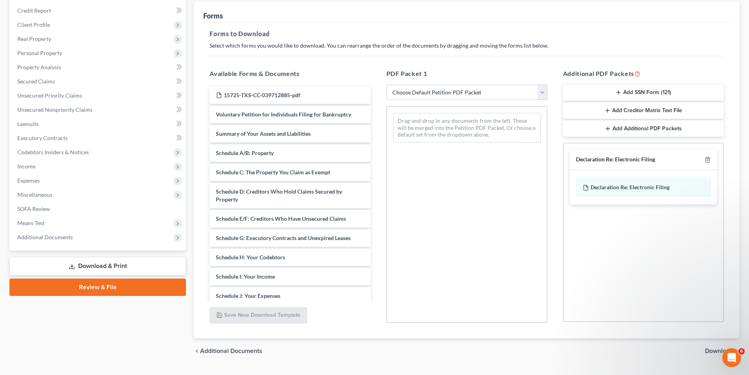
scroll to position [111, 0]
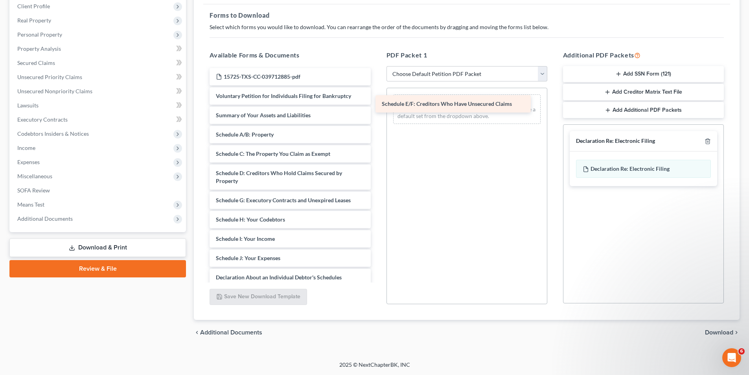
drag, startPoint x: 285, startPoint y: 203, endPoint x: 450, endPoint y: 107, distance: 191.8
click at [377, 107] on div "Schedule E/F: Creditors Who Have Unsecured Claims 15725-TXS-CC-039712885-pdf Vo…" at bounding box center [289, 256] width 173 height 376
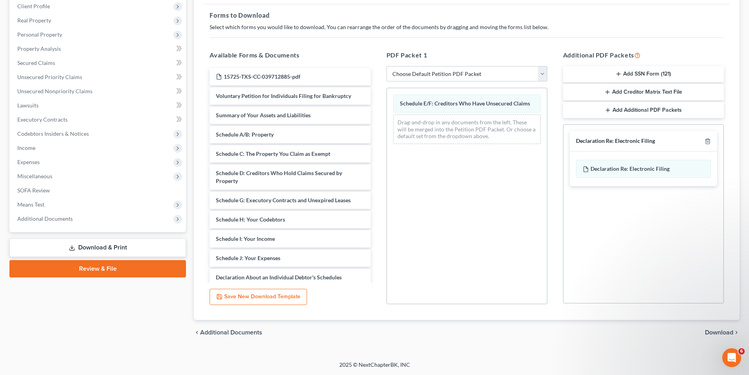
click at [632, 91] on button "Add Creditor Matrix Text File" at bounding box center [643, 92] width 161 height 17
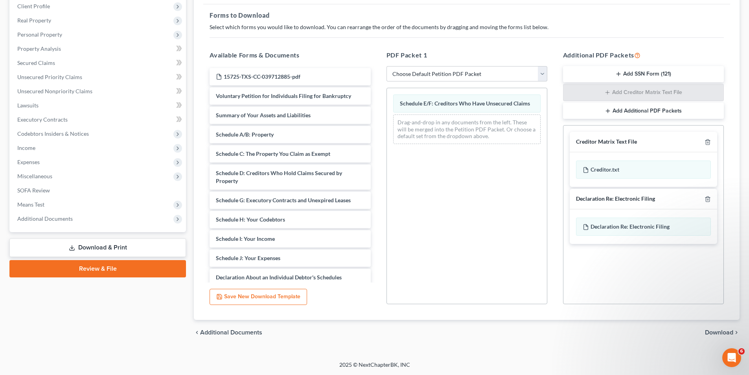
click at [720, 332] on span "Download" at bounding box center [719, 332] width 28 height 6
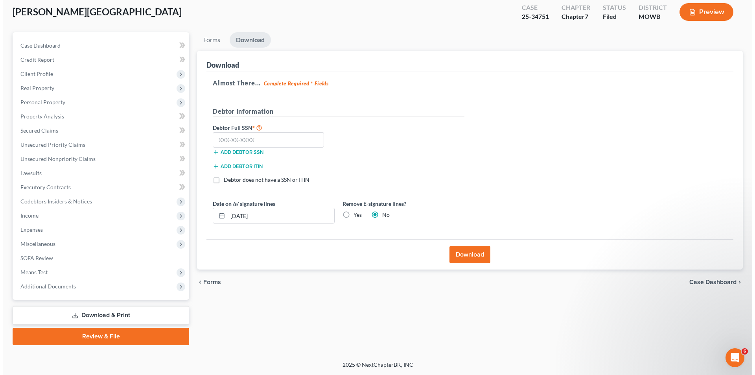
scroll to position [43, 0]
click at [217, 137] on input "text" at bounding box center [264, 140] width 111 height 16
click at [245, 135] on input "637-90" at bounding box center [264, 140] width 111 height 16
click at [466, 250] on button "Download" at bounding box center [466, 254] width 41 height 17
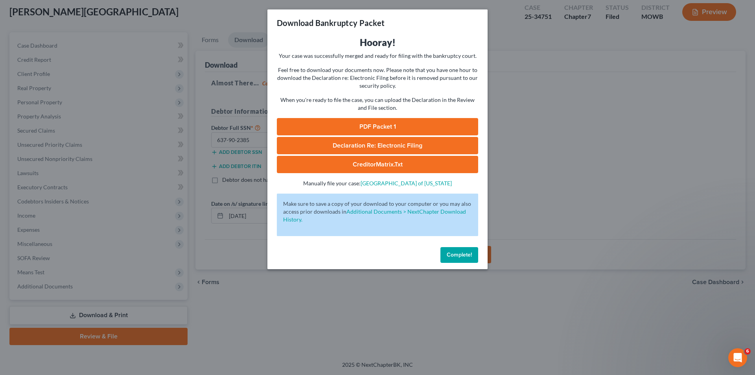
click at [367, 125] on link "PDF Packet 1" at bounding box center [377, 126] width 201 height 17
click at [355, 145] on span "Declaration Re: Electronic Filing" at bounding box center [378, 145] width 90 height 8
click at [365, 163] on link "CreditorMatrix.txt" at bounding box center [377, 164] width 201 height 17
